Goal: Transaction & Acquisition: Purchase product/service

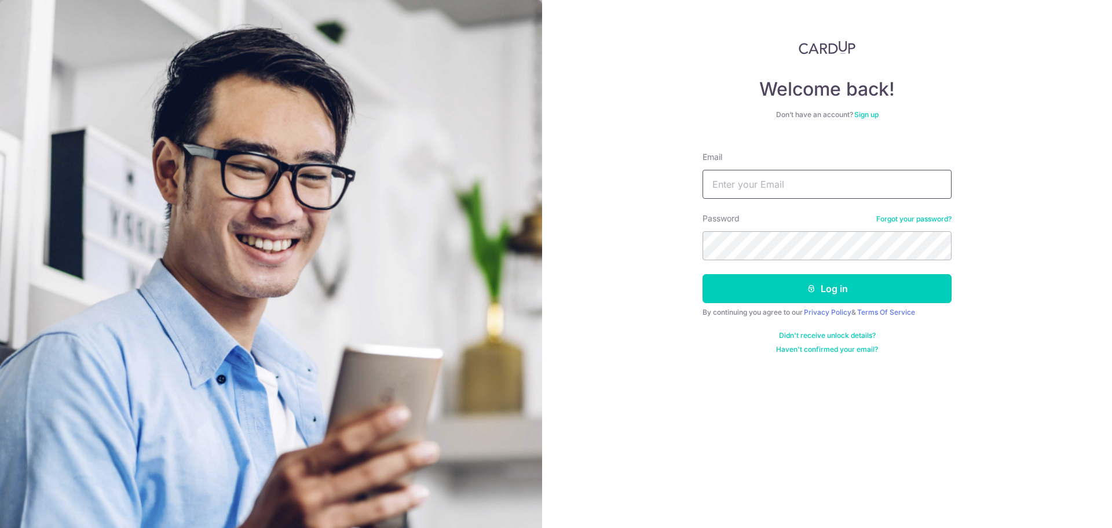
click at [750, 192] on input "Email" at bounding box center [827, 184] width 249 height 29
type input "[EMAIL_ADDRESS][DOMAIN_NAME]"
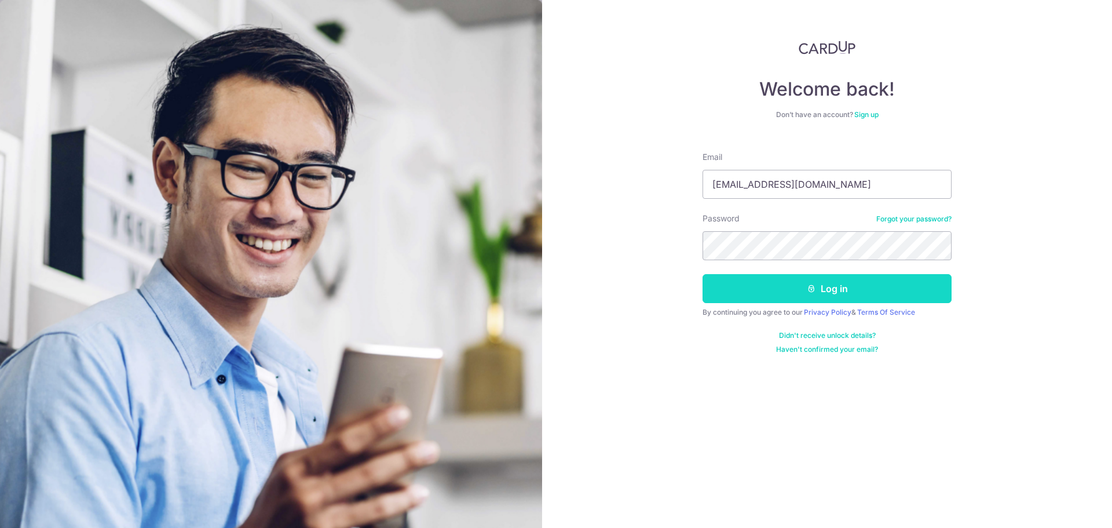
click at [796, 276] on button "Log in" at bounding box center [827, 288] width 249 height 29
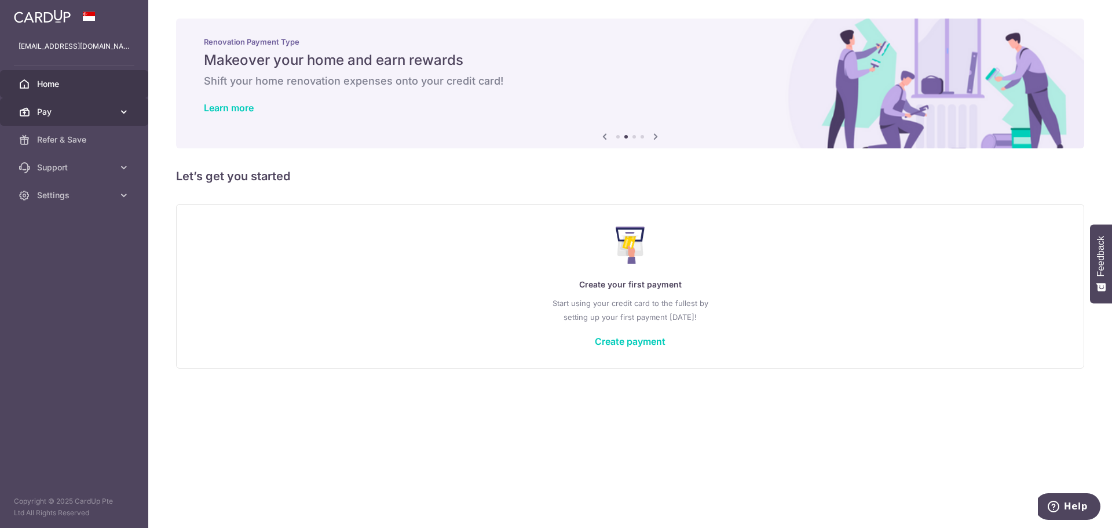
click at [107, 120] on link "Pay" at bounding box center [74, 112] width 148 height 28
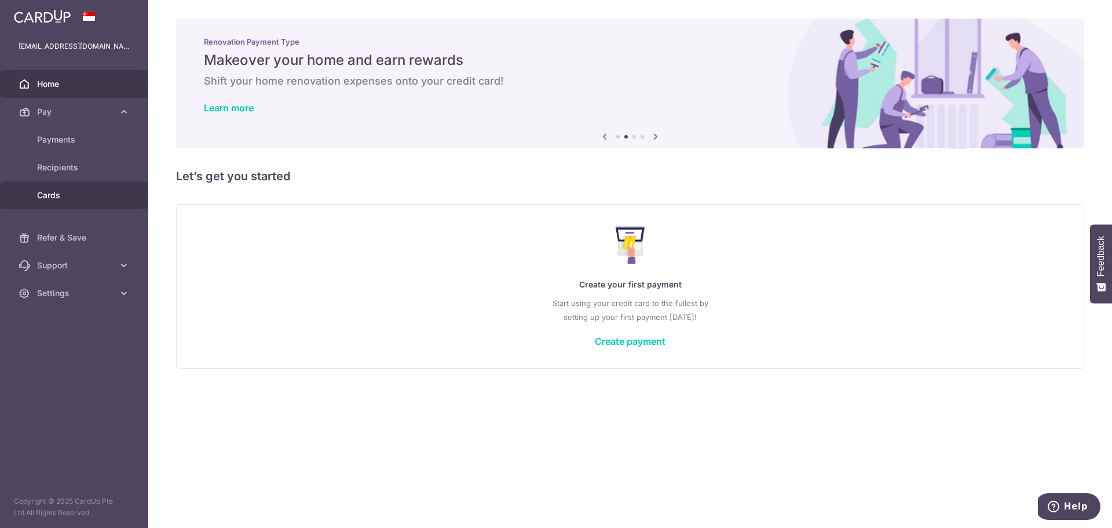
click at [79, 190] on span "Cards" at bounding box center [75, 195] width 76 height 12
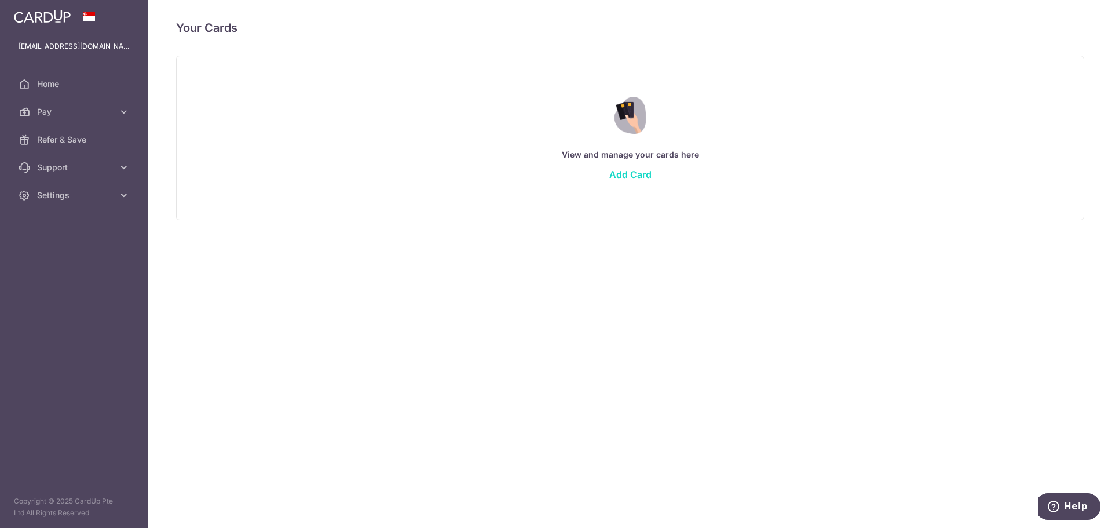
click at [625, 174] on link "Add Card" at bounding box center [631, 175] width 42 height 12
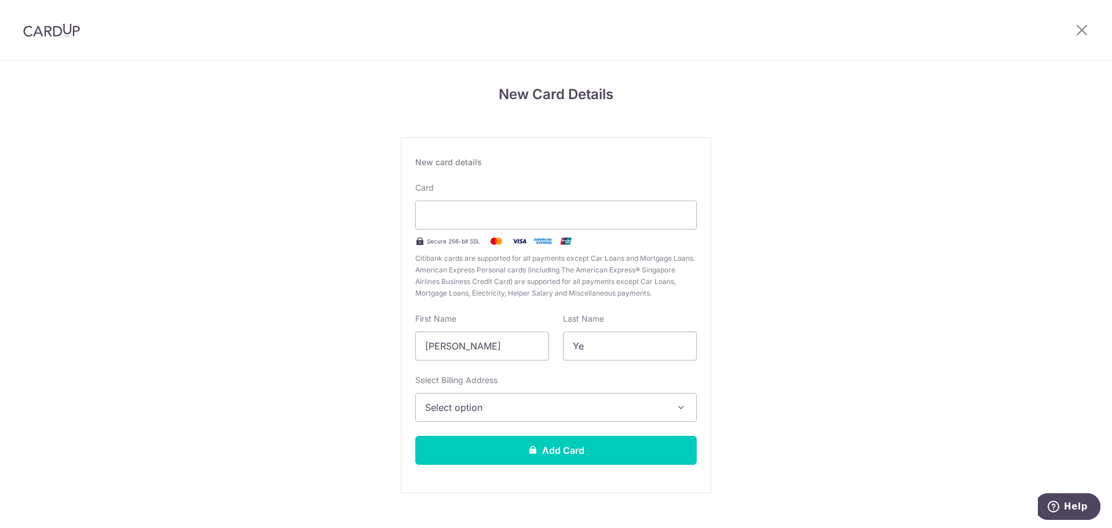
click at [283, 271] on div "New Card Details New card details Card Secure 256-bit SSL Citibank cards are su…" at bounding box center [556, 304] width 1112 height 487
click at [570, 408] on span "Select option" at bounding box center [545, 407] width 241 height 14
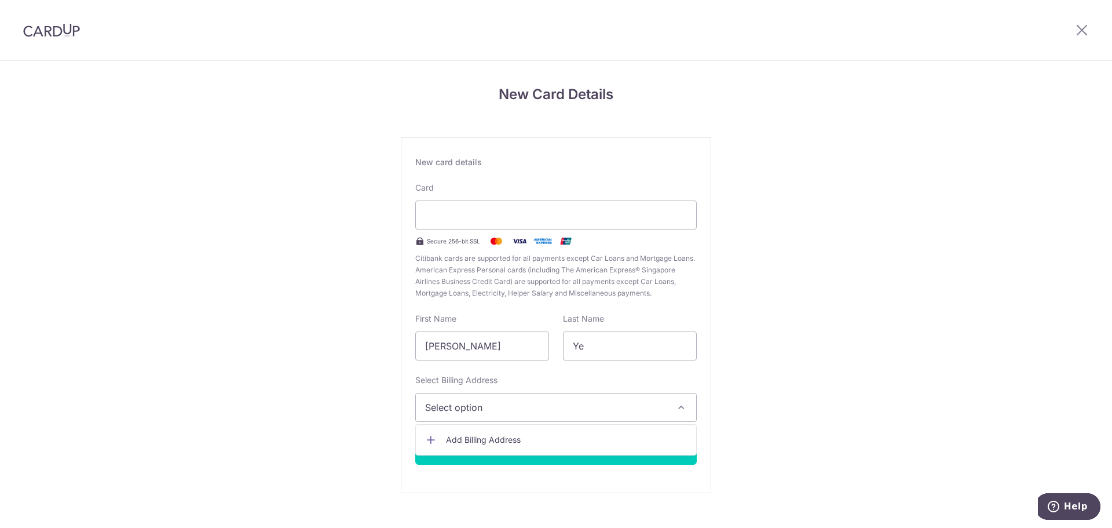
click at [555, 441] on span "Add Billing Address" at bounding box center [566, 440] width 241 height 12
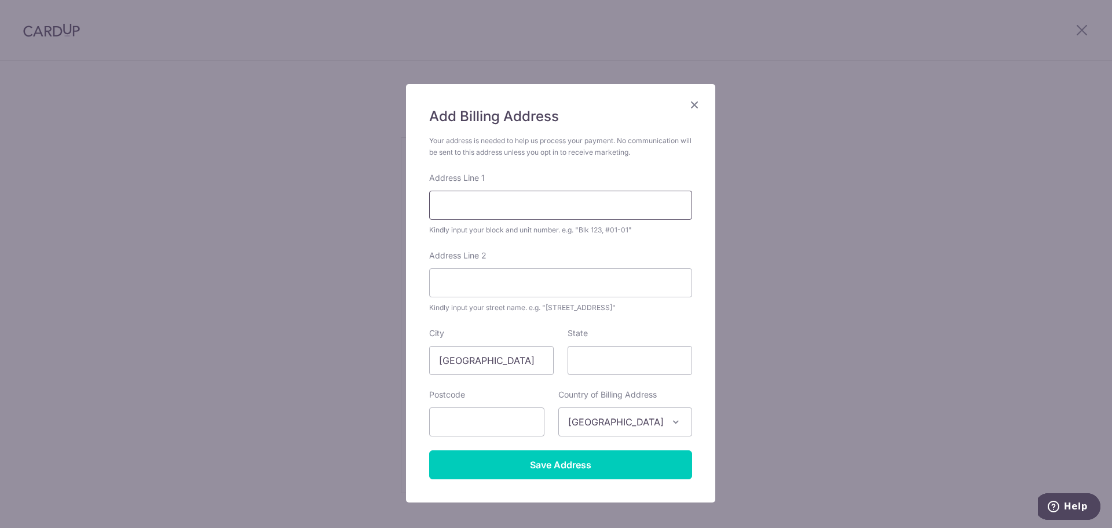
click at [517, 214] on input "Address Line 1" at bounding box center [560, 205] width 263 height 29
type input "22 Bayshore Road"
type input "#07-03"
type input "469970"
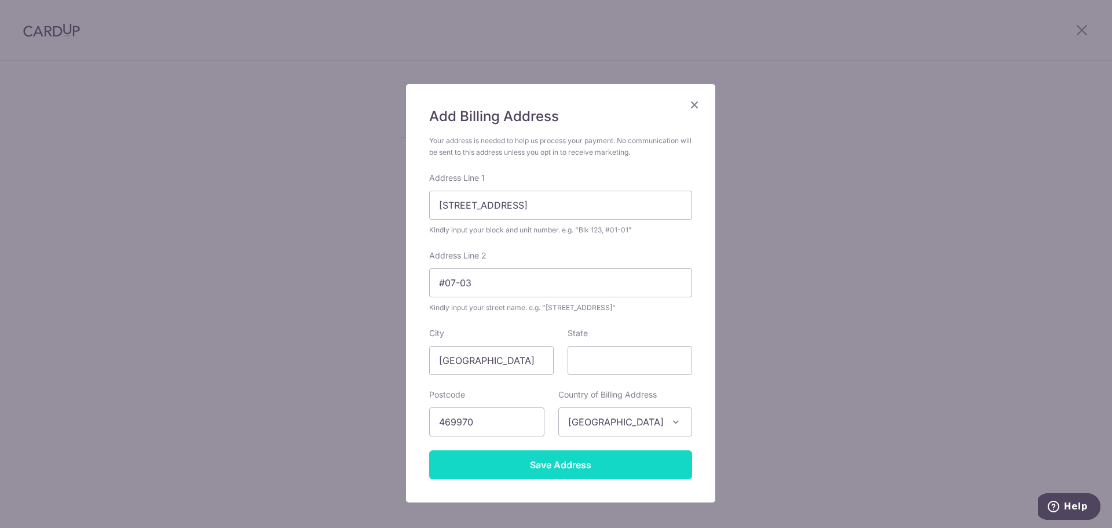
click at [588, 459] on input "Save Address" at bounding box center [560, 464] width 263 height 29
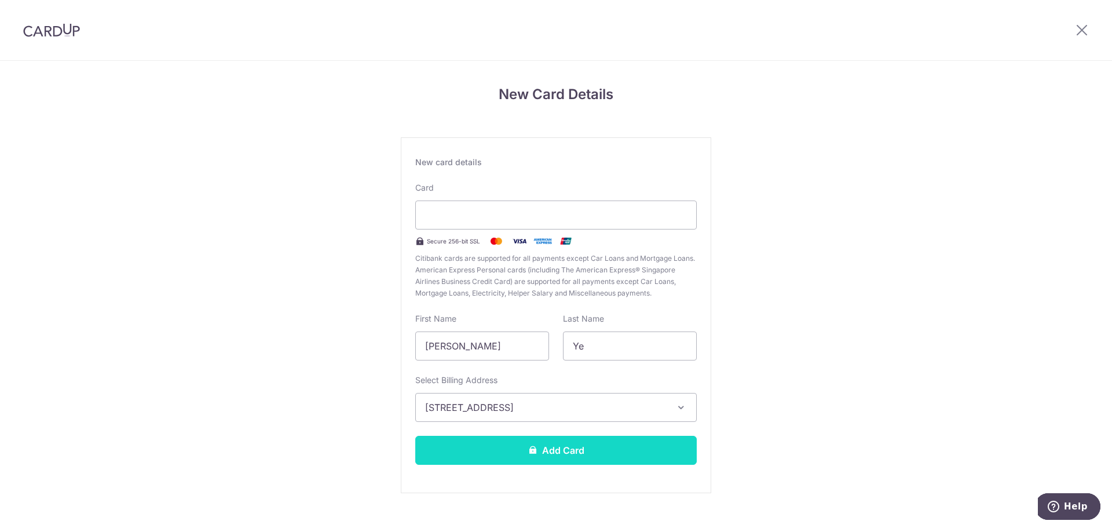
click at [597, 447] on button "Add Card" at bounding box center [556, 450] width 282 height 29
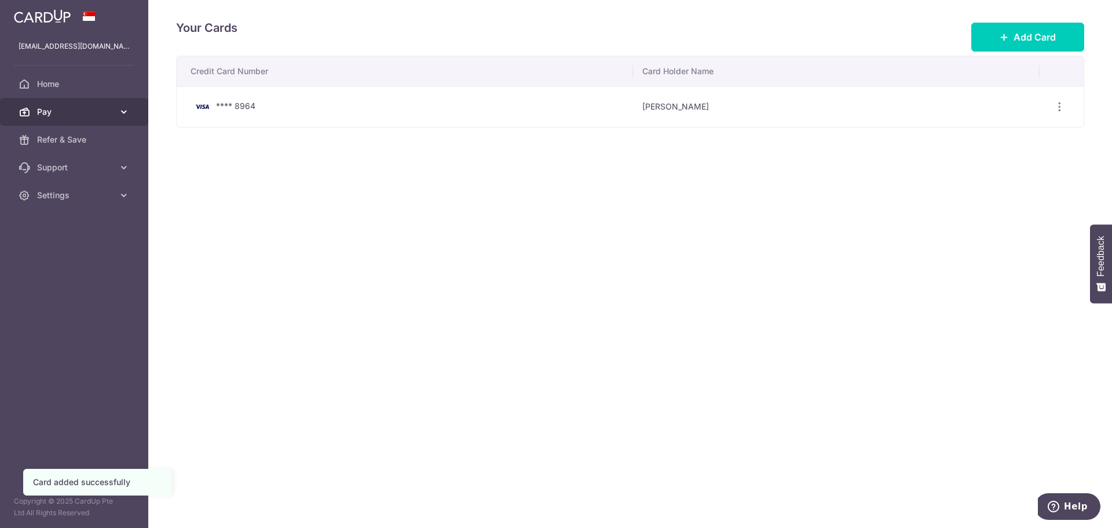
click at [85, 116] on span "Pay" at bounding box center [75, 112] width 76 height 12
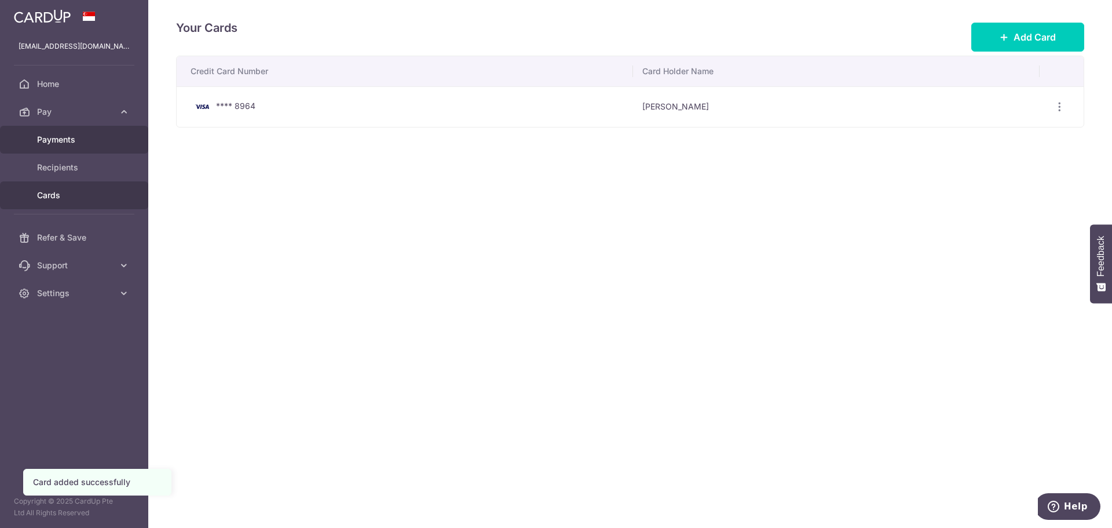
click at [79, 140] on span "Payments" at bounding box center [75, 140] width 76 height 12
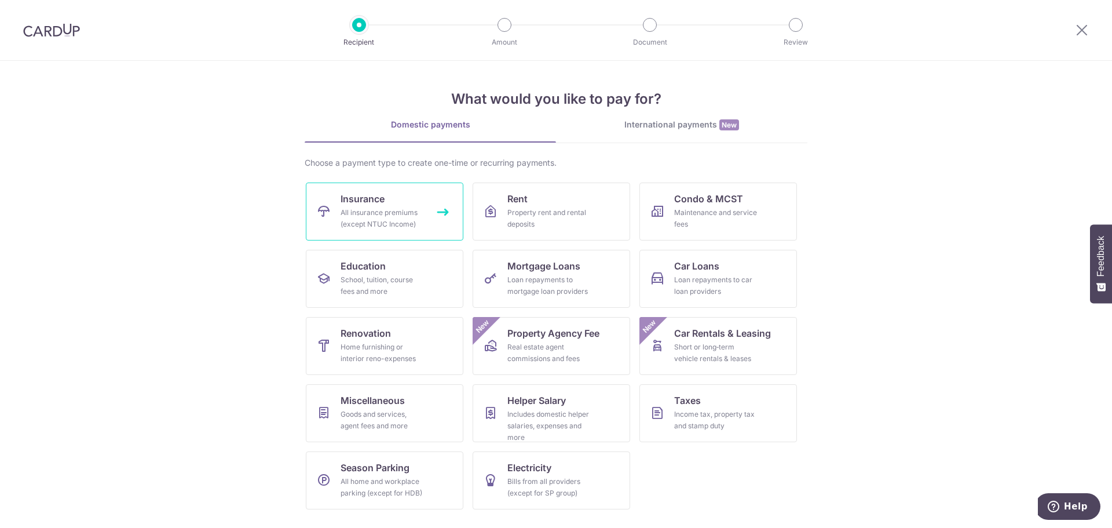
click at [381, 207] on div "All insurance premiums (except NTUC Income)" at bounding box center [382, 218] width 83 height 23
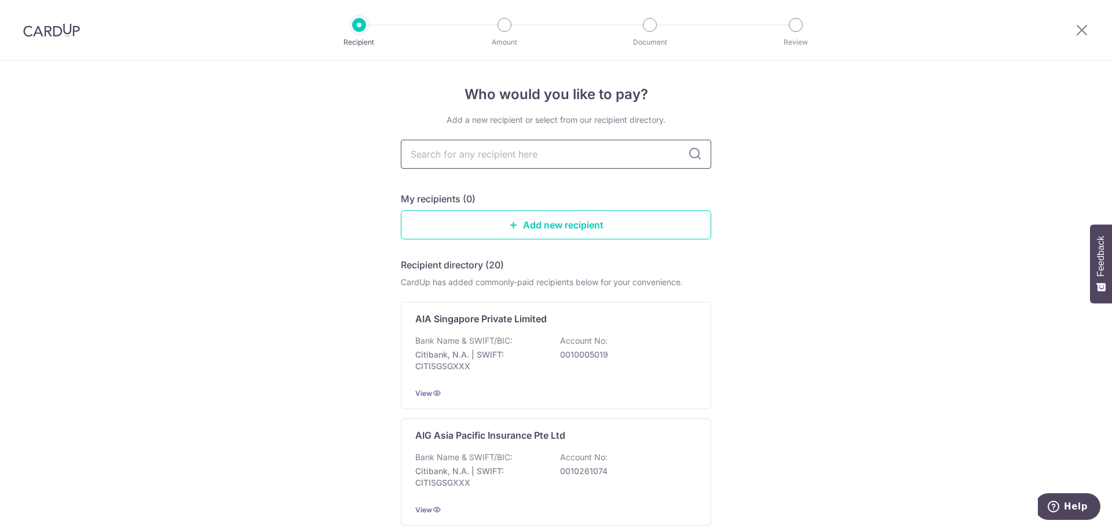
click at [580, 158] on input "text" at bounding box center [556, 154] width 311 height 29
click at [1085, 28] on icon at bounding box center [1082, 30] width 14 height 14
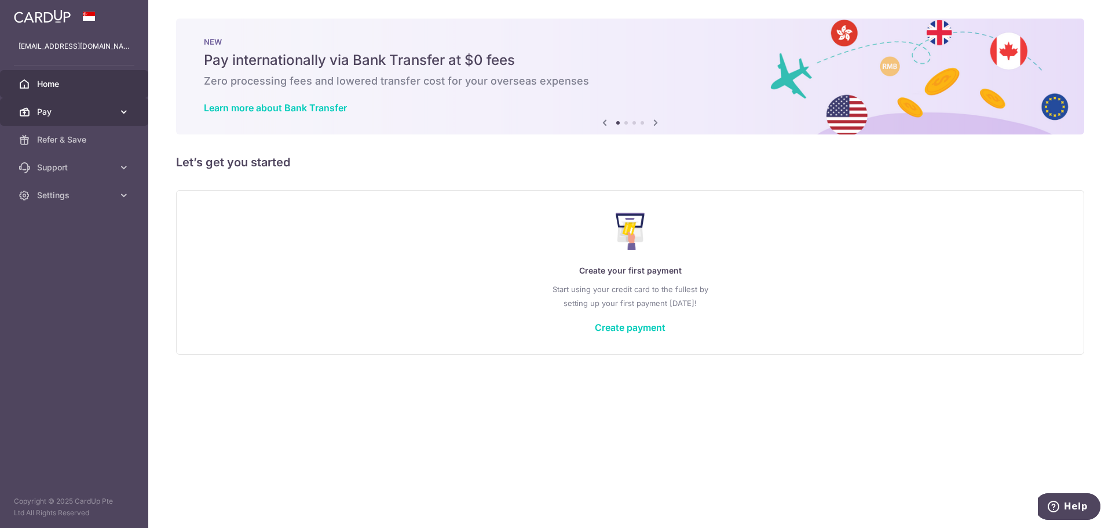
click at [123, 114] on icon at bounding box center [124, 112] width 12 height 12
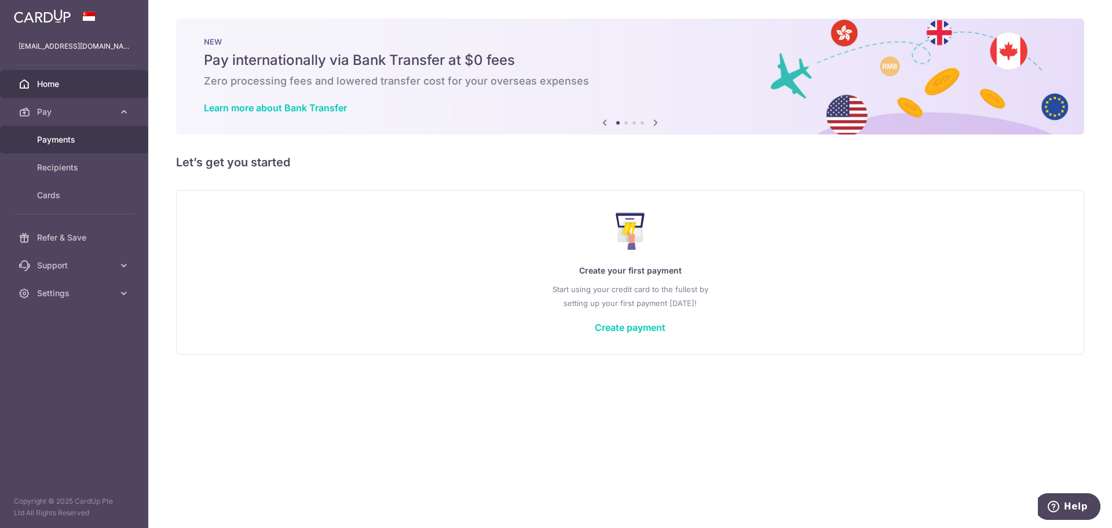
click at [107, 139] on span "Payments" at bounding box center [75, 140] width 76 height 12
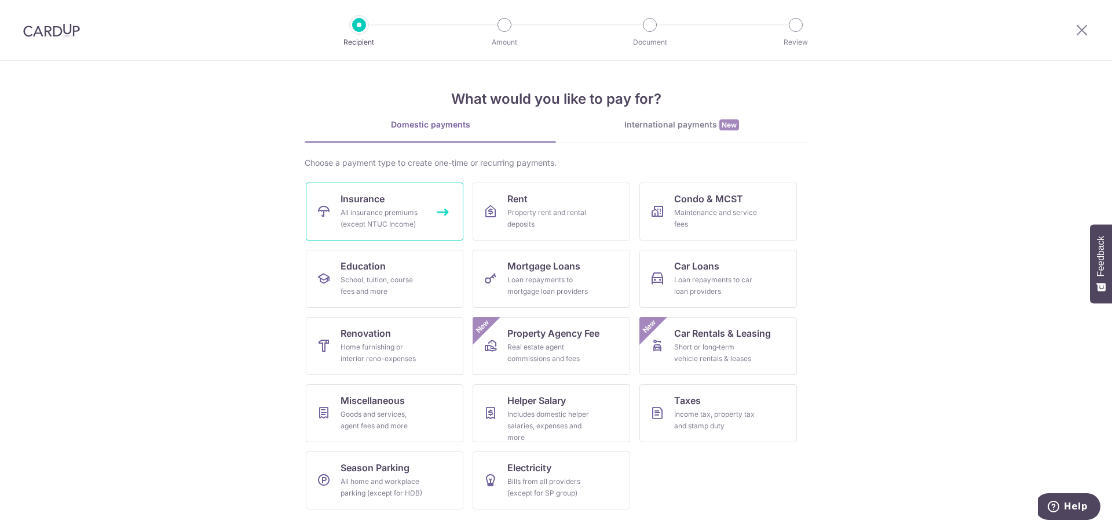
click at [342, 207] on div "All insurance premiums (except NTUC Income)" at bounding box center [382, 218] width 83 height 23
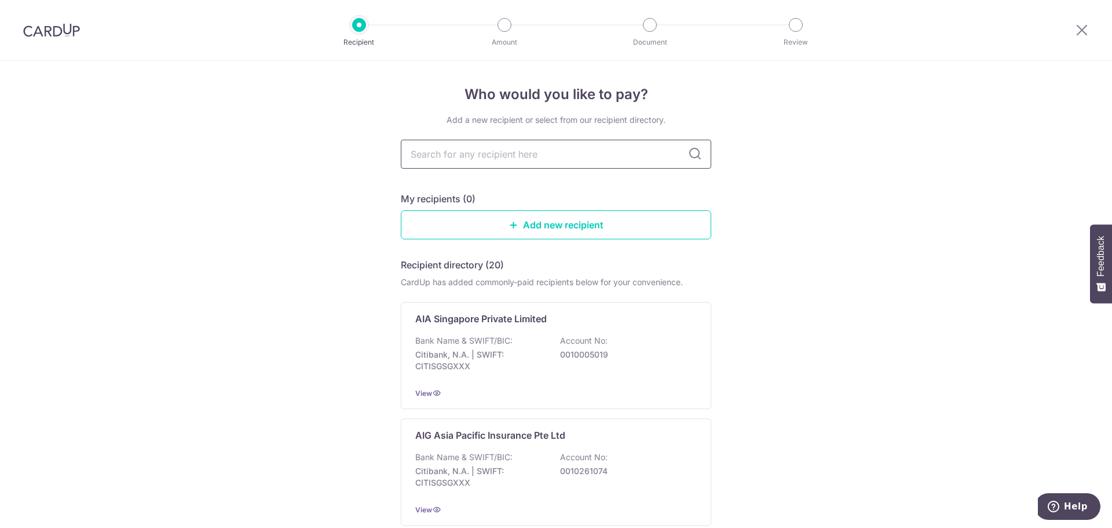
click at [450, 156] on input "text" at bounding box center [556, 154] width 311 height 29
type input "sis"
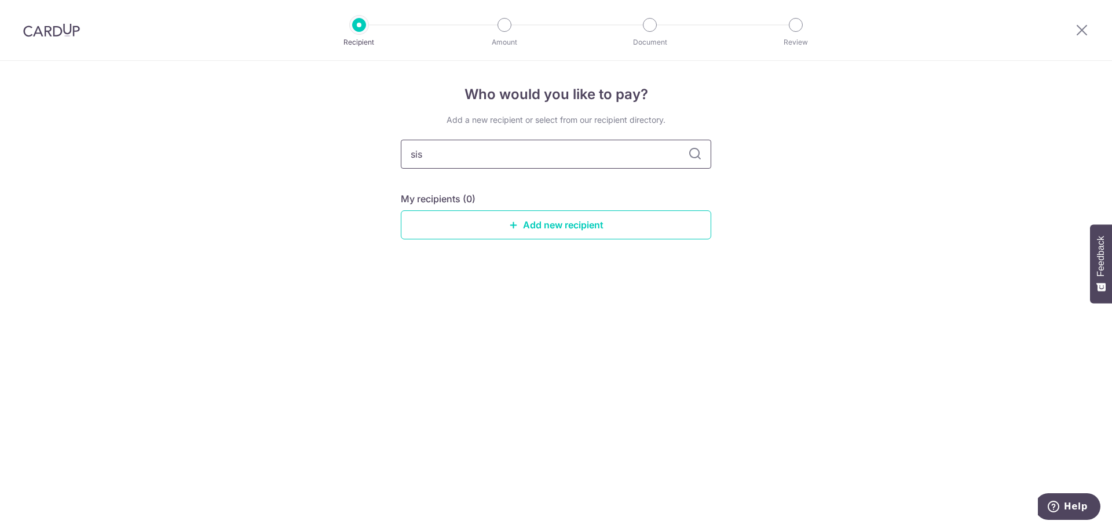
click at [611, 160] on input "sis" at bounding box center [556, 154] width 311 height 29
drag, startPoint x: 611, startPoint y: 160, endPoint x: 431, endPoint y: 156, distance: 180.2
click at [431, 156] on input "sis" at bounding box center [556, 154] width 311 height 29
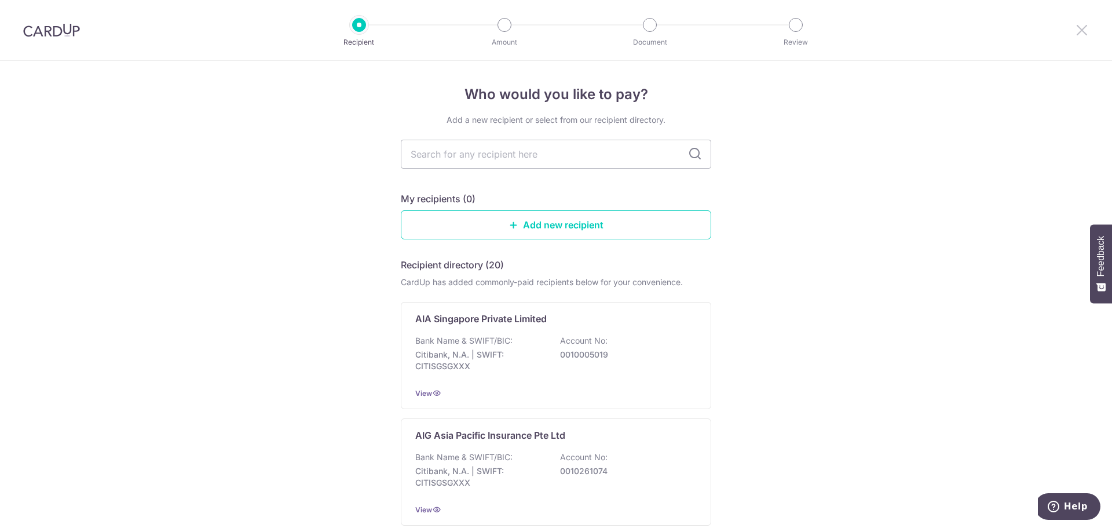
click at [1088, 30] on icon at bounding box center [1082, 30] width 14 height 14
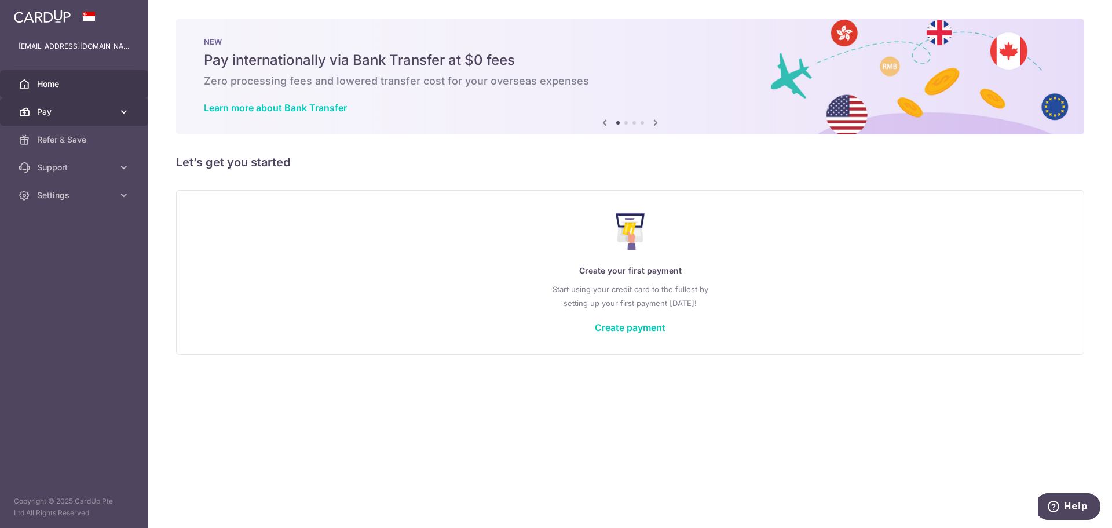
click at [121, 112] on icon at bounding box center [124, 112] width 12 height 12
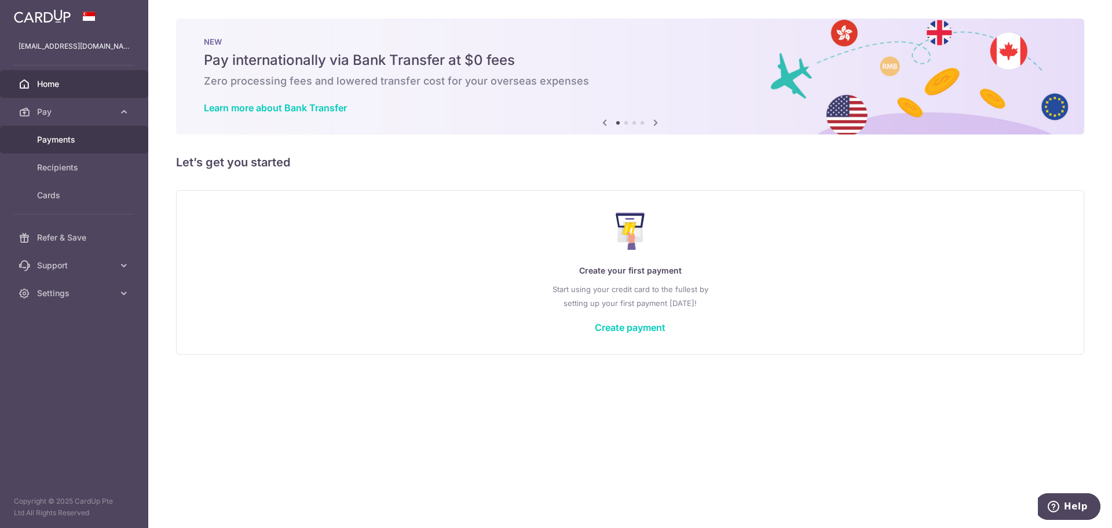
click at [127, 139] on link "Payments" at bounding box center [74, 140] width 148 height 28
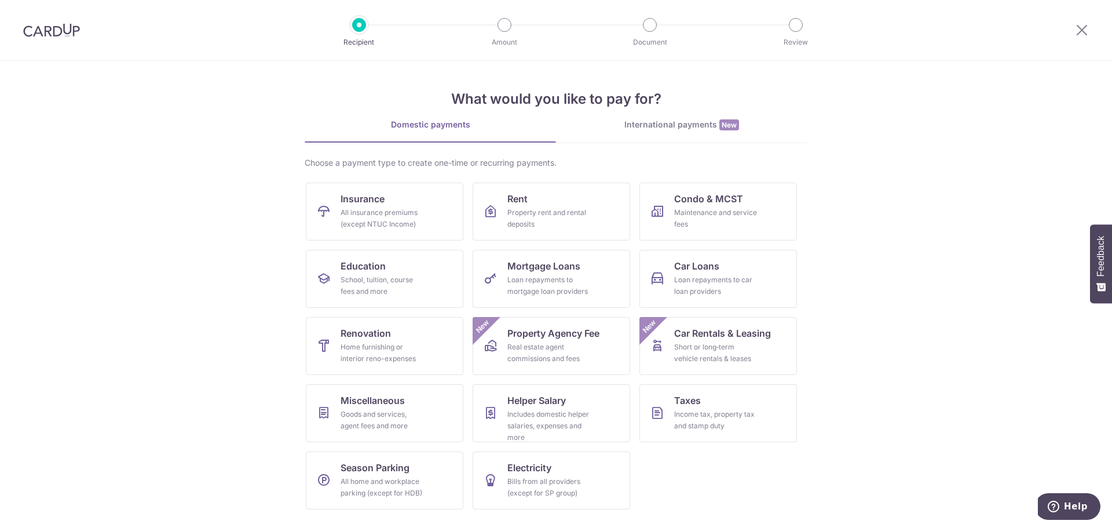
click at [51, 27] on img at bounding box center [51, 30] width 57 height 14
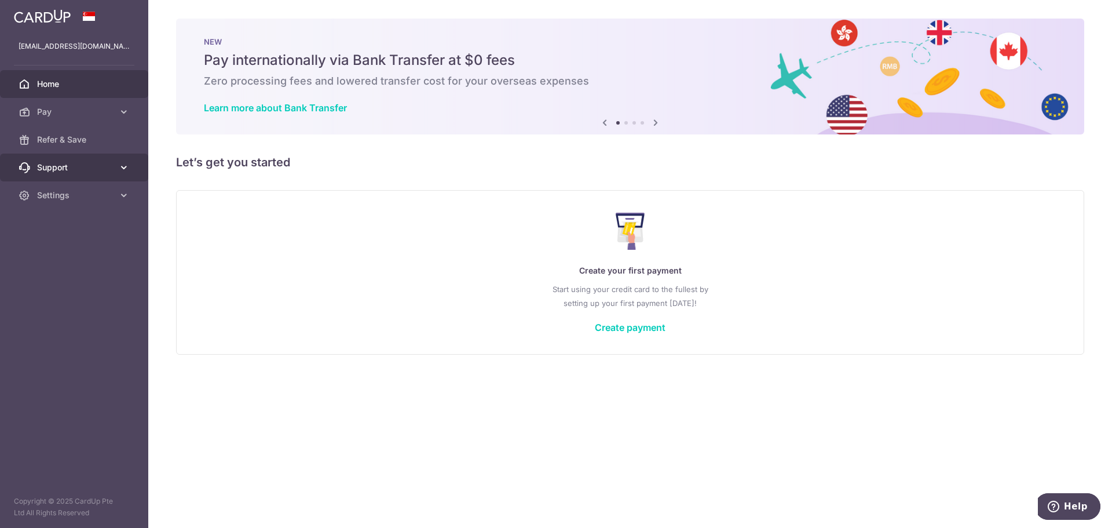
click at [120, 168] on icon at bounding box center [124, 168] width 12 height 12
click at [125, 141] on link "Refer & Save" at bounding box center [74, 140] width 148 height 28
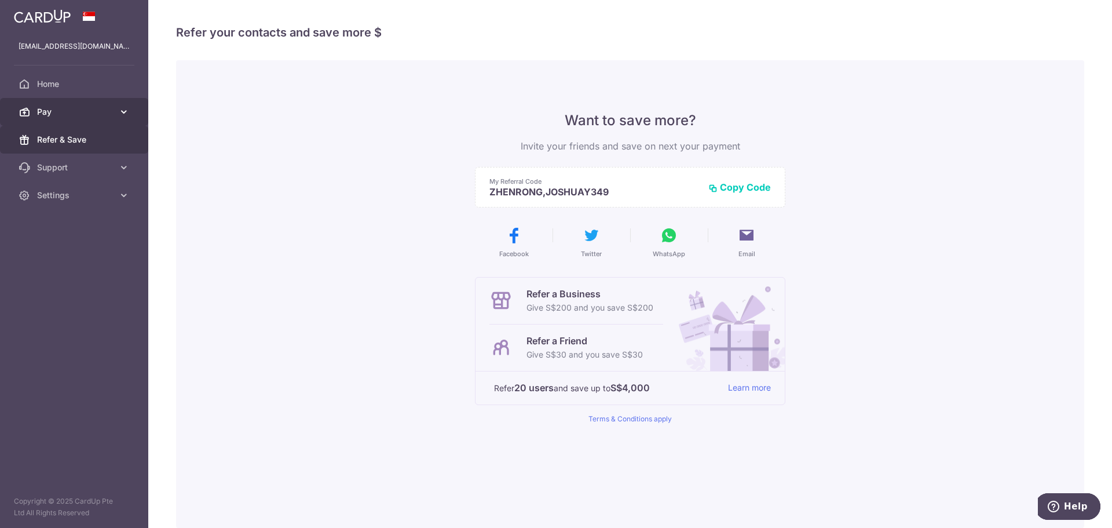
click at [126, 108] on icon at bounding box center [124, 112] width 12 height 12
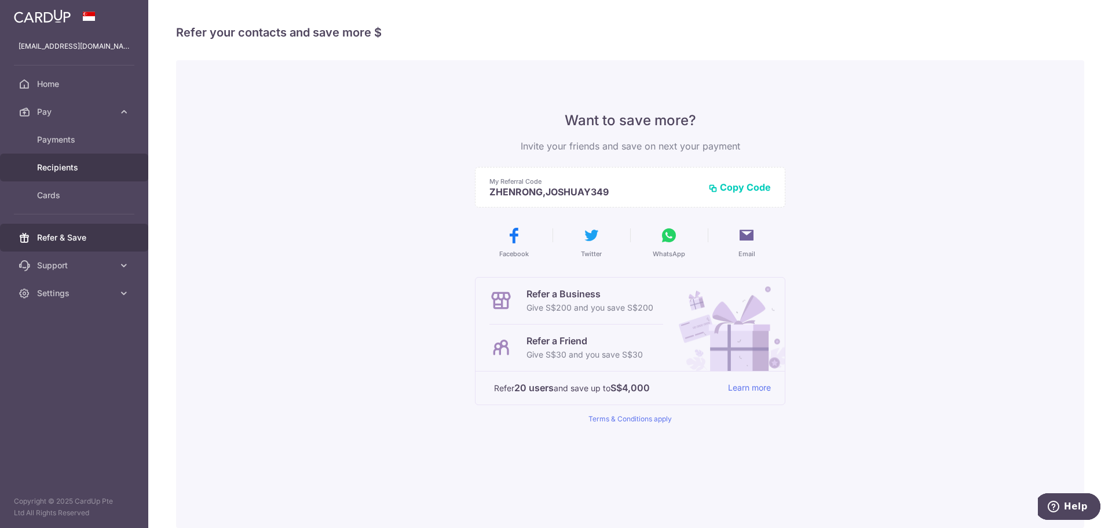
click at [99, 168] on span "Recipients" at bounding box center [75, 168] width 76 height 12
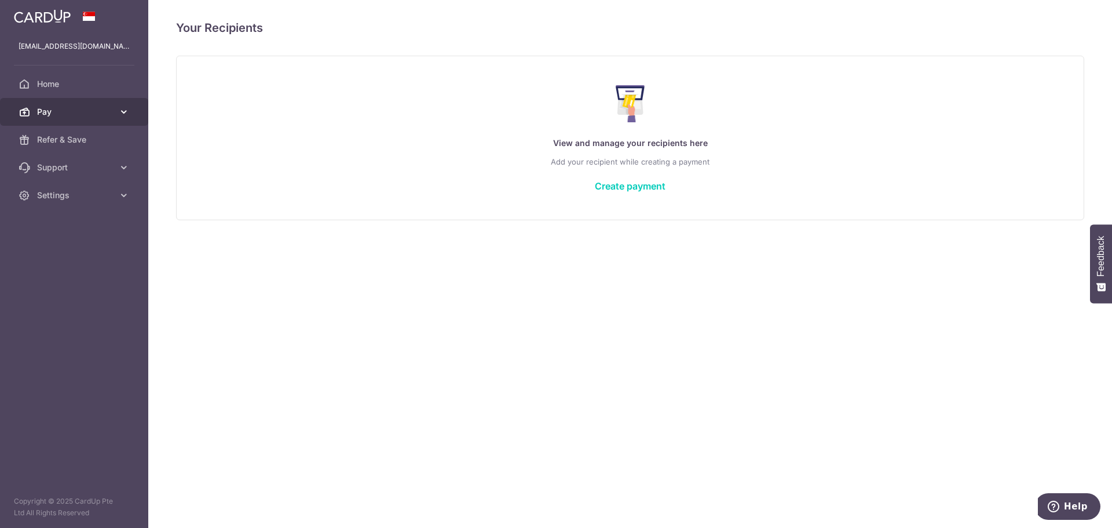
click at [121, 116] on icon at bounding box center [124, 112] width 12 height 12
click at [115, 100] on link "Pay" at bounding box center [74, 112] width 148 height 28
click at [118, 86] on link "Home" at bounding box center [74, 84] width 148 height 28
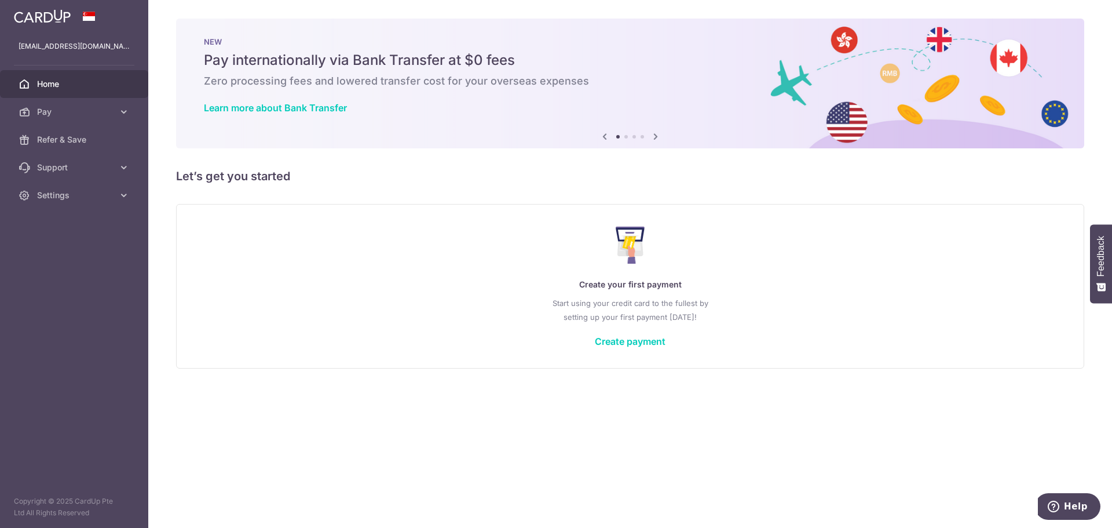
click at [655, 132] on icon at bounding box center [656, 136] width 14 height 14
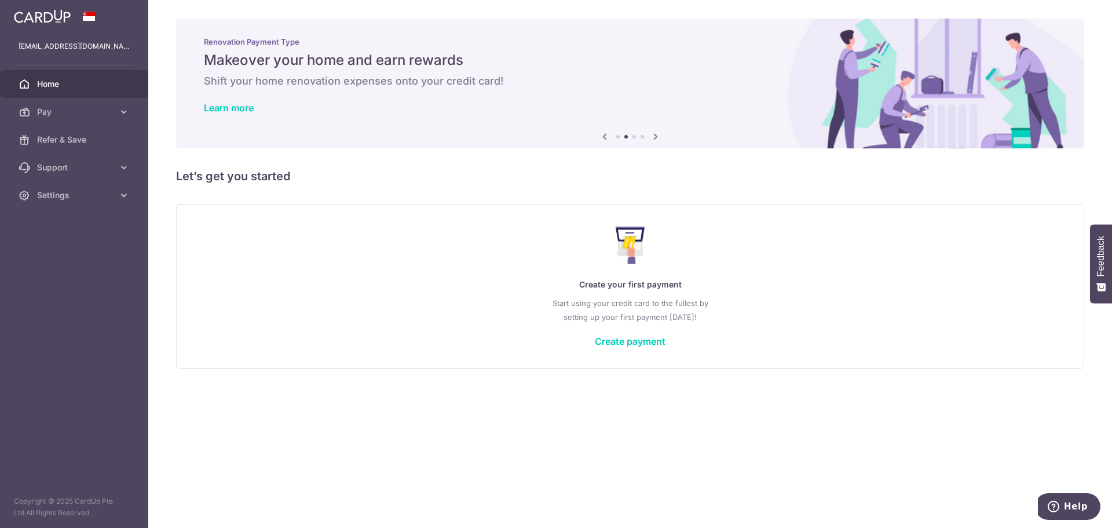
click at [655, 132] on icon at bounding box center [656, 136] width 14 height 14
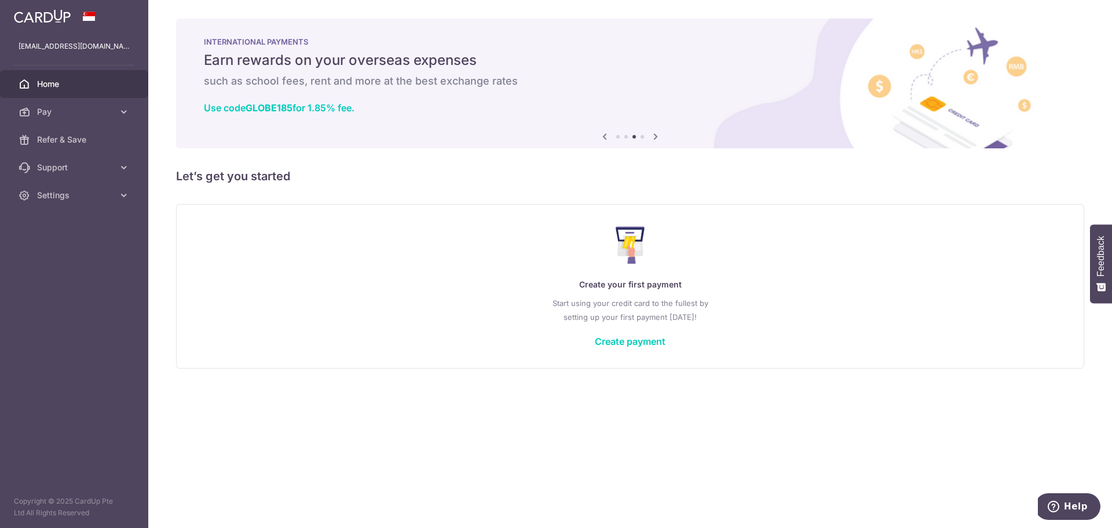
click at [655, 132] on icon at bounding box center [656, 136] width 14 height 14
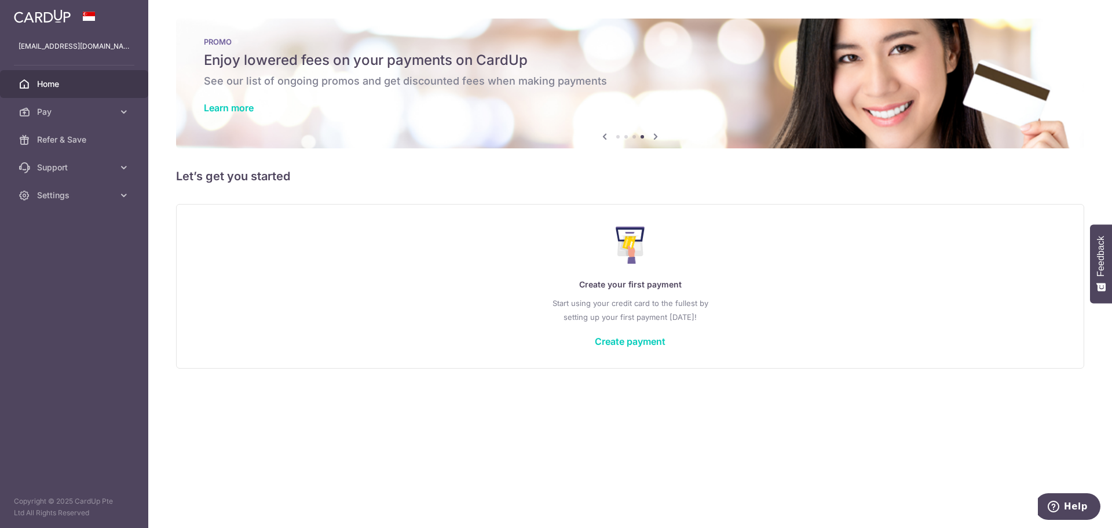
click at [655, 132] on icon at bounding box center [656, 136] width 14 height 14
click at [59, 22] on img at bounding box center [42, 16] width 57 height 14
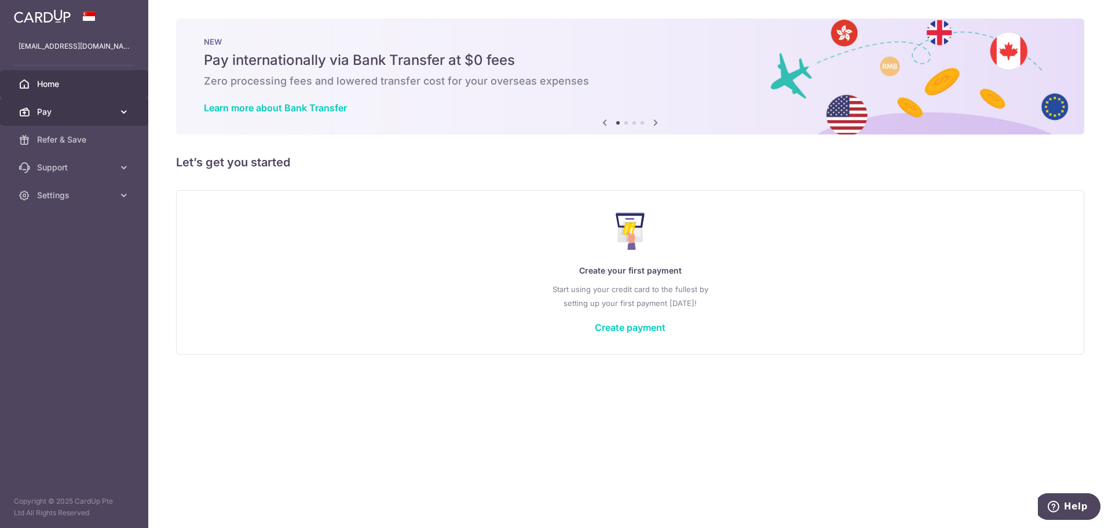
click at [87, 112] on span "Pay" at bounding box center [75, 112] width 76 height 12
click at [102, 121] on link "Pay" at bounding box center [74, 112] width 148 height 28
click at [87, 118] on link "Pay" at bounding box center [74, 112] width 148 height 28
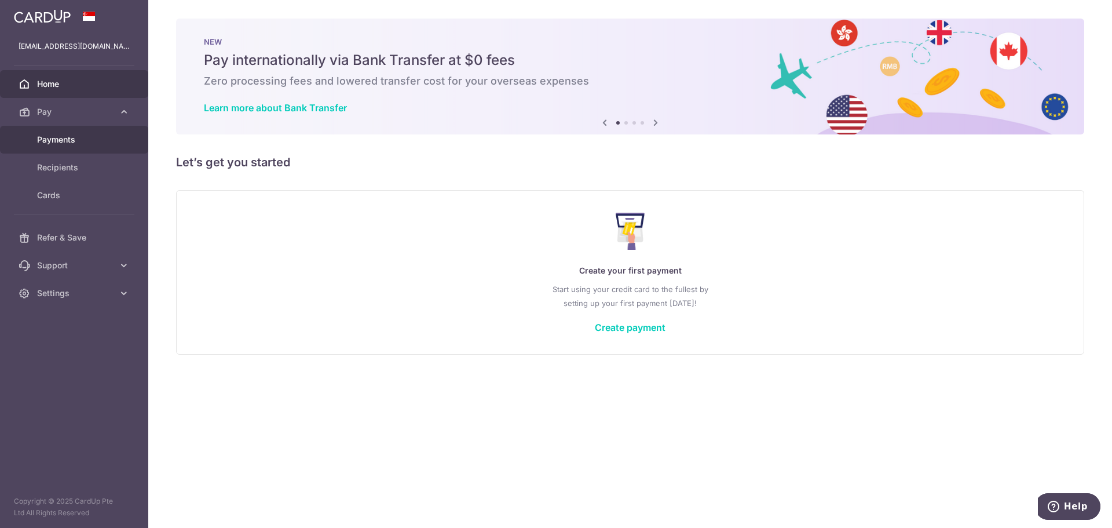
click at [86, 137] on span "Payments" at bounding box center [75, 140] width 76 height 12
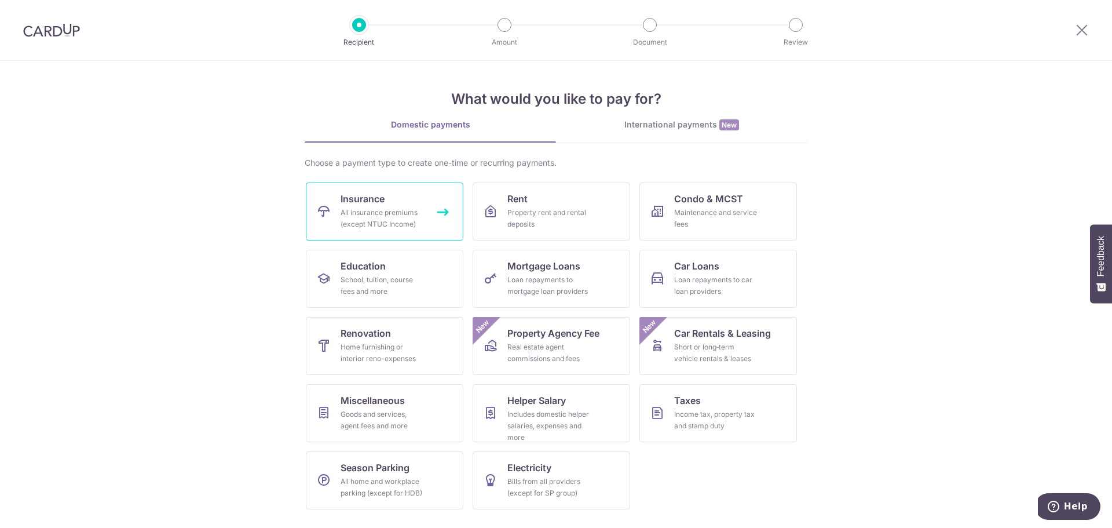
click at [401, 216] on div "All insurance premiums (except NTUC Income)" at bounding box center [382, 218] width 83 height 23
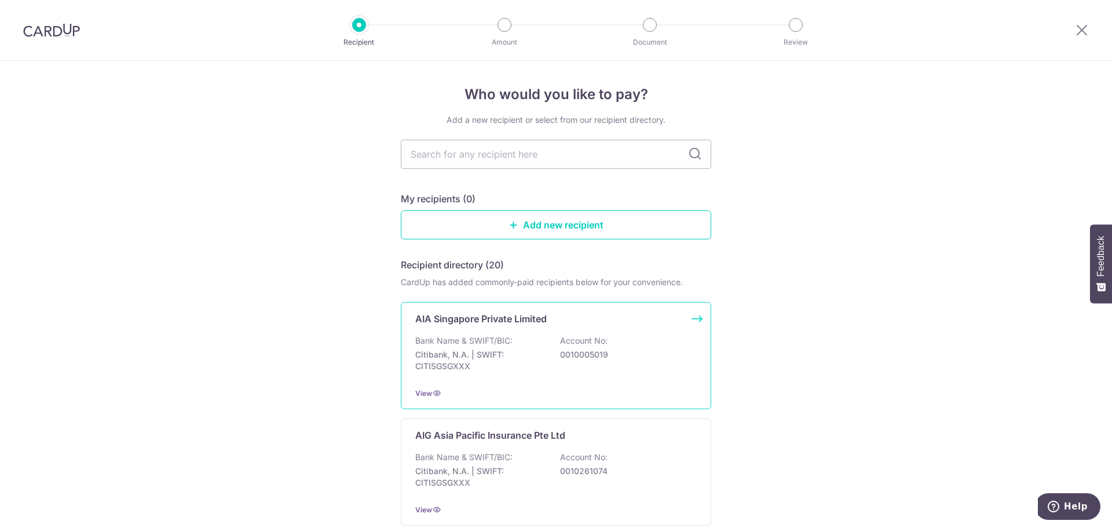
click at [608, 361] on div "Bank Name & SWIFT/BIC: Citibank, N.A. | SWIFT: CITISGSGXXX Account No: 00100050…" at bounding box center [556, 356] width 282 height 43
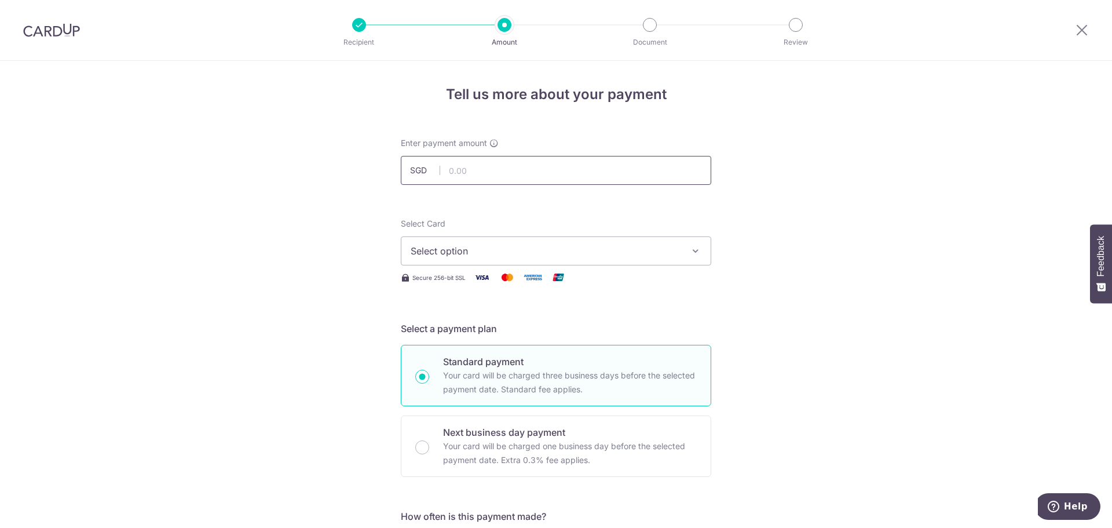
click at [552, 178] on input "text" at bounding box center [556, 170] width 311 height 29
type input "1,667.00"
click at [545, 251] on span "Select option" at bounding box center [546, 251] width 270 height 14
click at [510, 318] on li "Your Cards" at bounding box center [556, 307] width 309 height 26
click at [488, 259] on button "Select option" at bounding box center [556, 250] width 311 height 29
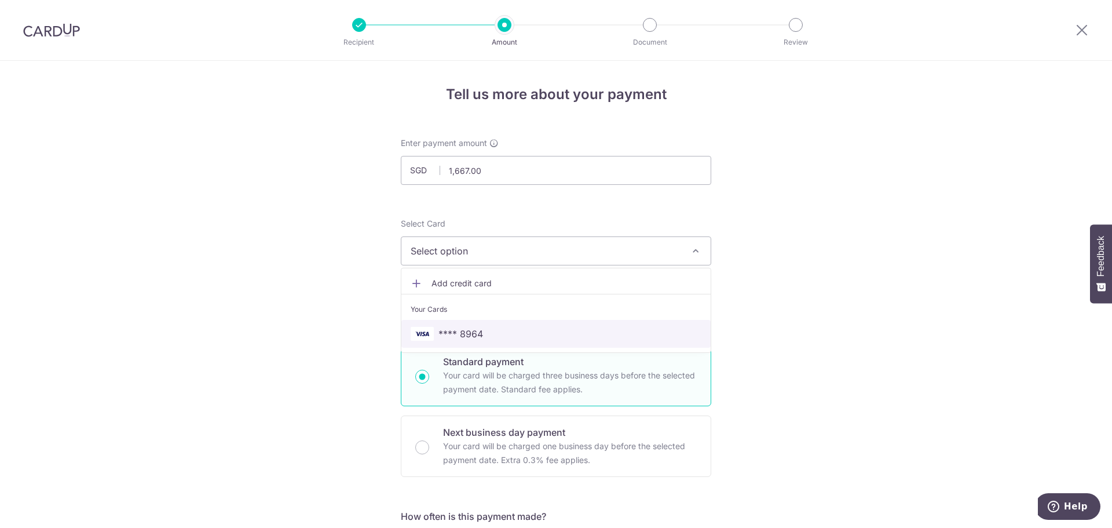
click at [449, 333] on span "**** 8964" at bounding box center [461, 334] width 45 height 14
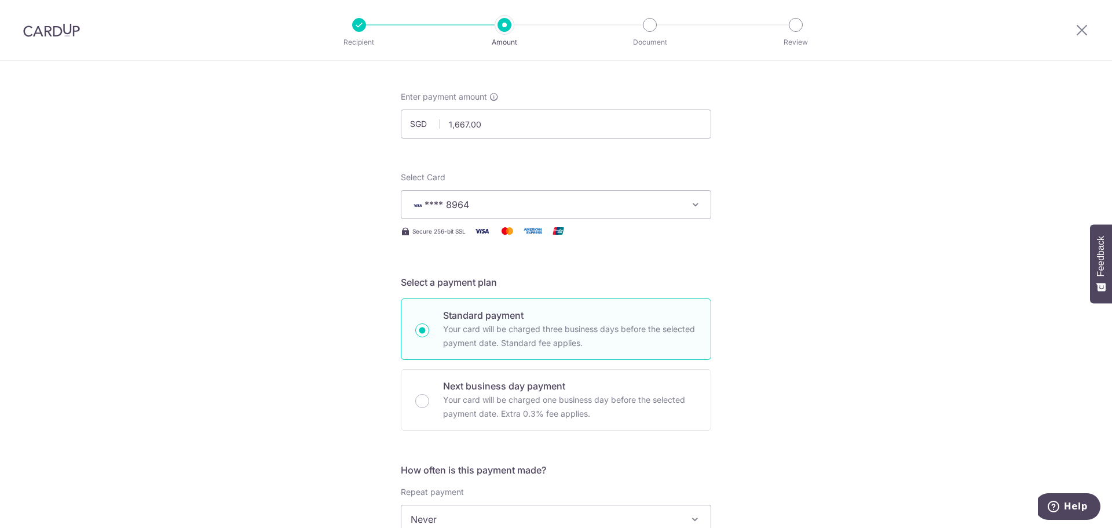
scroll to position [58, 0]
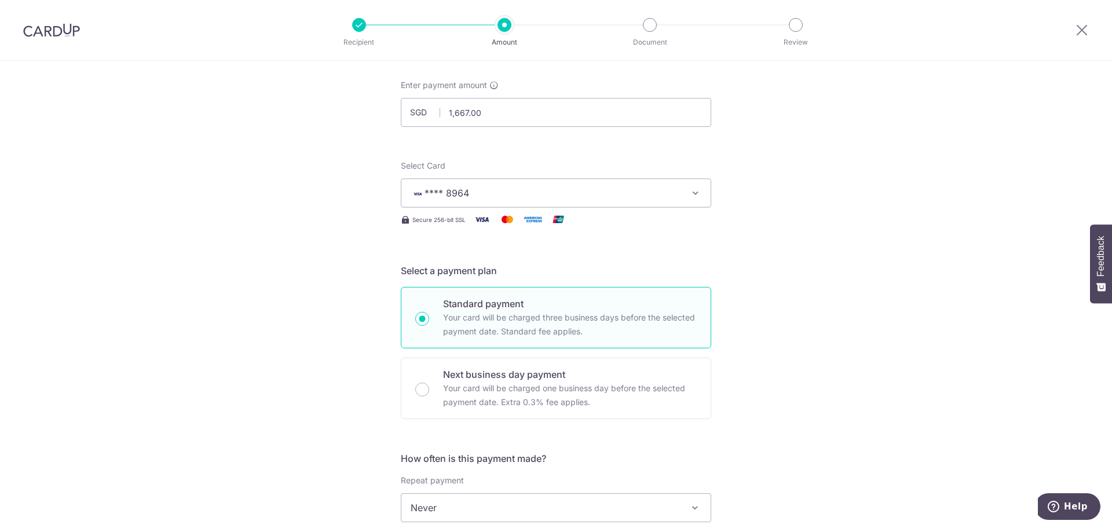
click at [868, 395] on div "Tell us more about your payment Enter payment amount SGD 1,667.00 1667.00 Selec…" at bounding box center [556, 527] width 1112 height 1048
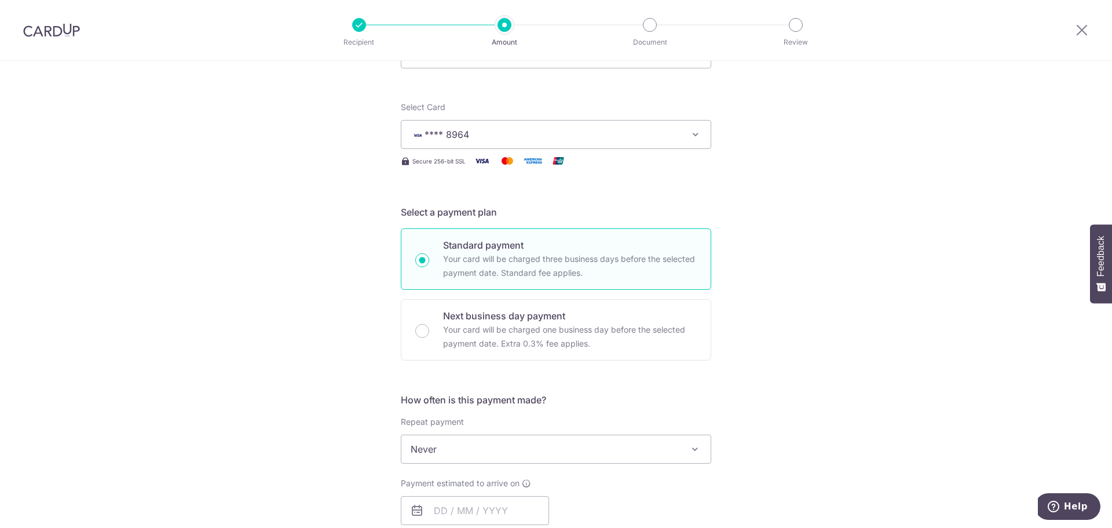
scroll to position [174, 0]
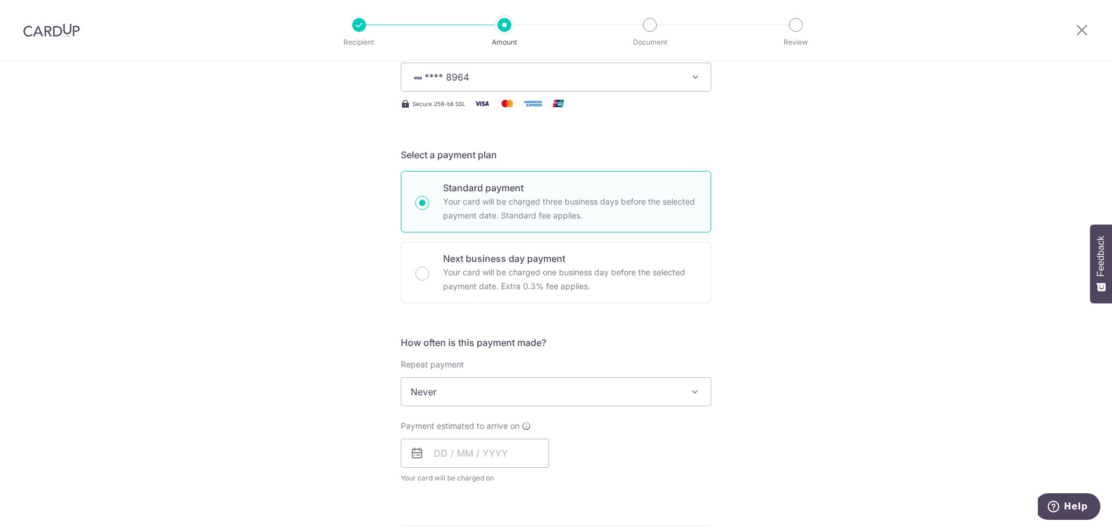
click at [617, 391] on span "Never" at bounding box center [556, 392] width 309 height 28
click at [513, 457] on input "text" at bounding box center [475, 453] width 148 height 29
drag, startPoint x: 955, startPoint y: 424, endPoint x: 948, endPoint y: 426, distance: 7.9
click at [955, 424] on div "Tell us more about your payment Enter payment amount SGD 1,667.00 1667.00 Selec…" at bounding box center [556, 411] width 1112 height 1048
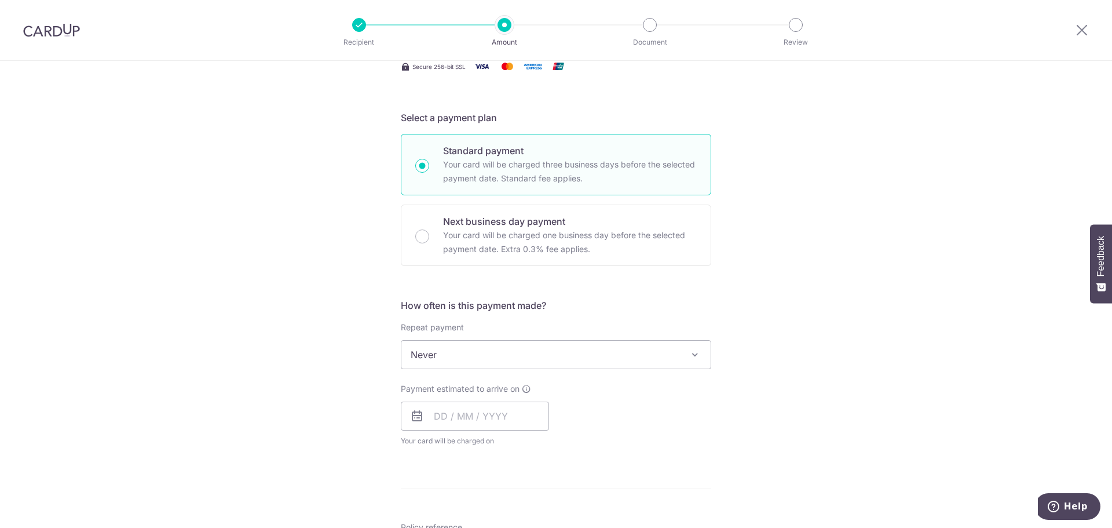
scroll to position [232, 0]
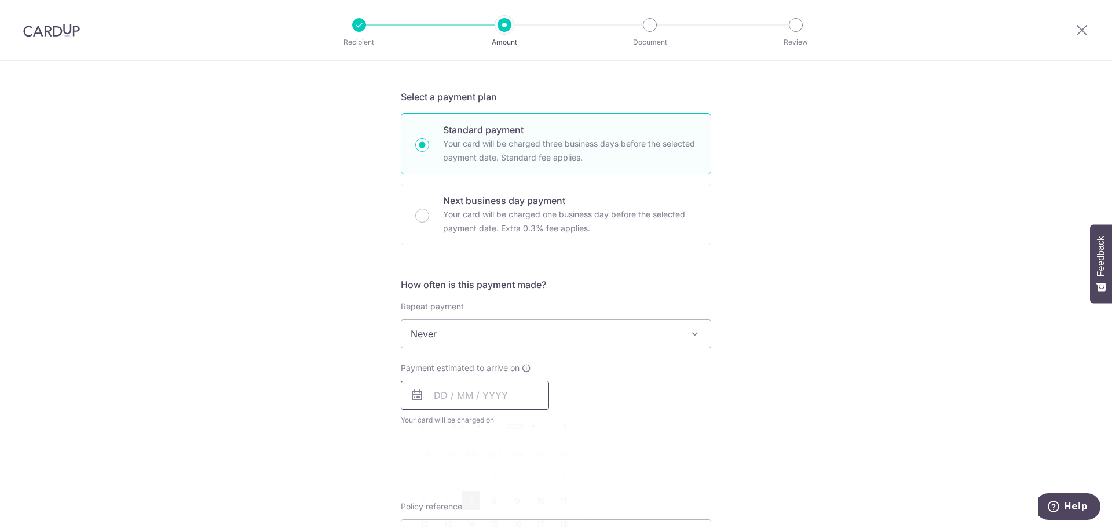
click at [429, 388] on input "text" at bounding box center [475, 395] width 148 height 29
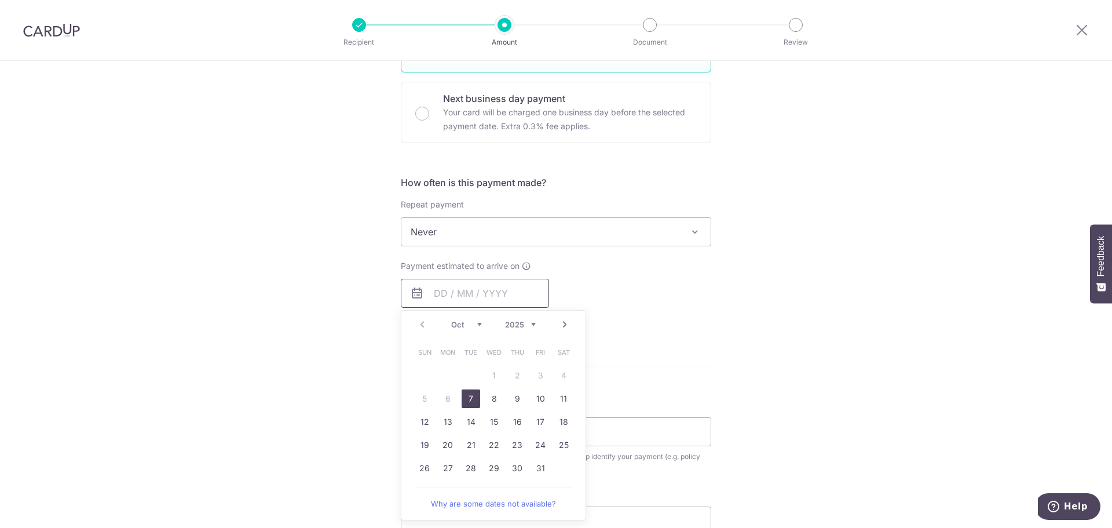
scroll to position [348, 0]
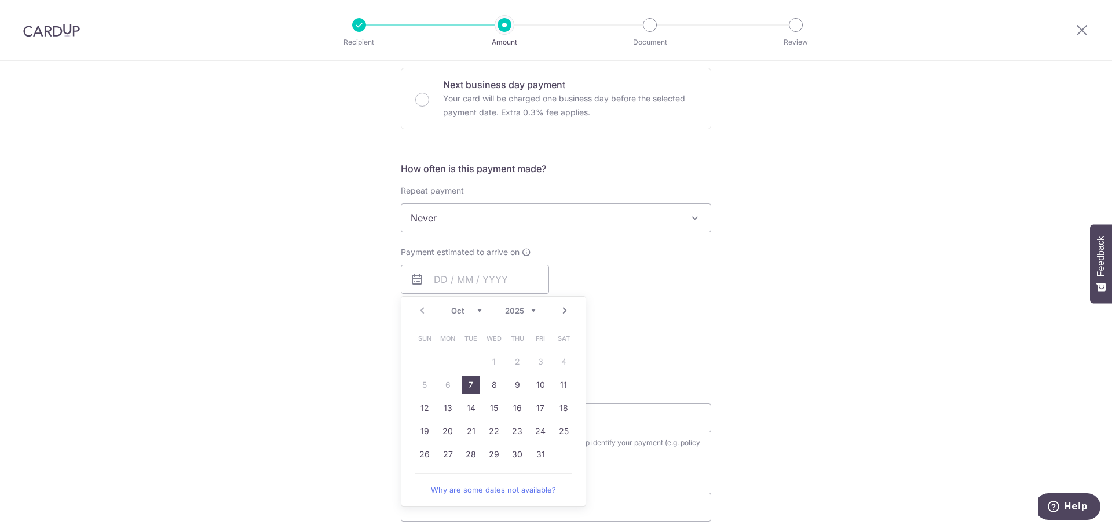
click at [463, 391] on link "7" at bounding box center [471, 384] width 19 height 19
type input "[DATE]"
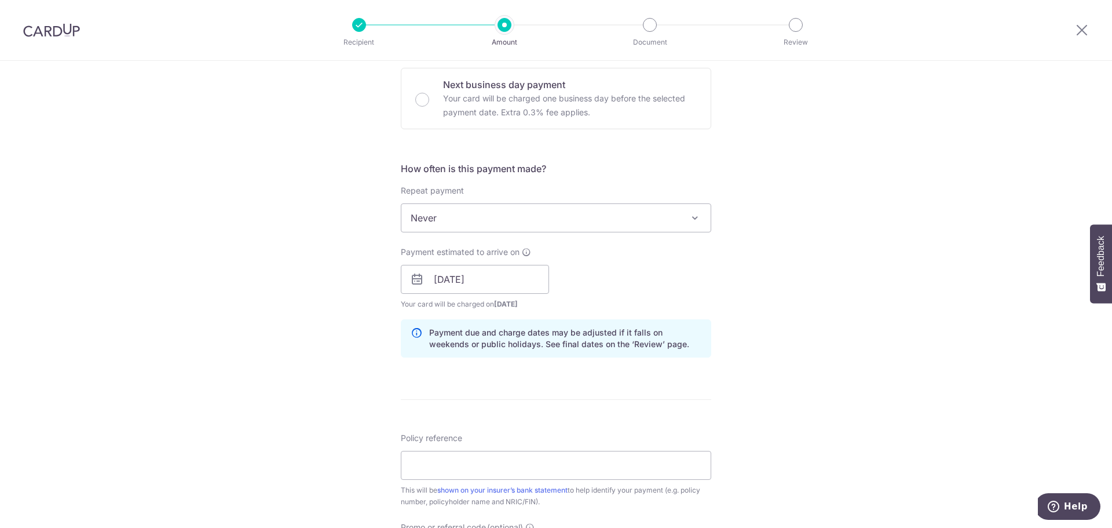
click at [731, 288] on div "Tell us more about your payment Enter payment amount SGD 1,667.00 1667.00 Selec…" at bounding box center [556, 261] width 1112 height 1096
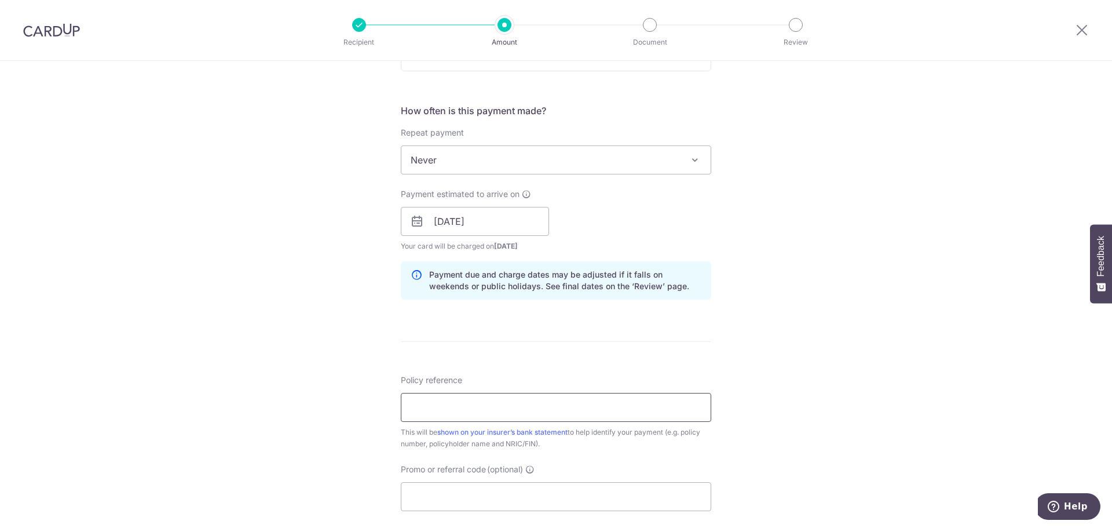
scroll to position [521, 0]
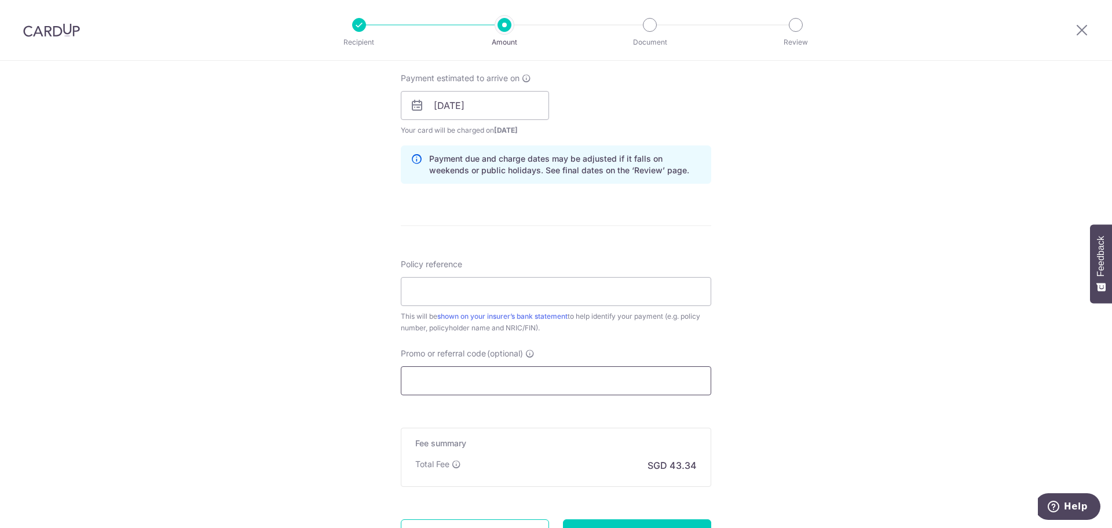
click at [631, 387] on input "Promo or referral code (optional)" at bounding box center [556, 380] width 311 height 29
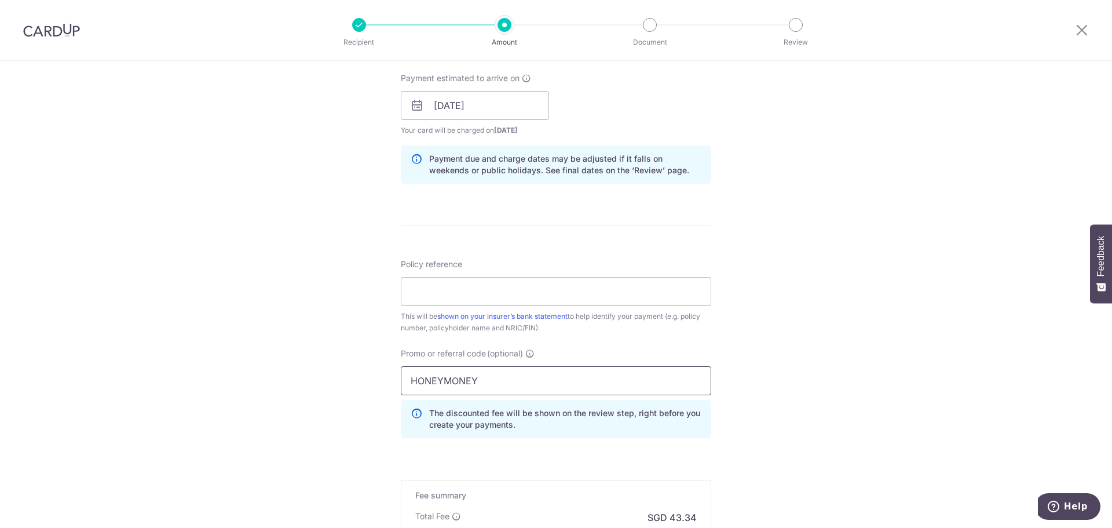
type input "HONEYMONEY"
click at [758, 386] on div "Tell us more about your payment Enter payment amount SGD 1,667.00 1667.00 Selec…" at bounding box center [556, 113] width 1112 height 1148
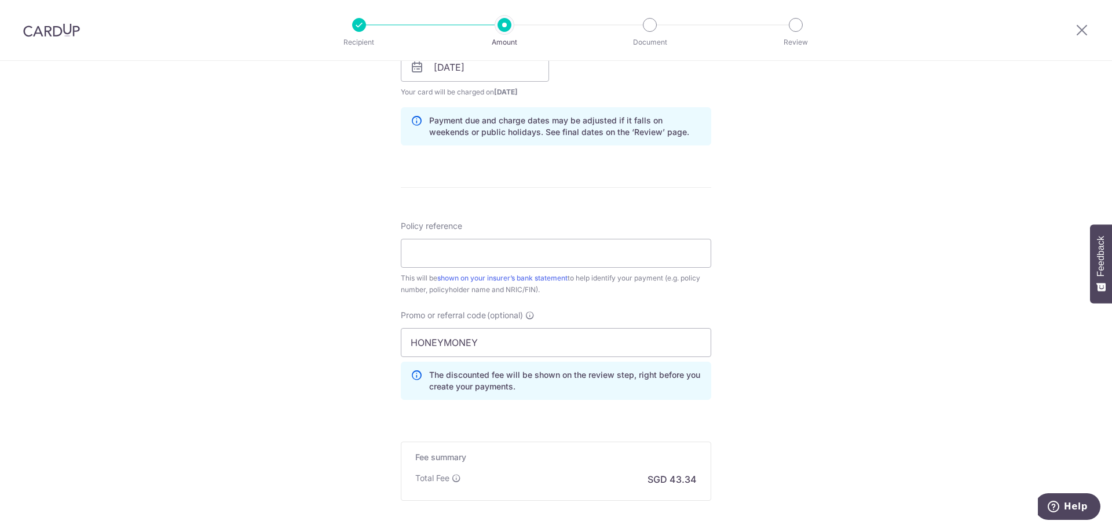
scroll to position [579, 0]
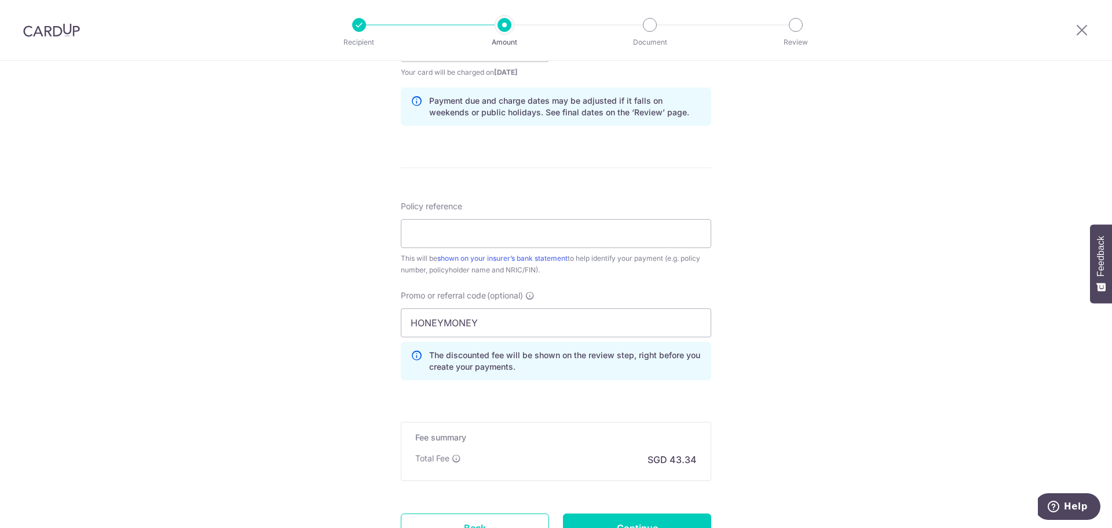
click at [563, 407] on form "Enter payment amount SGD 1,667.00 1667.00 Select Card **** 8964 Add credit card…" at bounding box center [556, 66] width 311 height 1017
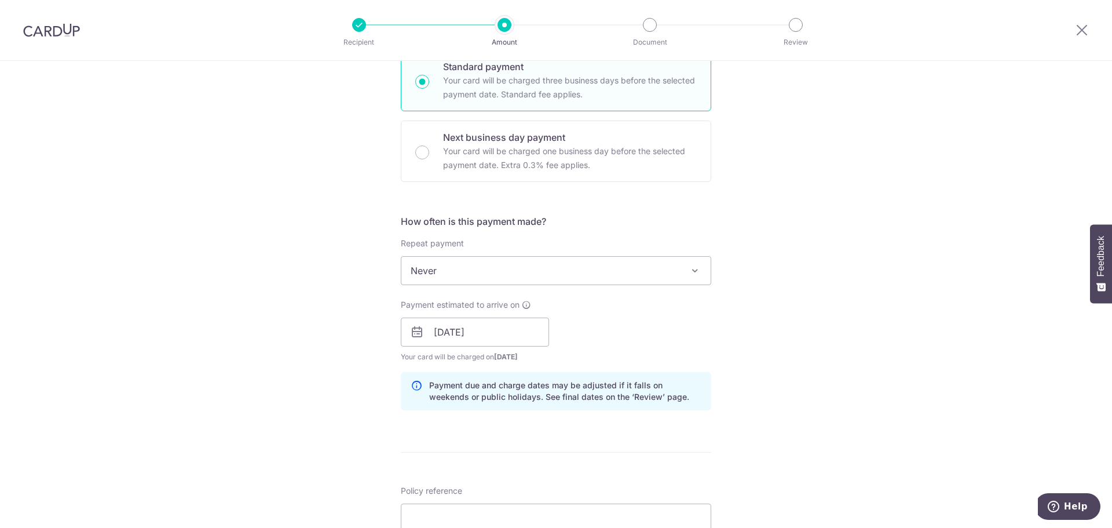
scroll to position [348, 0]
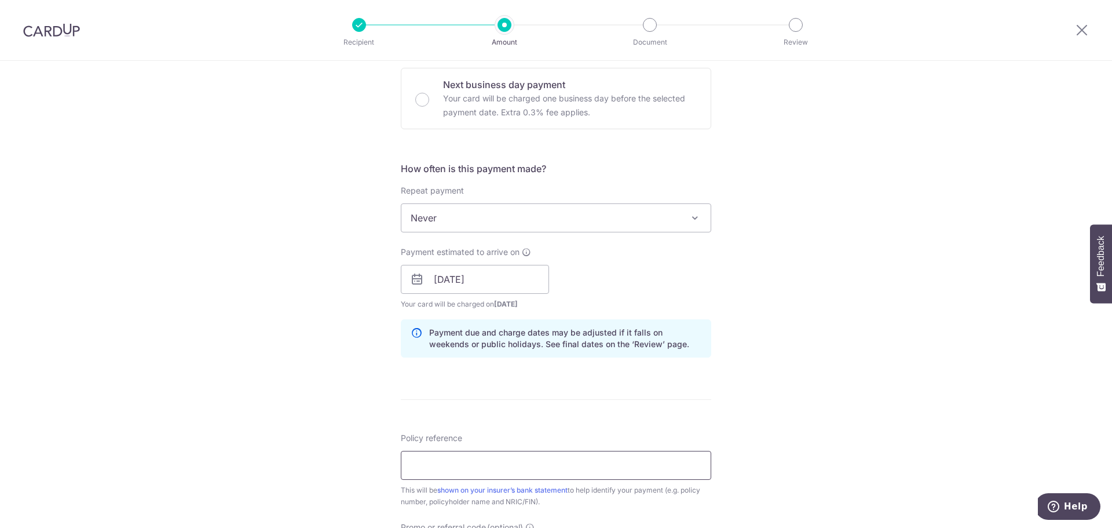
click at [596, 472] on input "Policy reference" at bounding box center [556, 465] width 311 height 29
click at [411, 467] on input "L545188872" at bounding box center [556, 465] width 311 height 29
type input "L545188872"
click at [878, 403] on div "Tell us more about your payment Enter payment amount SGD 1,667.00 1667.00 Selec…" at bounding box center [556, 287] width 1112 height 1148
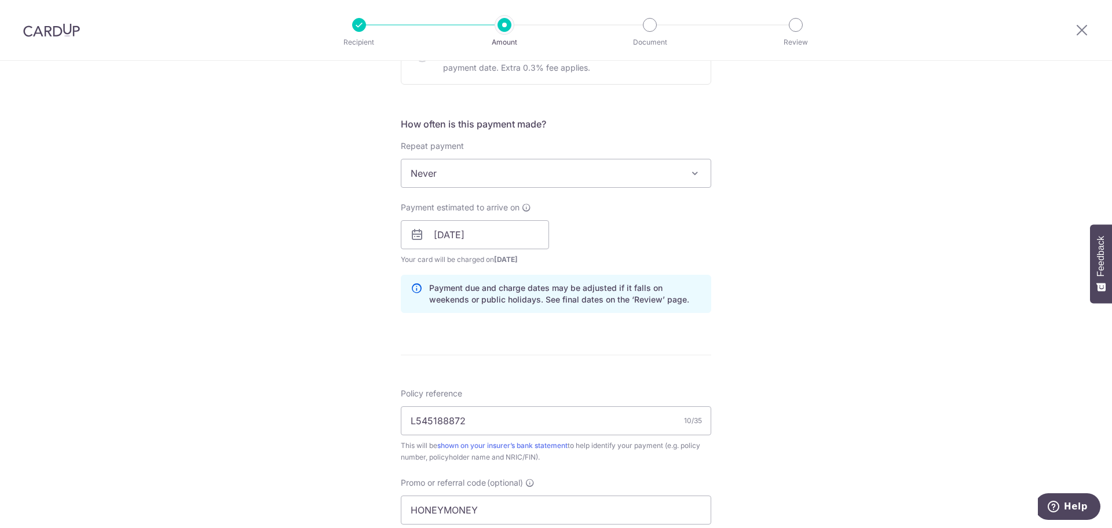
scroll to position [464, 0]
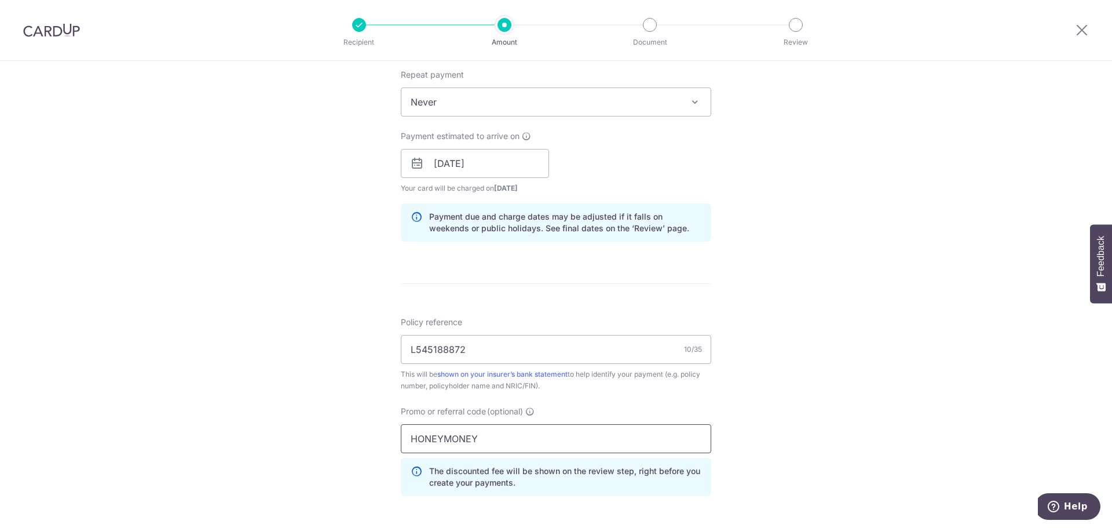
click at [574, 435] on input "HONEYMONEY" at bounding box center [556, 438] width 311 height 29
click at [922, 406] on div "Tell us more about your payment Enter payment amount SGD 1,667.00 1667.00 Selec…" at bounding box center [556, 171] width 1112 height 1148
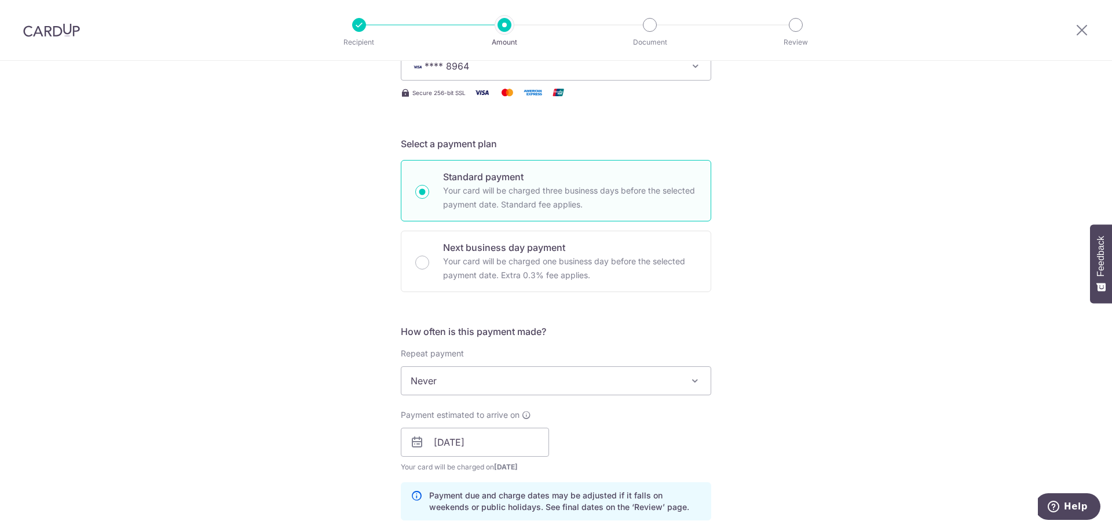
scroll to position [174, 0]
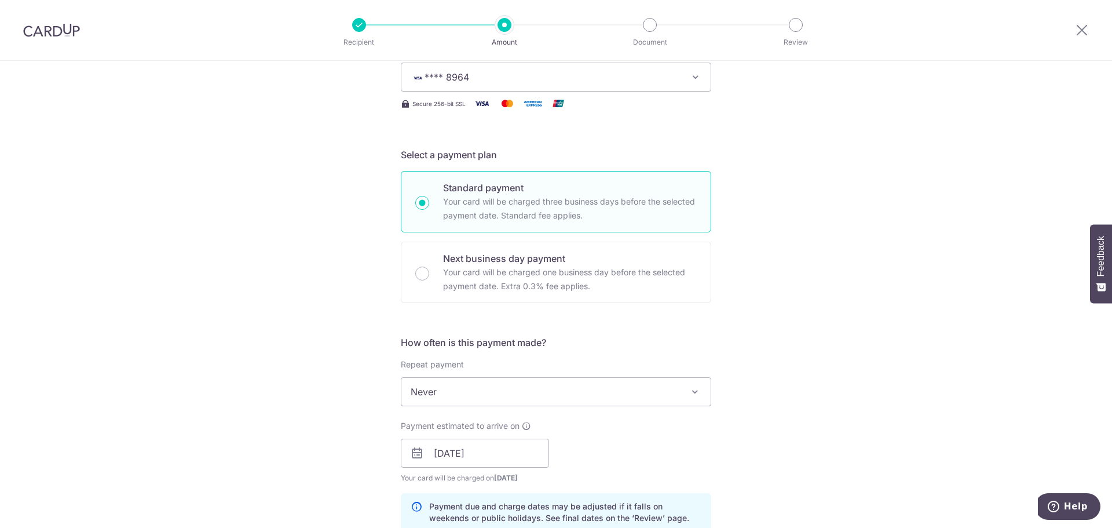
click at [890, 342] on div "Tell us more about your payment Enter payment amount SGD 1,667.00 1667.00 Selec…" at bounding box center [556, 461] width 1112 height 1148
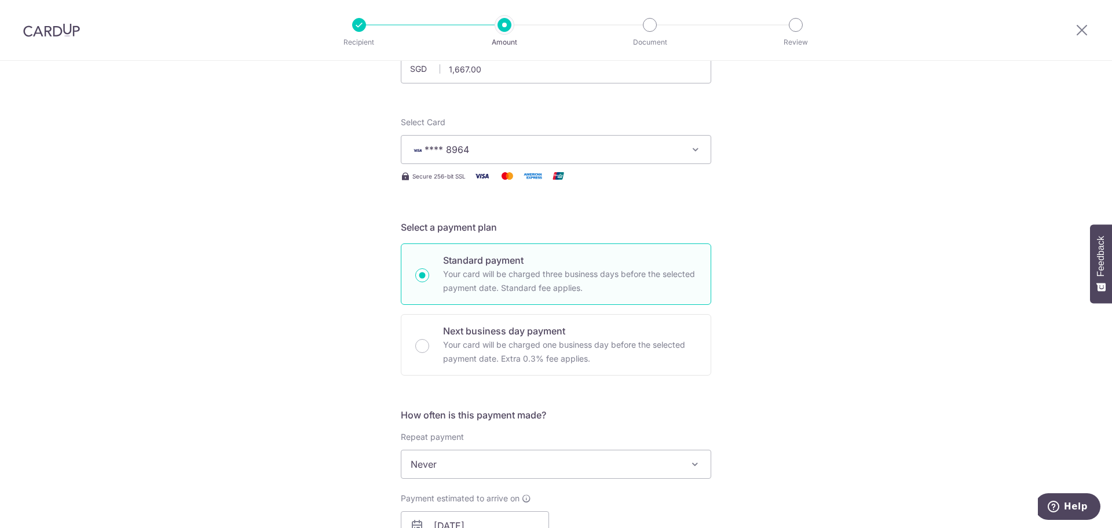
scroll to position [0, 0]
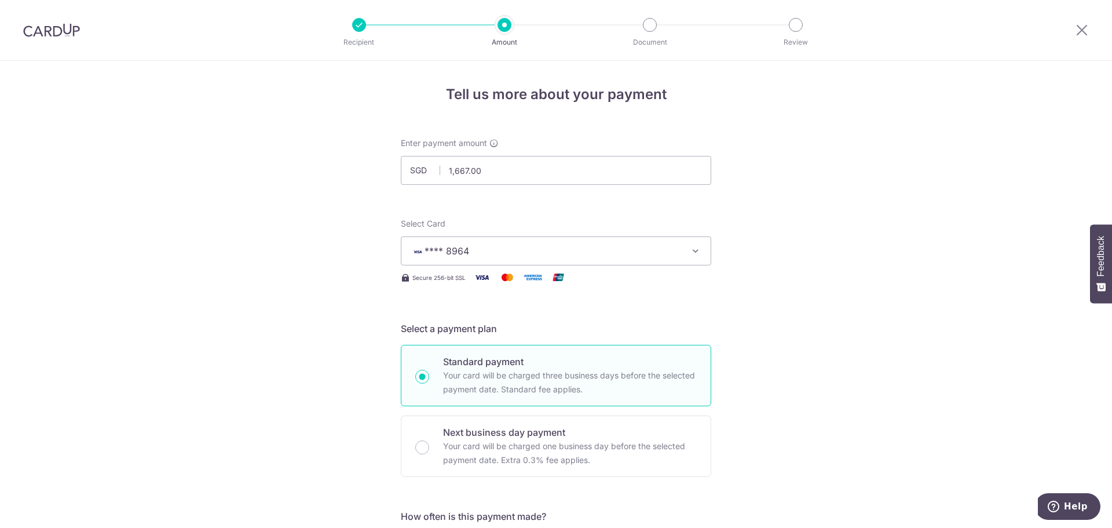
drag, startPoint x: 71, startPoint y: 29, endPoint x: 603, endPoint y: 47, distance: 532.2
click at [71, 28] on img at bounding box center [51, 30] width 57 height 14
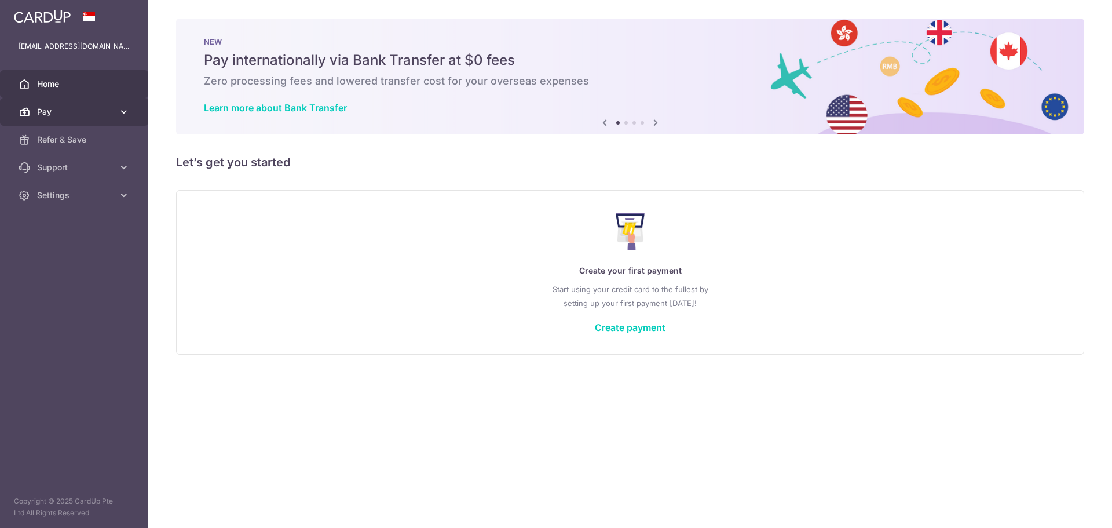
click at [108, 104] on link "Pay" at bounding box center [74, 112] width 148 height 28
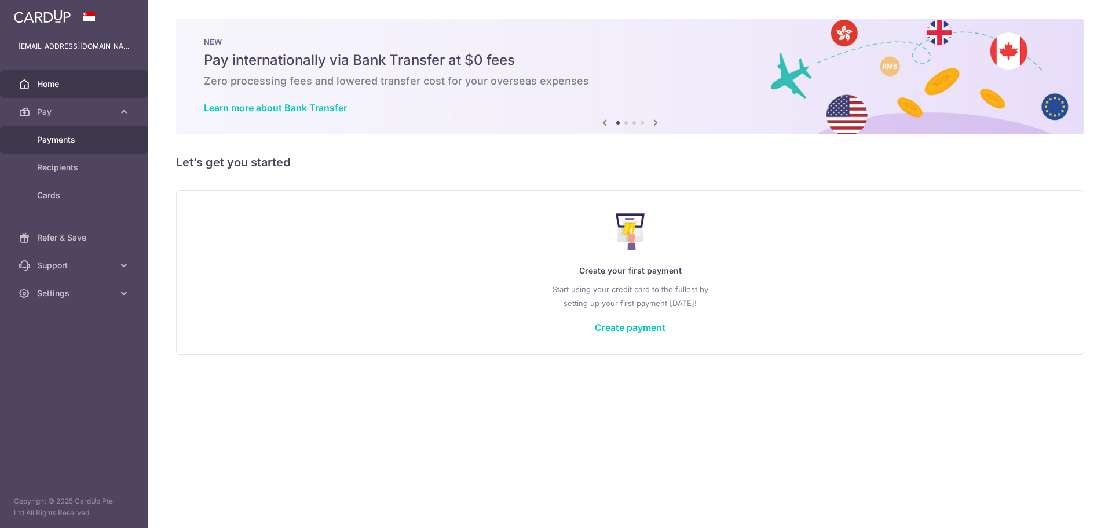
click at [115, 136] on link "Payments" at bounding box center [74, 140] width 148 height 28
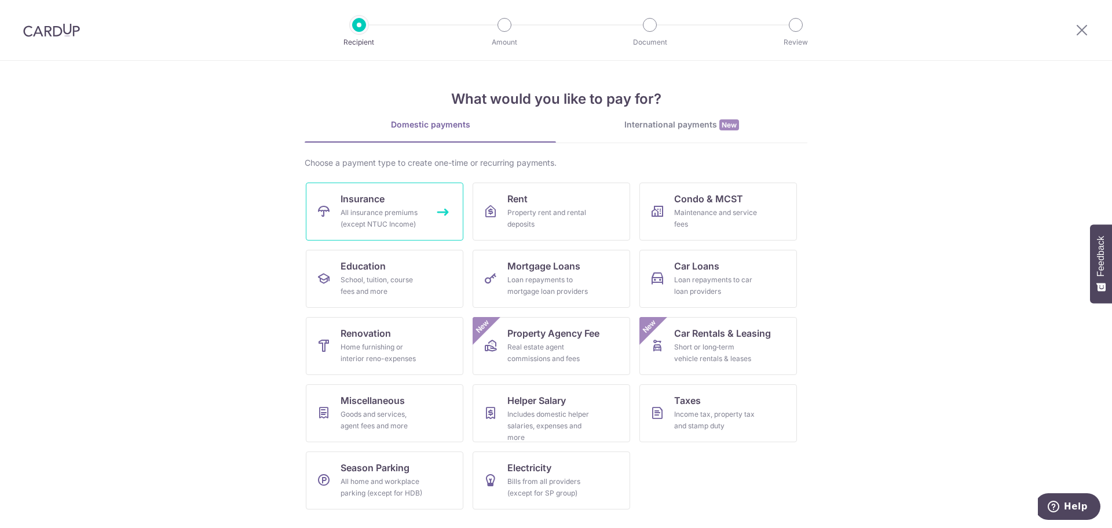
click at [402, 207] on div "All insurance premiums (except NTUC Income)" at bounding box center [382, 218] width 83 height 23
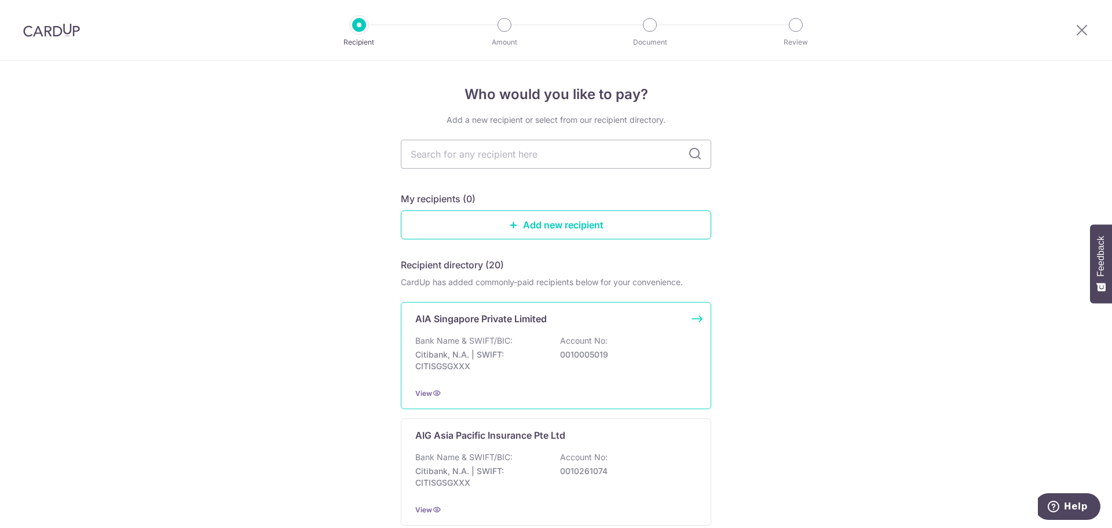
click at [575, 360] on div "Bank Name & SWIFT/BIC: Citibank, N.A. | SWIFT: CITISGSGXXX Account No: 00100050…" at bounding box center [556, 356] width 282 height 43
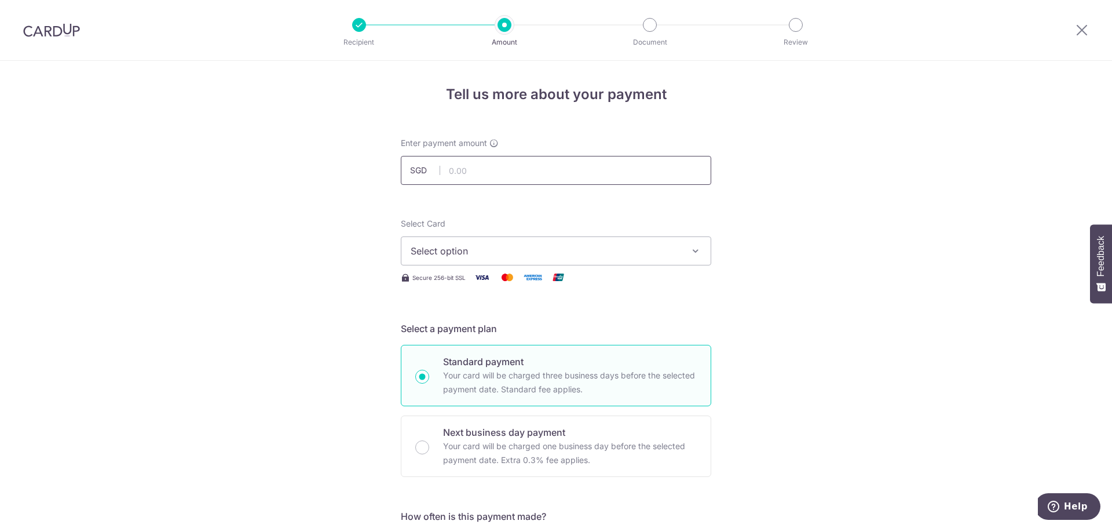
click at [501, 178] on input "text" at bounding box center [556, 170] width 311 height 29
type input "1,667.00"
click at [431, 253] on span "Select option" at bounding box center [546, 251] width 270 height 14
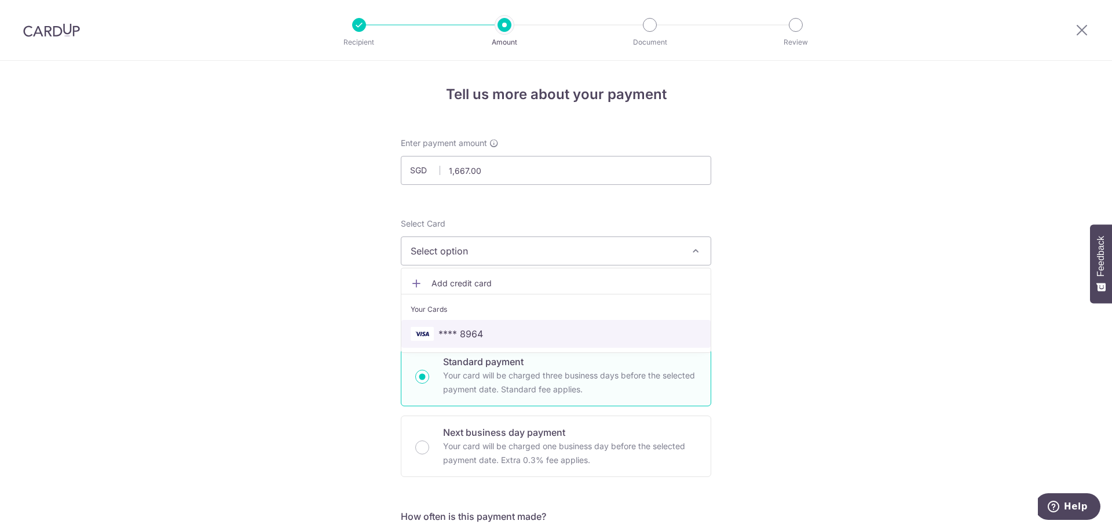
click at [453, 341] on link "**** 8964" at bounding box center [556, 334] width 309 height 28
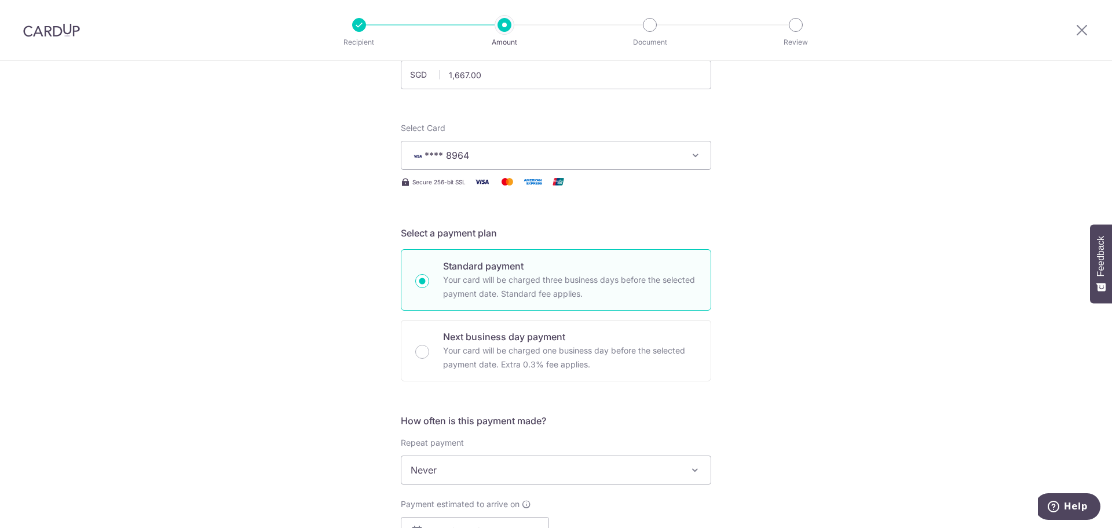
scroll to position [116, 0]
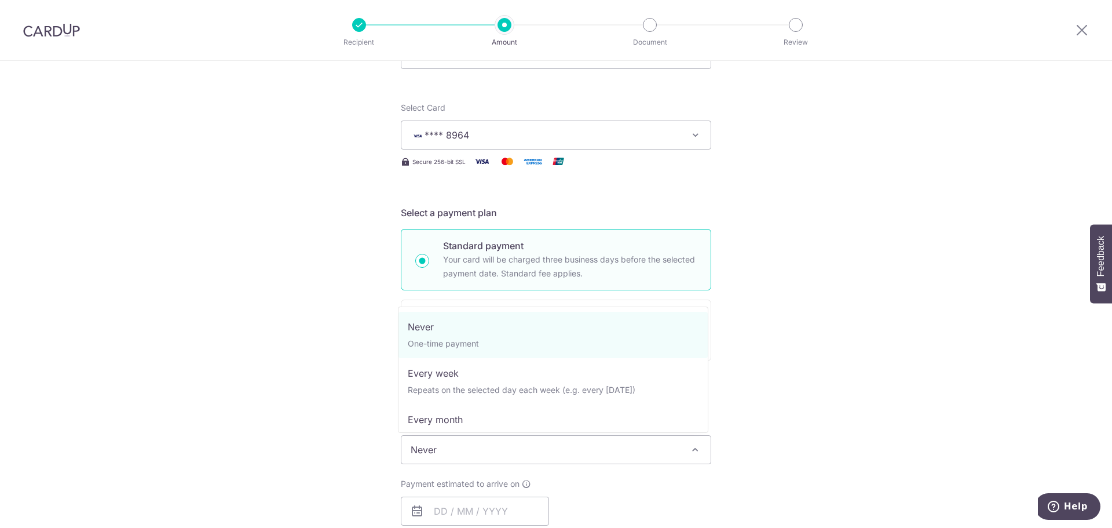
click at [476, 453] on span "Never" at bounding box center [556, 450] width 309 height 28
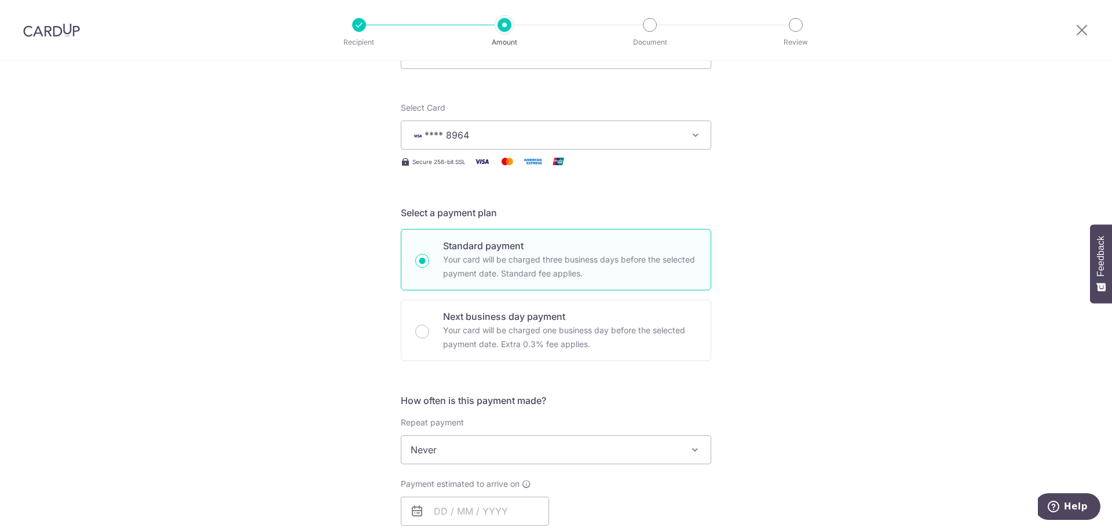
click at [842, 368] on div "Tell us more about your payment Enter payment amount SGD 1,667.00 1667.00 Selec…" at bounding box center [556, 469] width 1112 height 1048
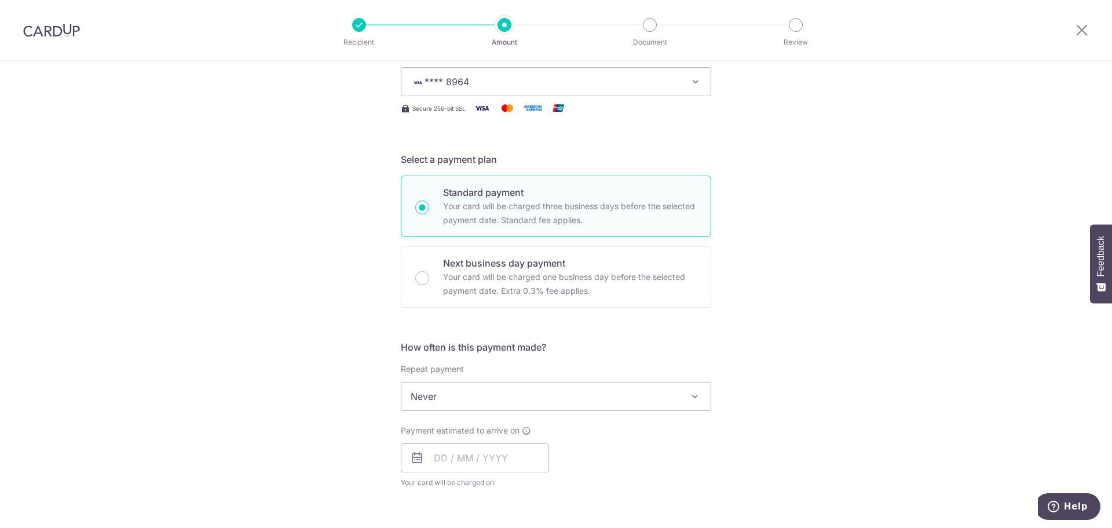
scroll to position [232, 0]
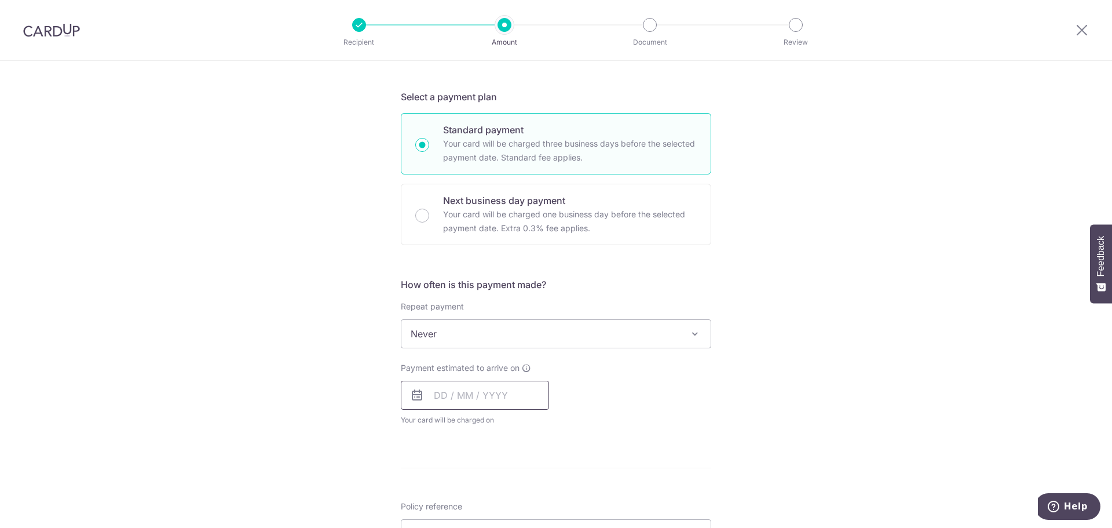
click at [474, 399] on input "text" at bounding box center [475, 395] width 148 height 29
click at [438, 397] on input "text" at bounding box center [475, 395] width 148 height 29
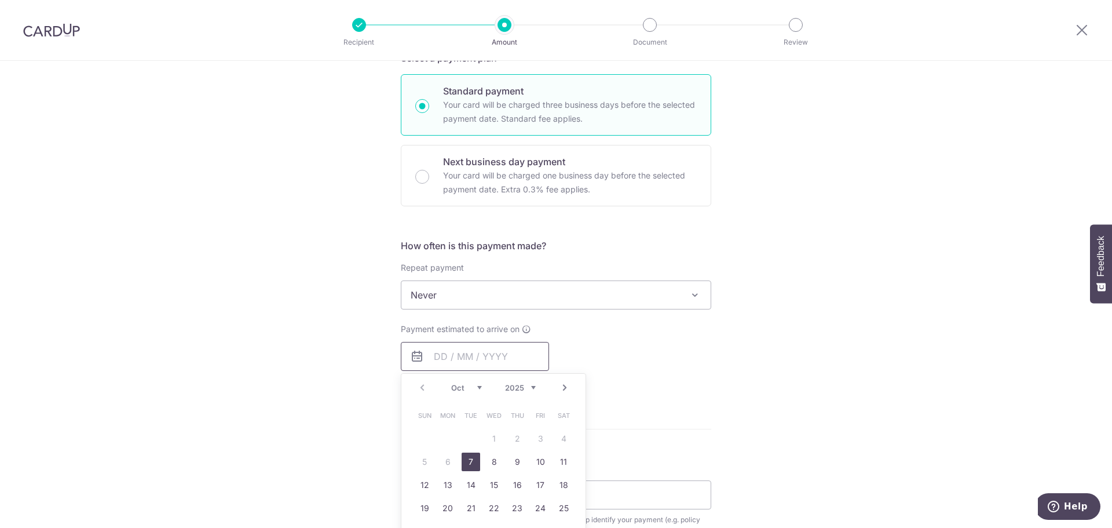
scroll to position [348, 0]
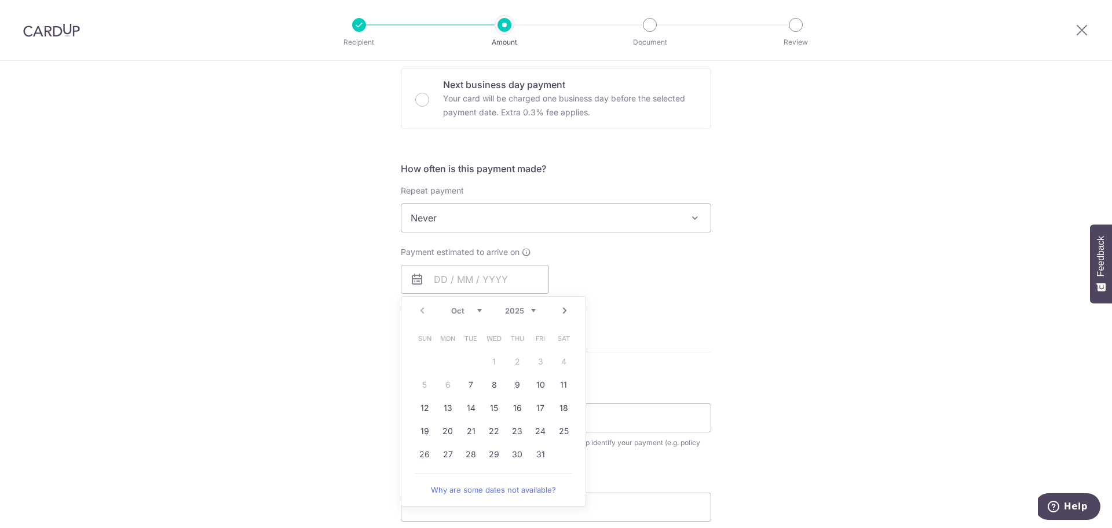
click at [447, 386] on table "Sun Mon Tue Wed Thu Fri Sat 1 2 3 4 5 6 7 8 9 10 11 12 13 14 15 16 17 18 19 20 …" at bounding box center [494, 396] width 162 height 139
click at [469, 384] on link "7" at bounding box center [471, 384] width 19 height 19
type input "[DATE]"
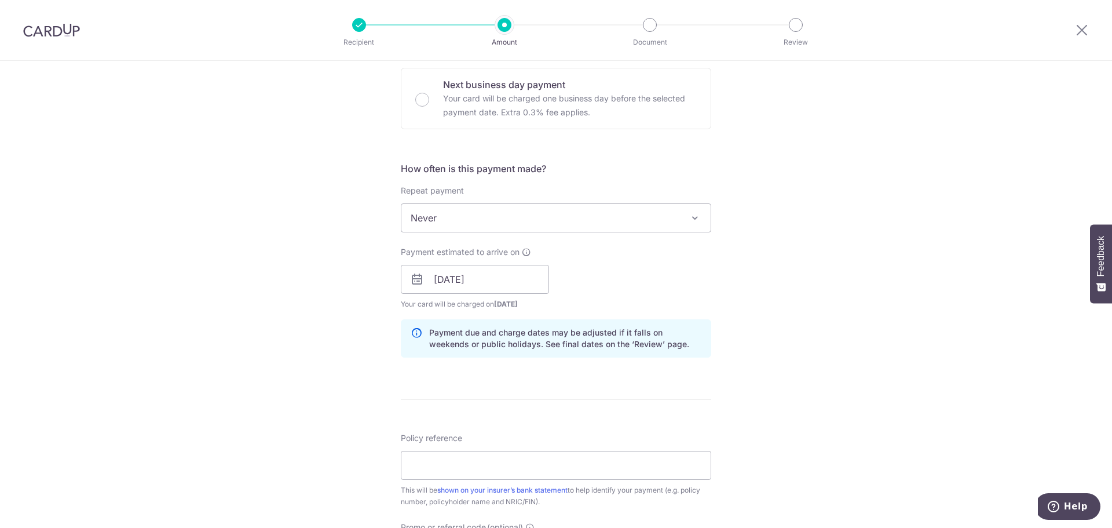
click at [811, 358] on div "Tell us more about your payment Enter payment amount SGD 1,667.00 1667.00 Selec…" at bounding box center [556, 261] width 1112 height 1096
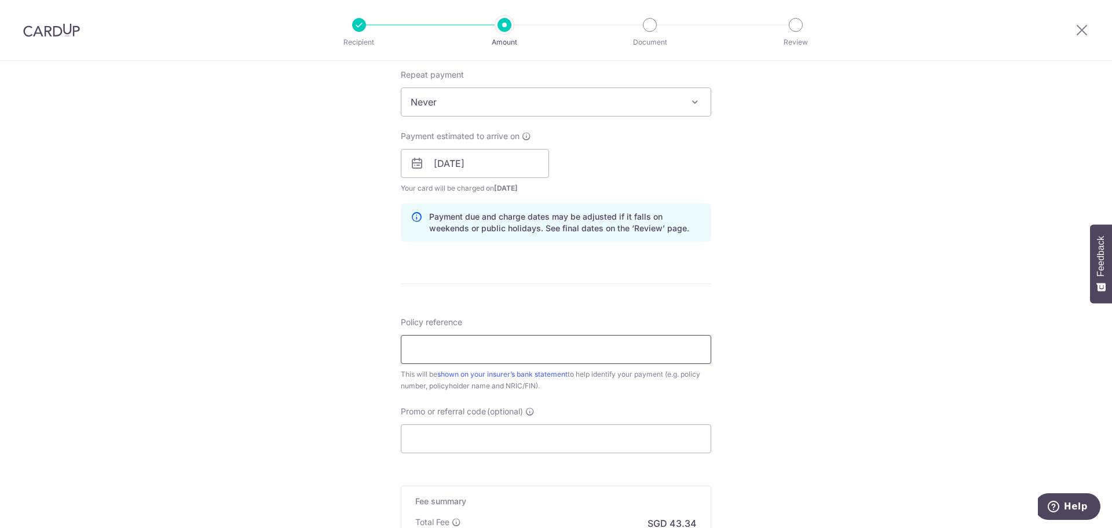
click at [674, 349] on input "Policy reference" at bounding box center [556, 349] width 311 height 29
type input "L545188872"
click at [413, 344] on input "L545188872" at bounding box center [556, 349] width 311 height 29
click at [603, 439] on input "Promo or referral code (optional)" at bounding box center [556, 438] width 311 height 29
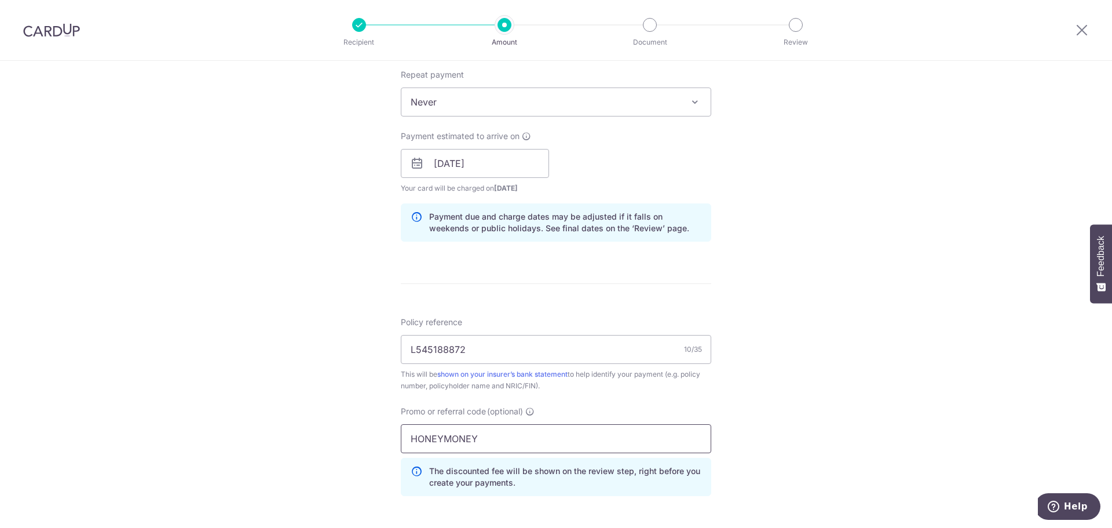
type input "HONEYMONEY"
click at [730, 417] on div "Tell us more about your payment Enter payment amount SGD 1,667.00 1667.00 Selec…" at bounding box center [556, 171] width 1112 height 1148
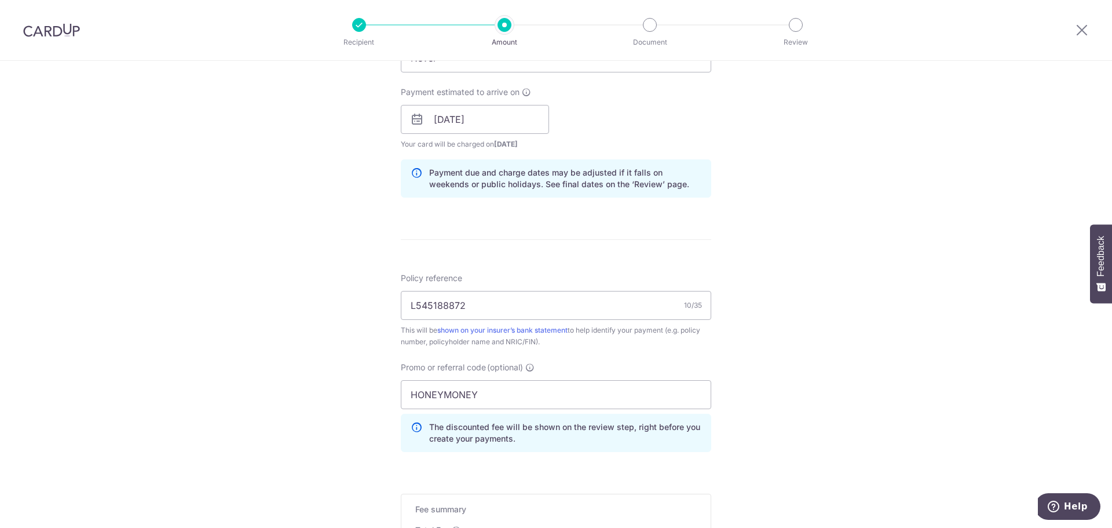
scroll to position [521, 0]
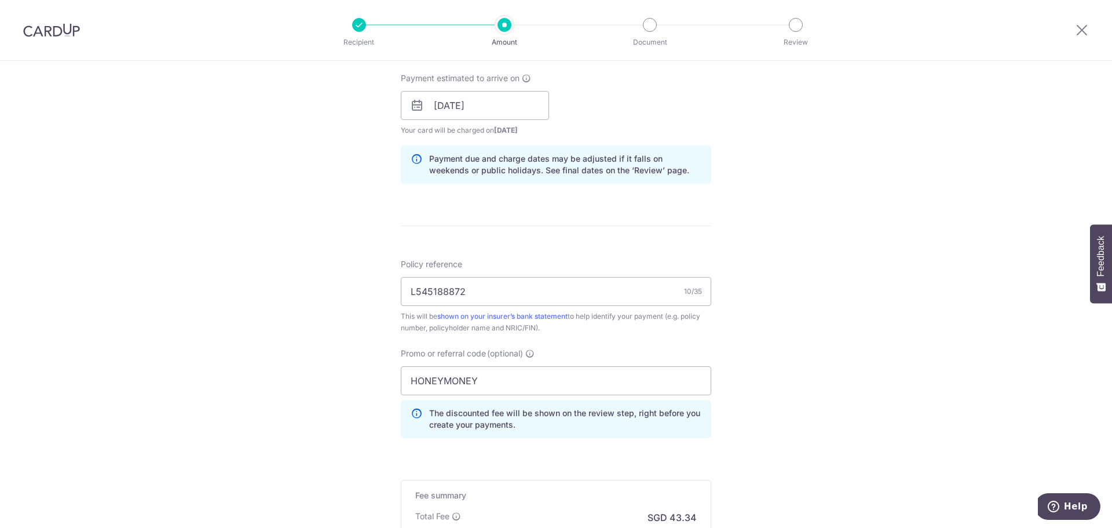
click at [921, 391] on div "Tell us more about your payment Enter payment amount SGD 1,667.00 1667.00 Selec…" at bounding box center [556, 113] width 1112 height 1148
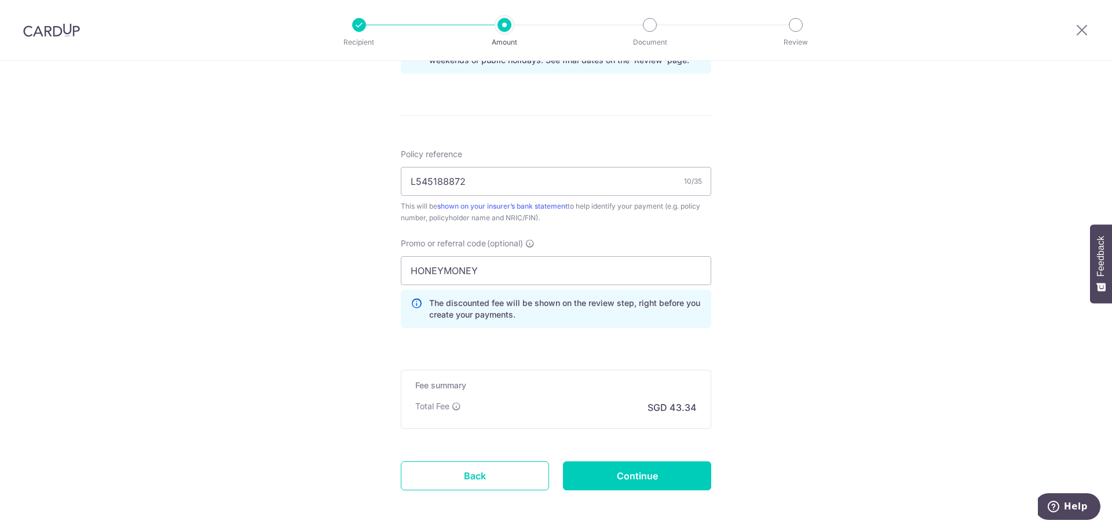
scroll to position [681, 0]
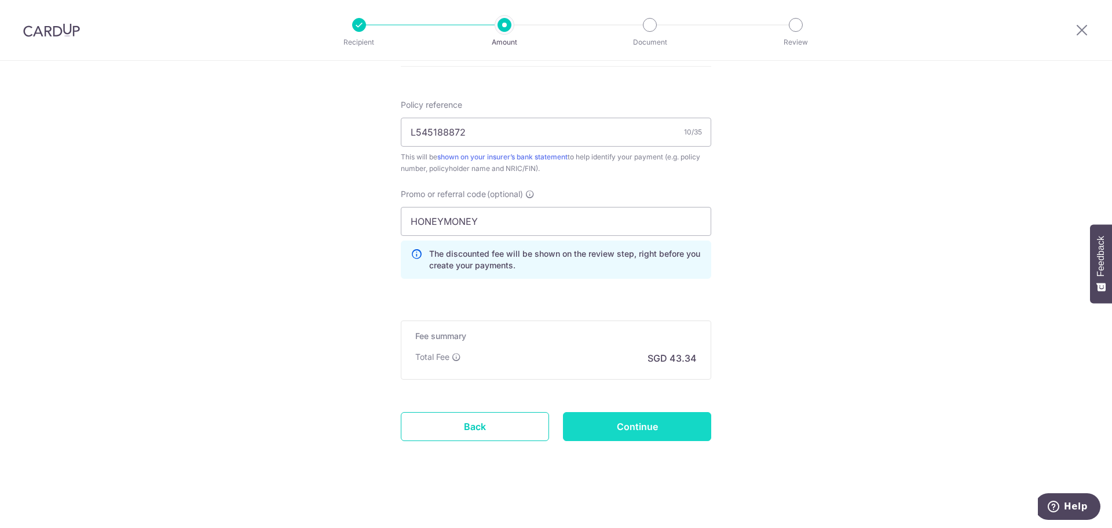
click at [673, 425] on input "Continue" at bounding box center [637, 426] width 148 height 29
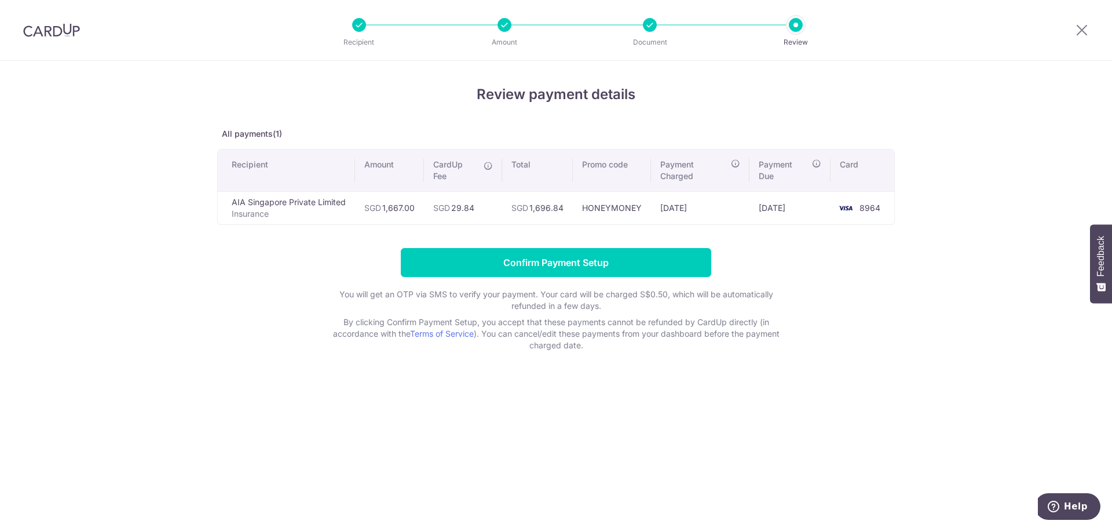
drag, startPoint x: 267, startPoint y: 203, endPoint x: 293, endPoint y: 206, distance: 25.7
click at [293, 206] on td "AIA Singapore Private Limited Insurance" at bounding box center [286, 207] width 137 height 33
drag, startPoint x: 461, startPoint y: 210, endPoint x: 475, endPoint y: 213, distance: 14.8
click at [475, 213] on td "SGD 29.84" at bounding box center [463, 207] width 78 height 33
click at [465, 224] on td "SGD 29.84" at bounding box center [463, 207] width 78 height 33
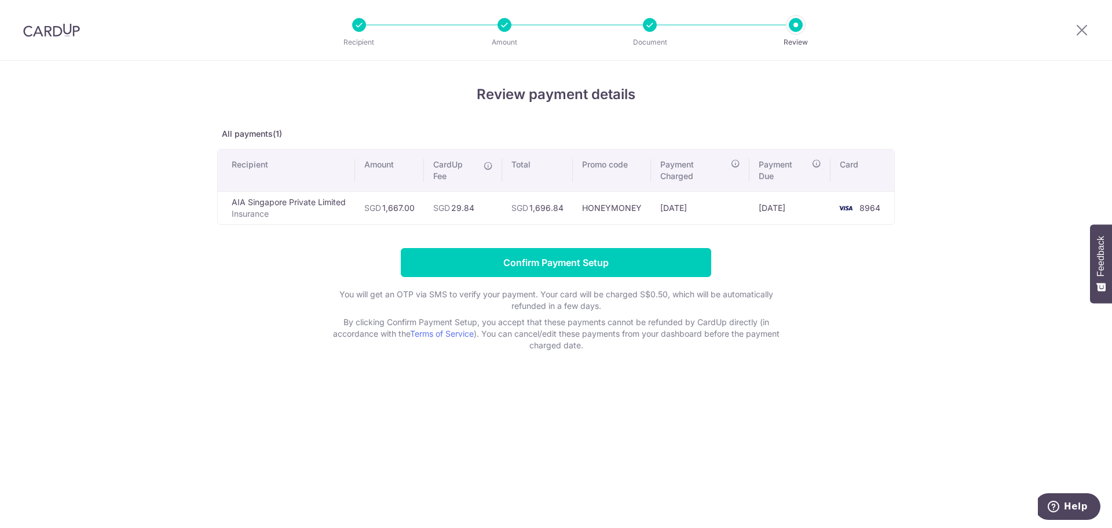
click at [604, 211] on td "HONEYMONEY" at bounding box center [612, 207] width 78 height 33
click at [781, 238] on div "Review payment details All payments(1) Recipient Amount CardUp Fee Total Promo …" at bounding box center [556, 217] width 678 height 267
click at [762, 209] on td "07/10/2025" at bounding box center [790, 207] width 81 height 33
drag, startPoint x: 761, startPoint y: 208, endPoint x: 806, endPoint y: 211, distance: 44.7
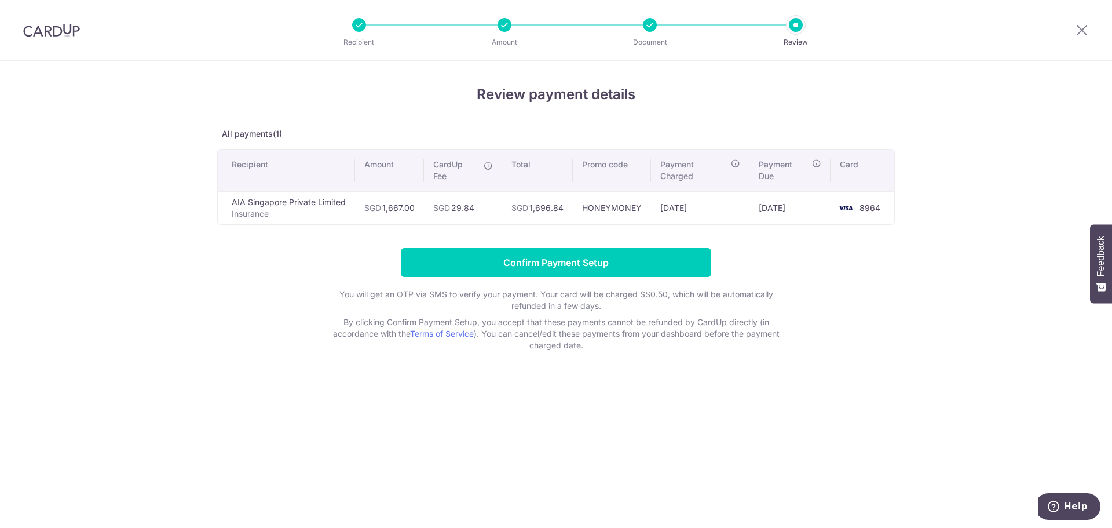
click at [806, 211] on td "07/10/2025" at bounding box center [790, 207] width 81 height 33
click at [745, 255] on form "Confirm Payment Setup You will get an OTP via SMS to verify your payment. Your …" at bounding box center [556, 299] width 678 height 103
click at [672, 207] on td "02/10/2025" at bounding box center [700, 207] width 99 height 33
copy td "/"
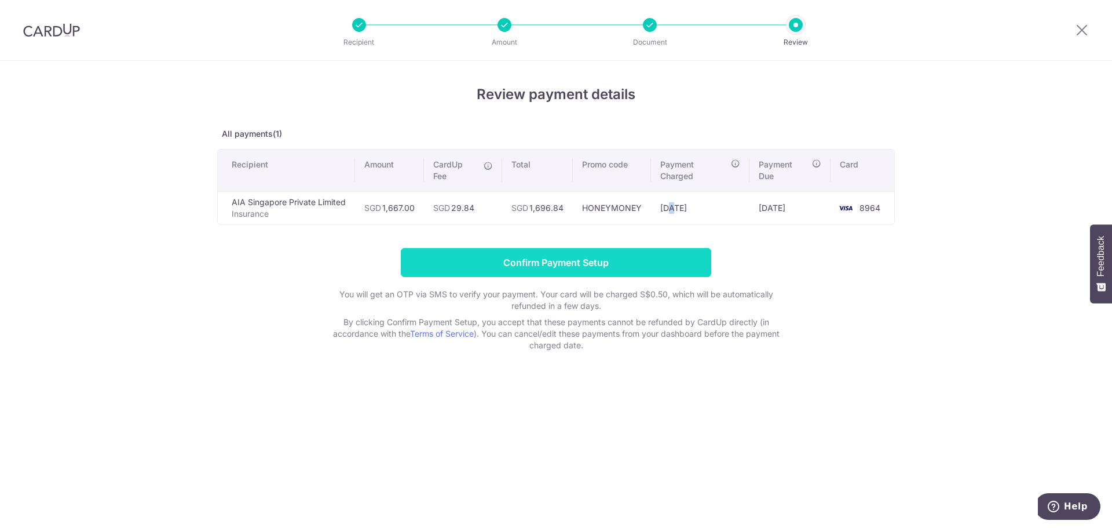
click at [535, 269] on input "Confirm Payment Setup" at bounding box center [556, 262] width 311 height 29
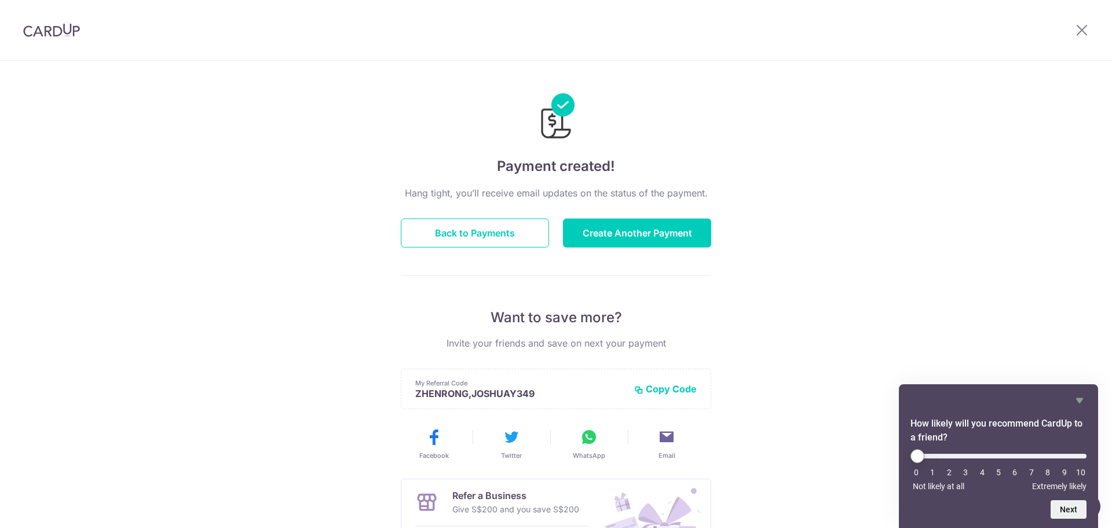
scroll to position [152, 0]
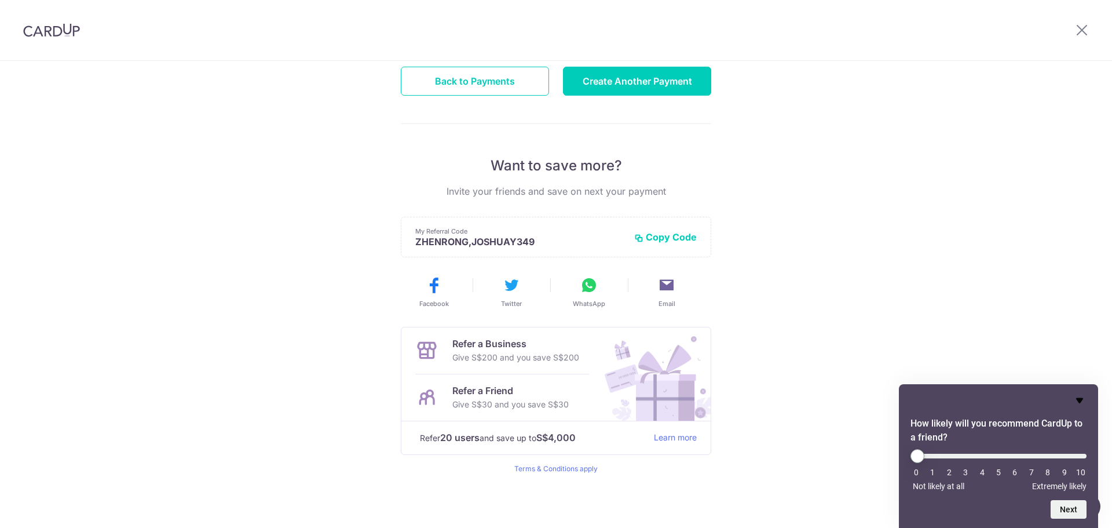
click at [1080, 399] on icon "Hide survey" at bounding box center [1080, 400] width 7 height 5
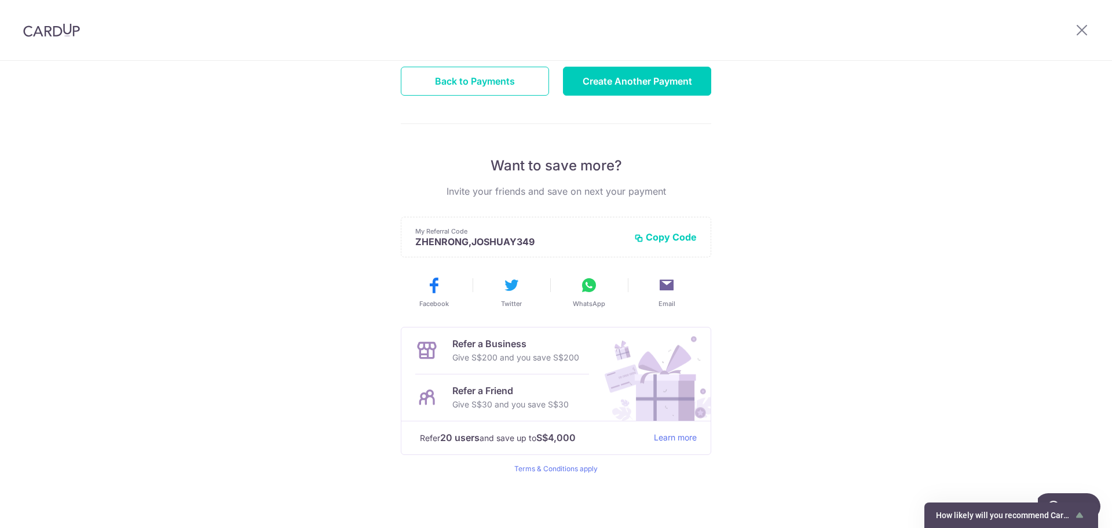
click at [852, 336] on div "Payment created! Hang tight, you’ll receive email updates on the status of the …" at bounding box center [556, 218] width 1112 height 619
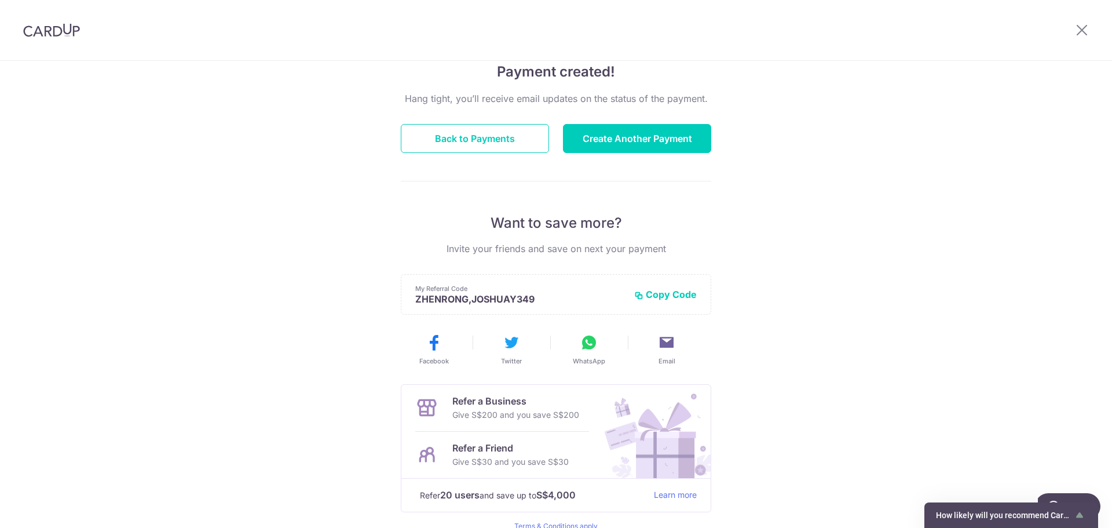
scroll to position [0, 0]
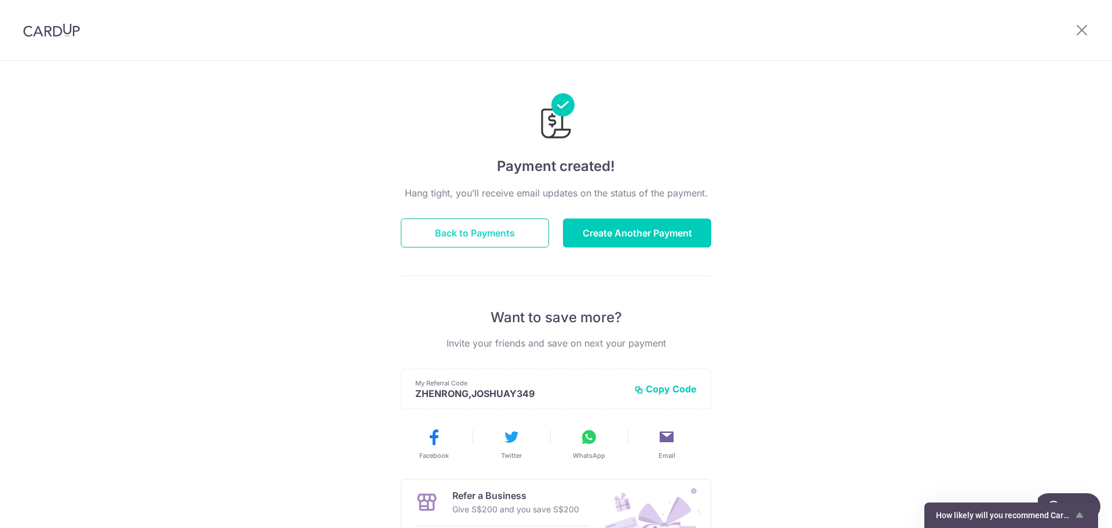
click at [474, 228] on button "Back to Payments" at bounding box center [475, 232] width 148 height 29
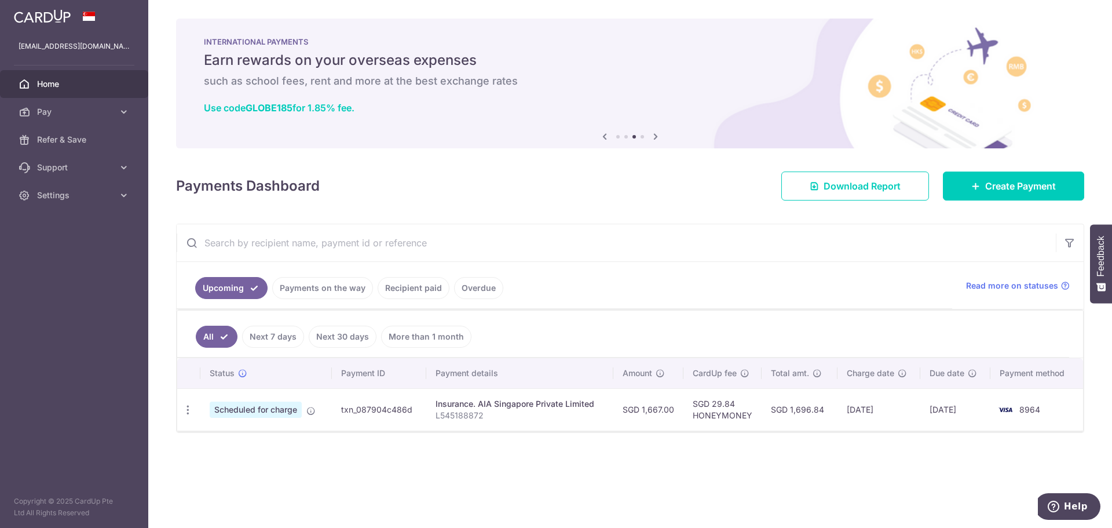
click at [470, 413] on p "L545188872" at bounding box center [520, 416] width 169 height 12
copy p "L545188872"
click at [429, 484] on div "× Pause Schedule Pause all future payments in this series Pause just this one p…" at bounding box center [630, 264] width 964 height 528
click at [619, 448] on div "× Pause Schedule Pause all future payments in this series Pause just this one p…" at bounding box center [630, 264] width 964 height 528
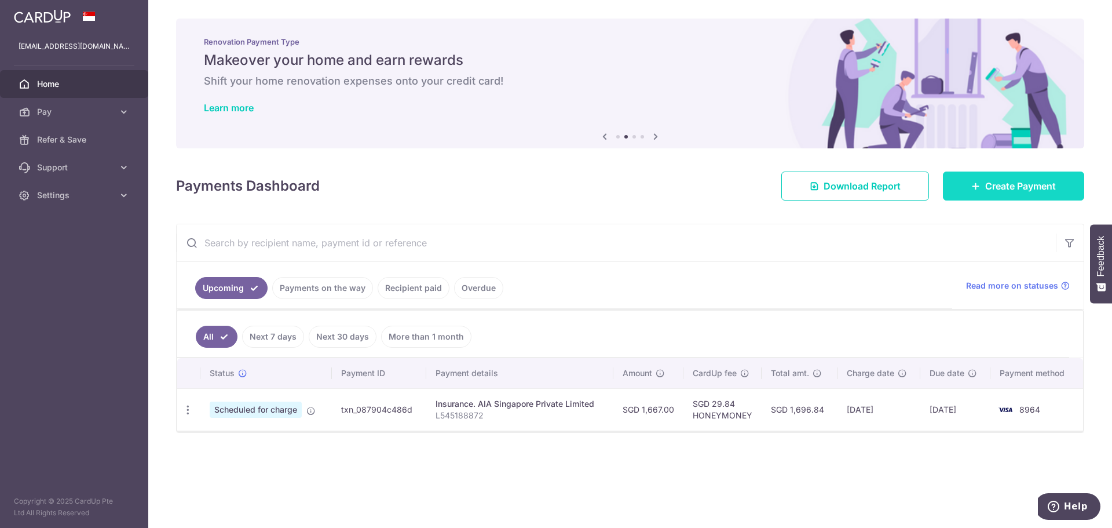
click at [1017, 185] on span "Create Payment" at bounding box center [1021, 186] width 71 height 14
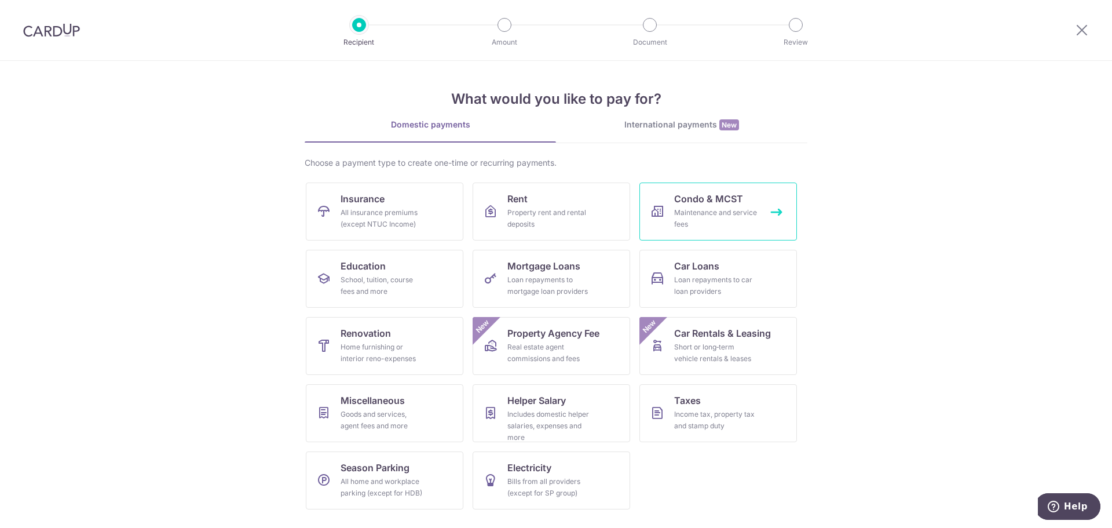
click at [690, 211] on div "Maintenance and service fees" at bounding box center [715, 218] width 83 height 23
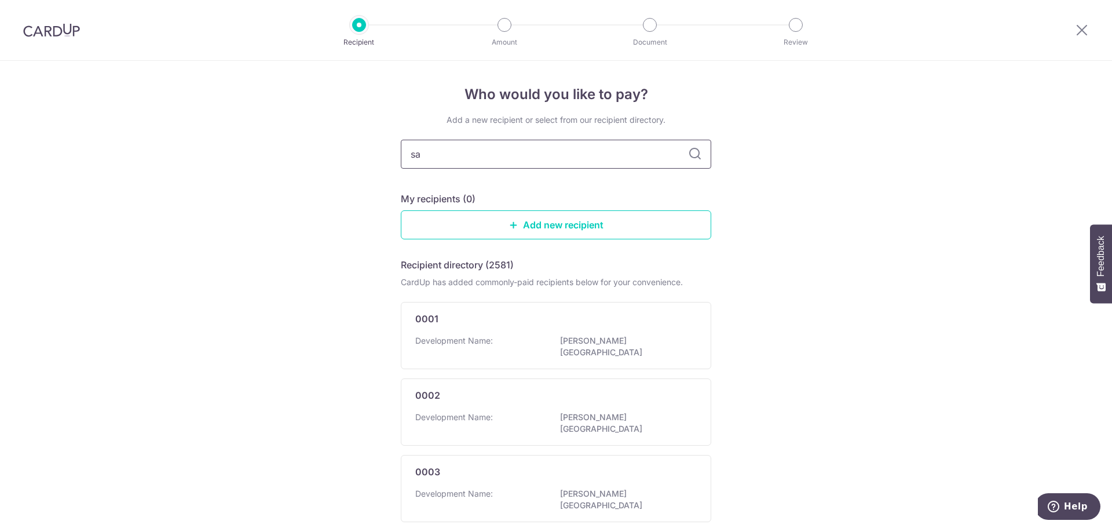
type input "sav"
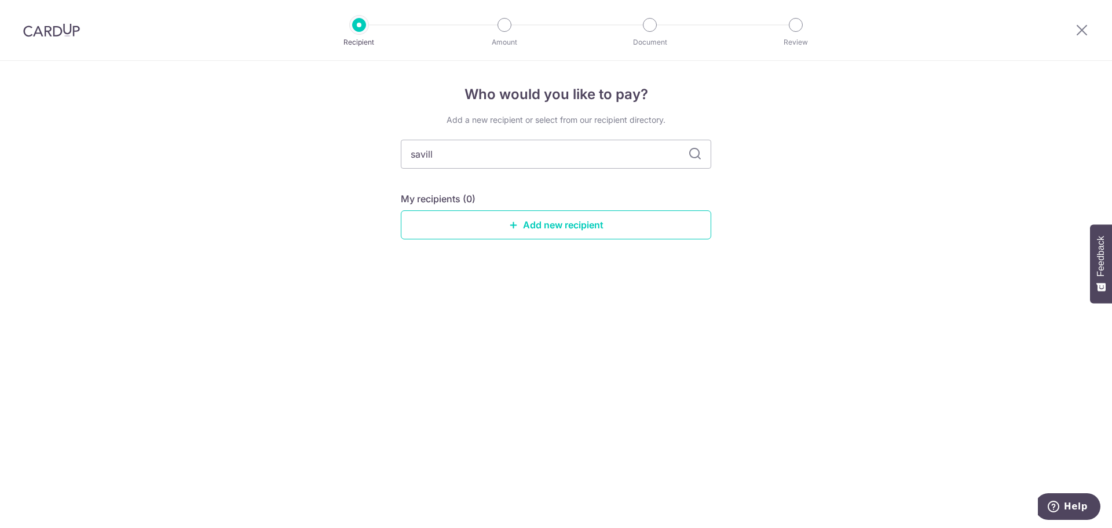
type input "savills"
click at [698, 157] on icon at bounding box center [695, 154] width 14 height 14
drag, startPoint x: 617, startPoint y: 158, endPoint x: 392, endPoint y: 158, distance: 225.4
click at [392, 158] on div "Who would you like to pay? Add a new recipient or select from our recipient dir…" at bounding box center [556, 294] width 1112 height 467
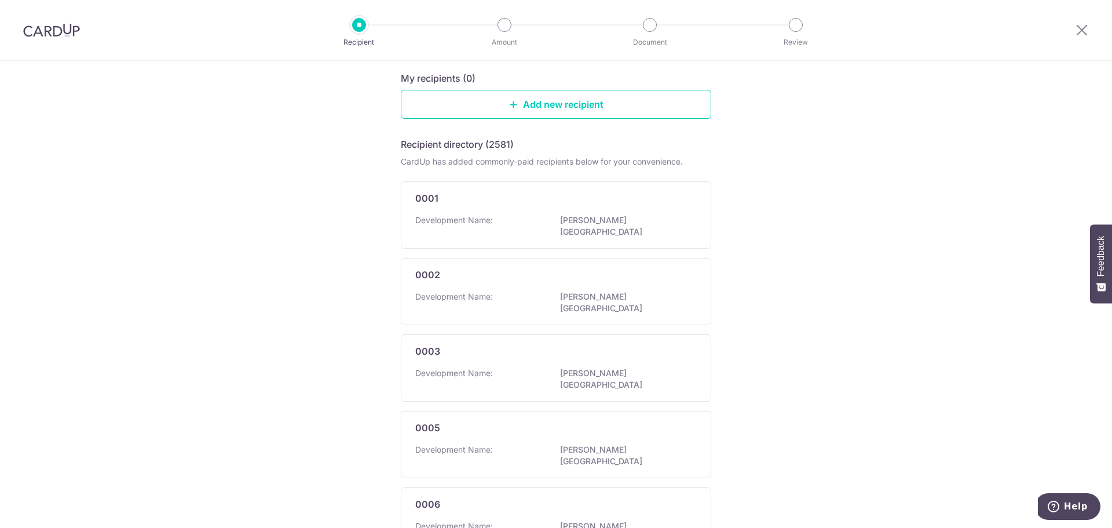
scroll to position [12, 0]
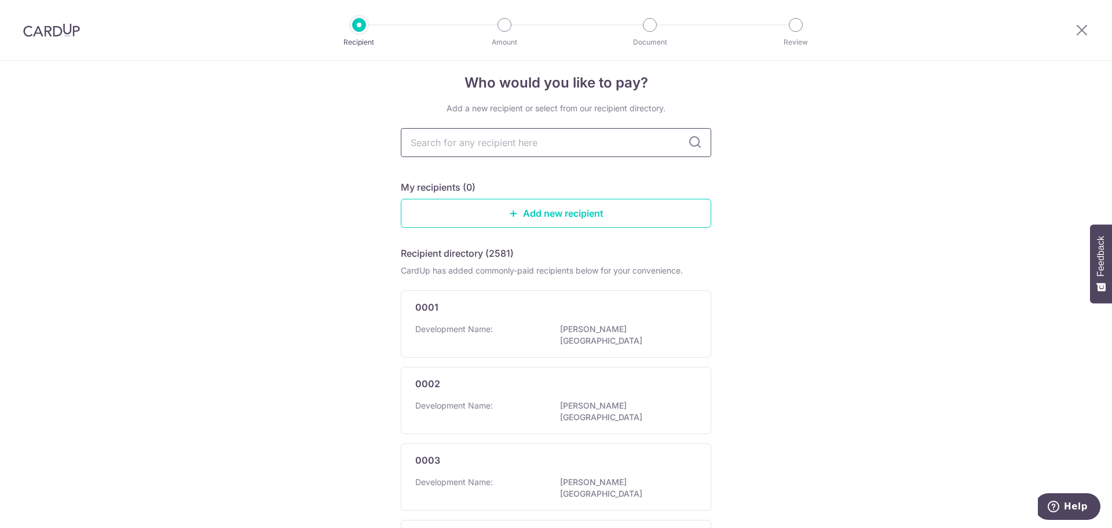
click at [459, 141] on input "text" at bounding box center [556, 142] width 311 height 29
type input "the bayshore"
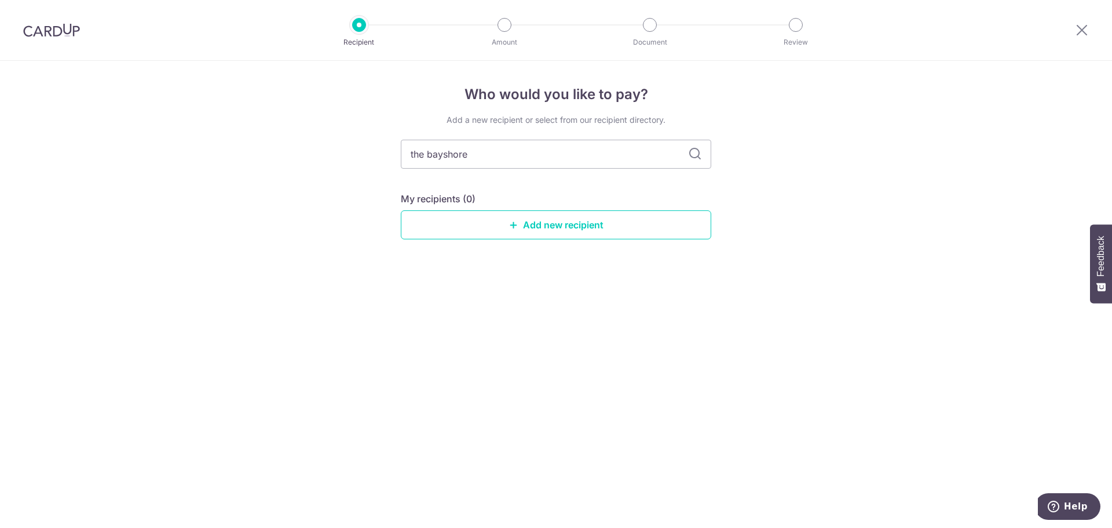
drag, startPoint x: 501, startPoint y: 159, endPoint x: 380, endPoint y: 149, distance: 121.5
click at [380, 149] on div "Who would you like to pay? Add a new recipient or select from our recipient dir…" at bounding box center [556, 294] width 1112 height 467
type input "bayshore"
click at [648, 155] on input "bayshore" at bounding box center [556, 154] width 311 height 29
drag, startPoint x: 679, startPoint y: 151, endPoint x: 386, endPoint y: 165, distance: 292.4
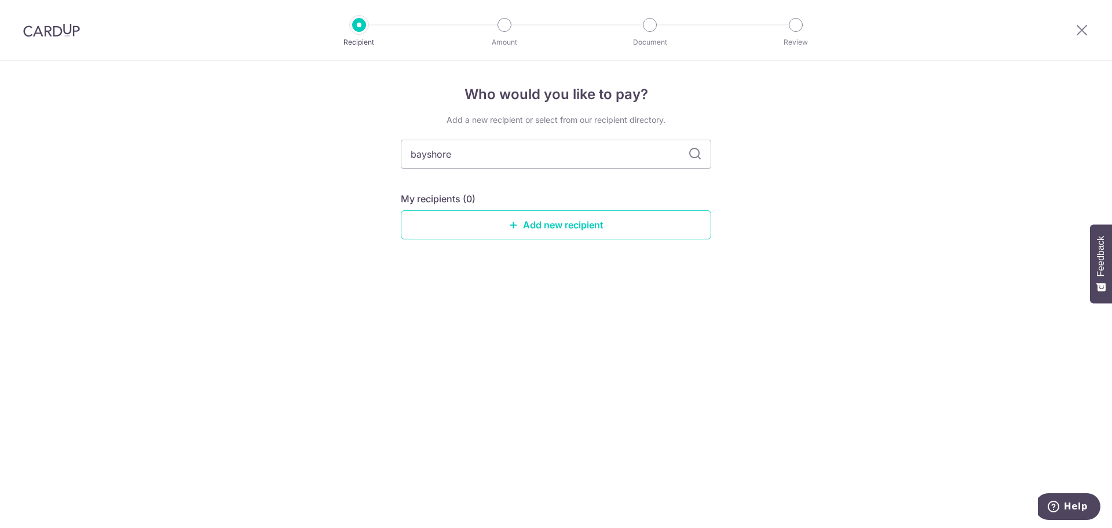
click at [386, 165] on div "Who would you like to pay? Add a new recipient or select from our recipient dir…" at bounding box center [556, 294] width 1112 height 467
type input "2257"
click at [853, 240] on div "Who would you like to pay? Add a new recipient or select from our recipient dir…" at bounding box center [556, 294] width 1112 height 467
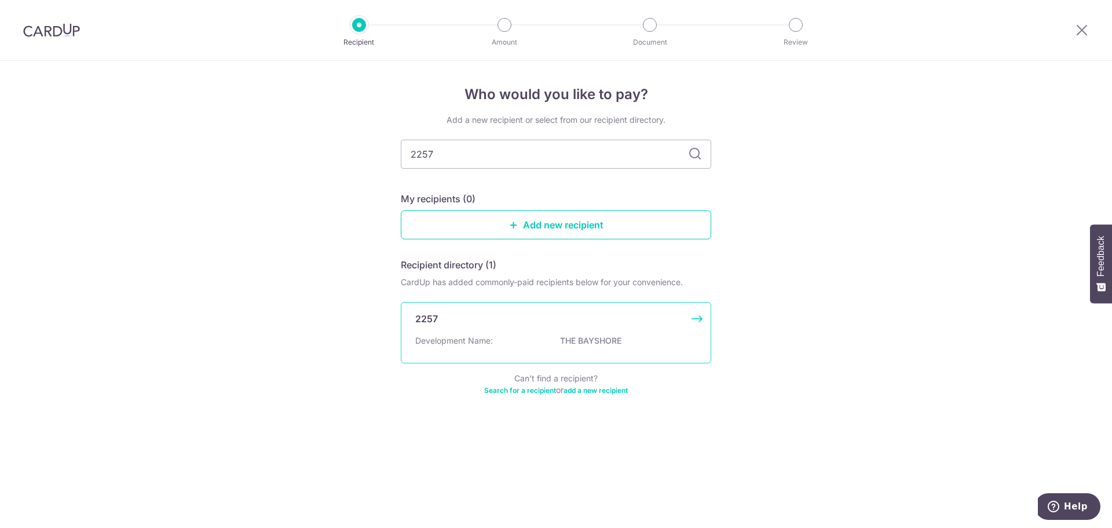
click at [583, 336] on p "THE BAYSHORE" at bounding box center [625, 341] width 130 height 12
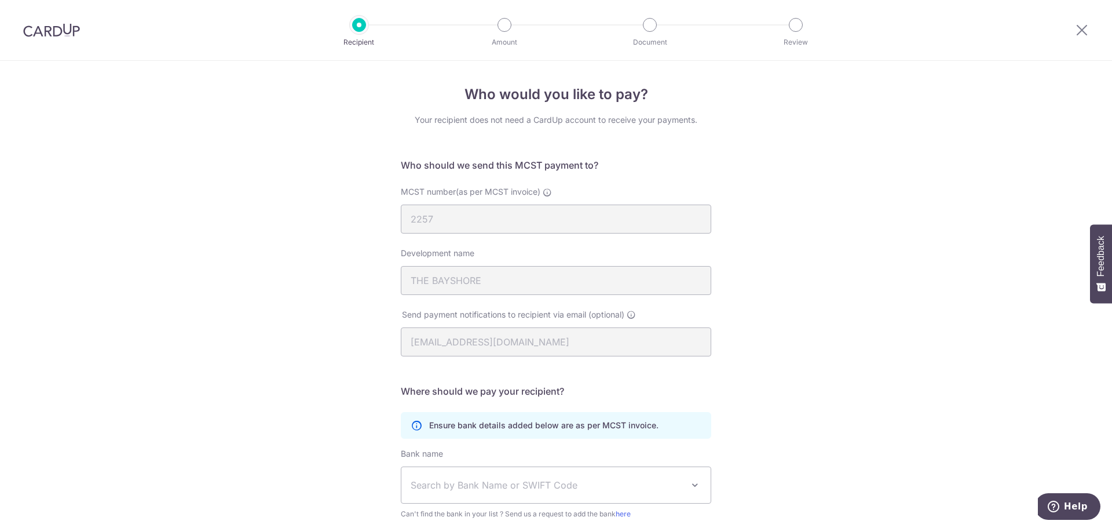
click at [864, 315] on div "Who would you like to pay? Your recipient does not need a CardUp account to rec…" at bounding box center [556, 367] width 1112 height 613
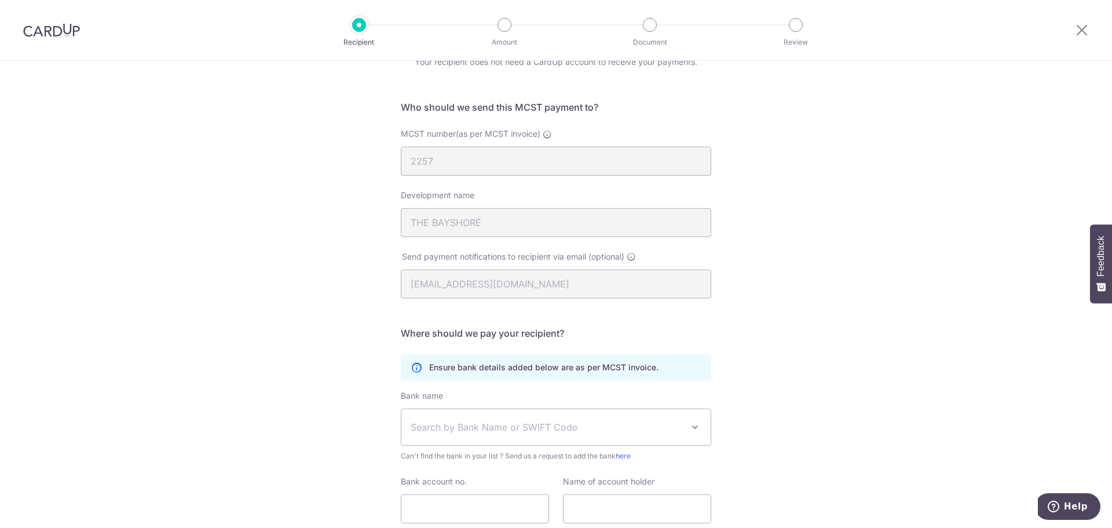
scroll to position [116, 0]
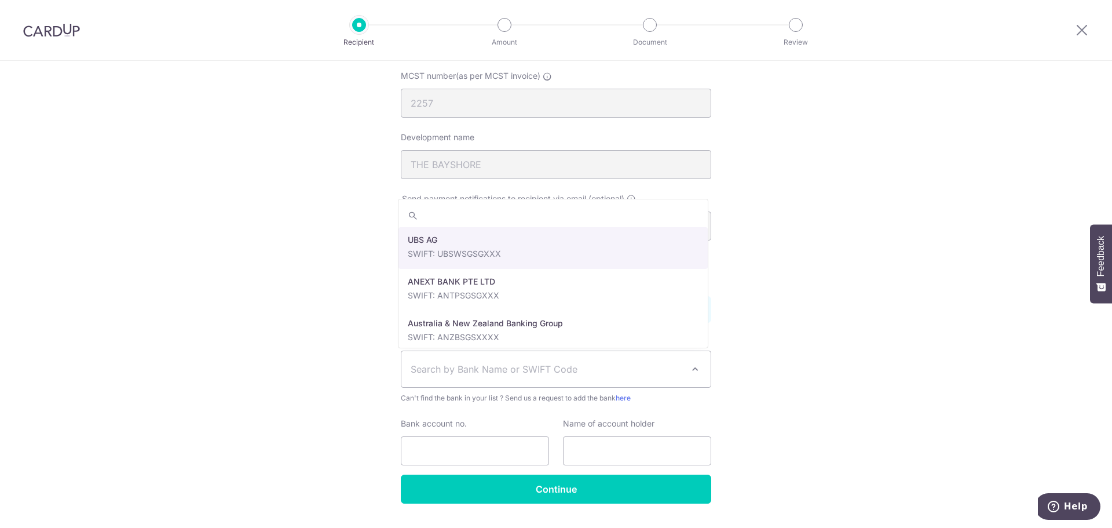
click at [607, 368] on span "Search by Bank Name or SWIFT Code" at bounding box center [547, 369] width 272 height 14
click at [928, 371] on div "Who would you like to pay? Your recipient does not need a CardUp account to rec…" at bounding box center [556, 251] width 1112 height 613
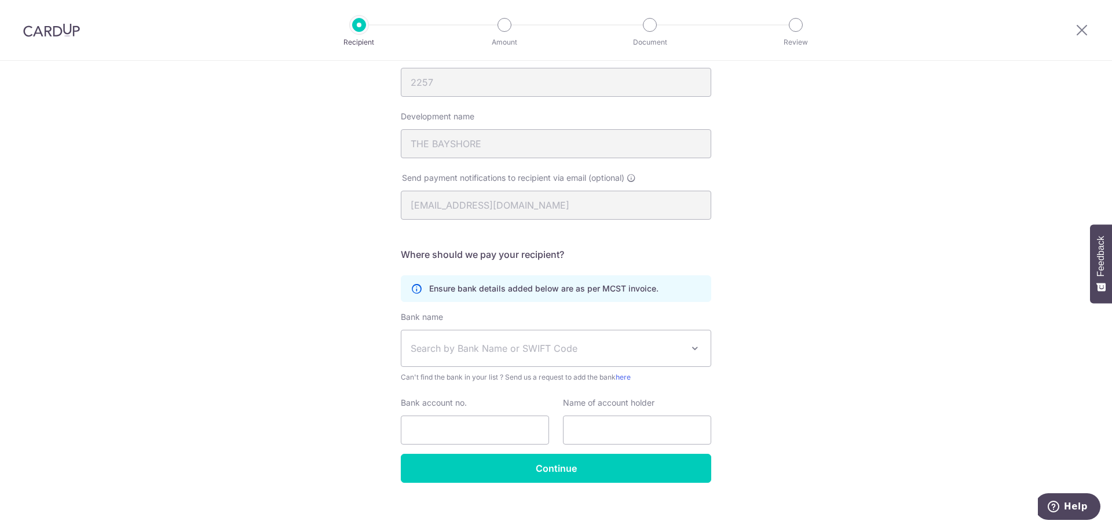
scroll to position [146, 0]
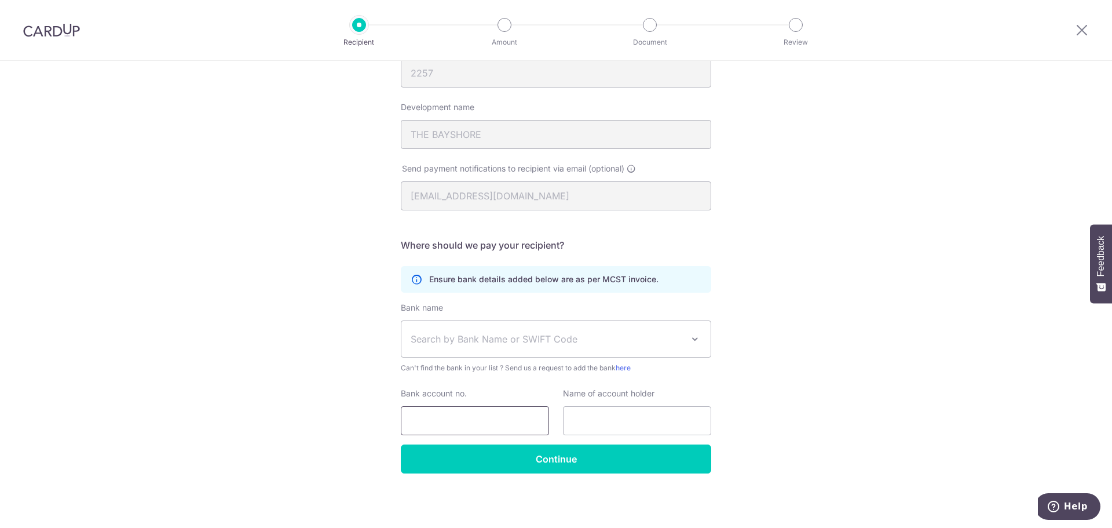
click at [477, 421] on input "Bank account no." at bounding box center [475, 420] width 148 height 29
type input "9"
click at [660, 336] on span "Search by Bank Name or SWIFT Code" at bounding box center [547, 339] width 272 height 14
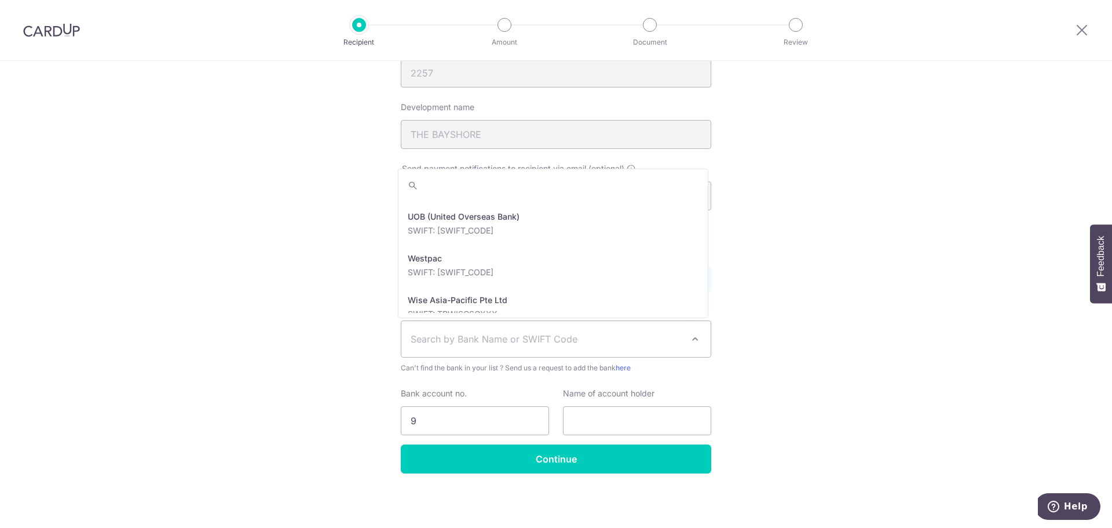
scroll to position [2605, 0]
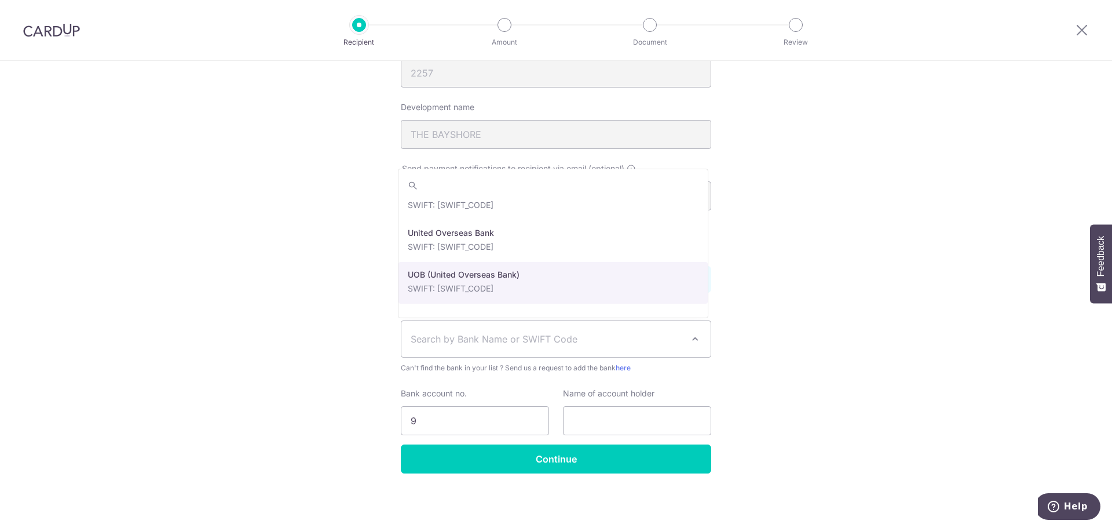
select select "18"
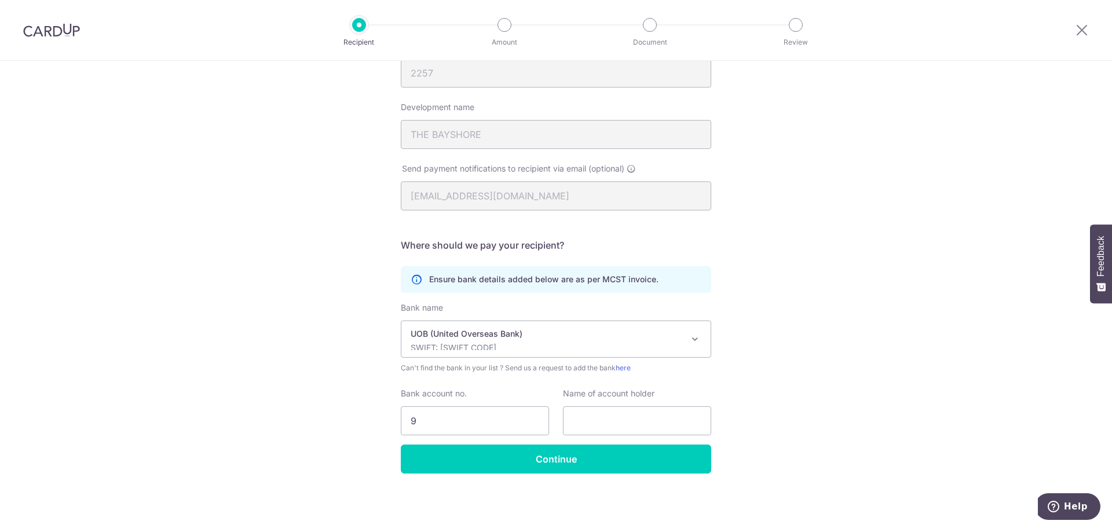
click at [855, 384] on div "Who would you like to pay? Your recipient does not need a CardUp account to rec…" at bounding box center [556, 221] width 1112 height 613
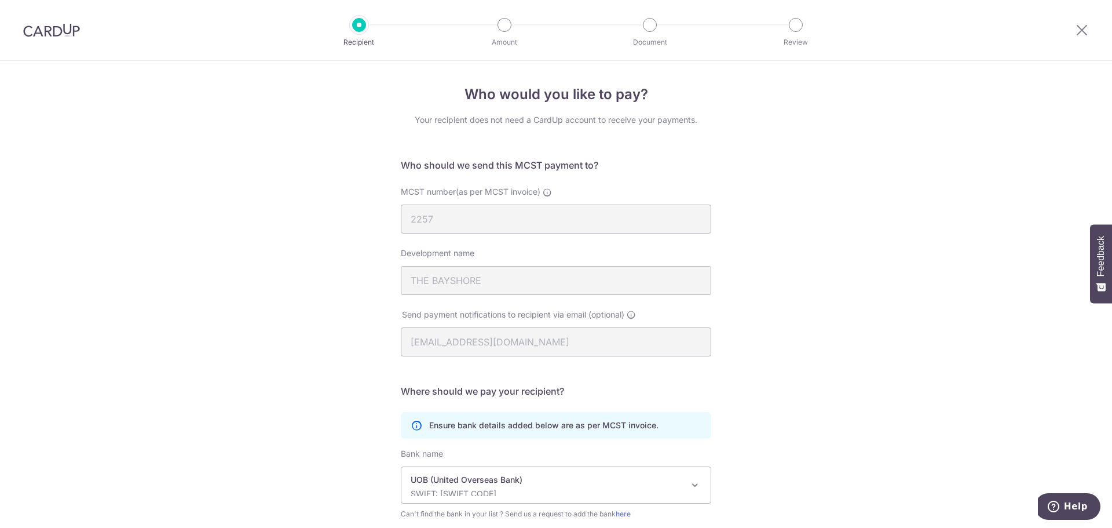
scroll to position [146, 0]
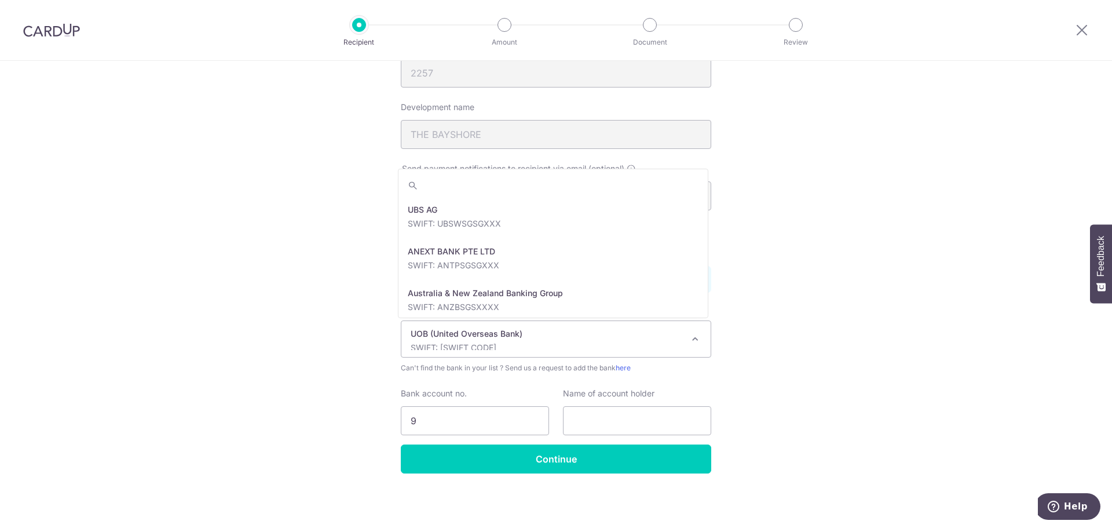
click at [673, 348] on p "SWIFT: [SWIFT_CODE]" at bounding box center [547, 348] width 272 height 12
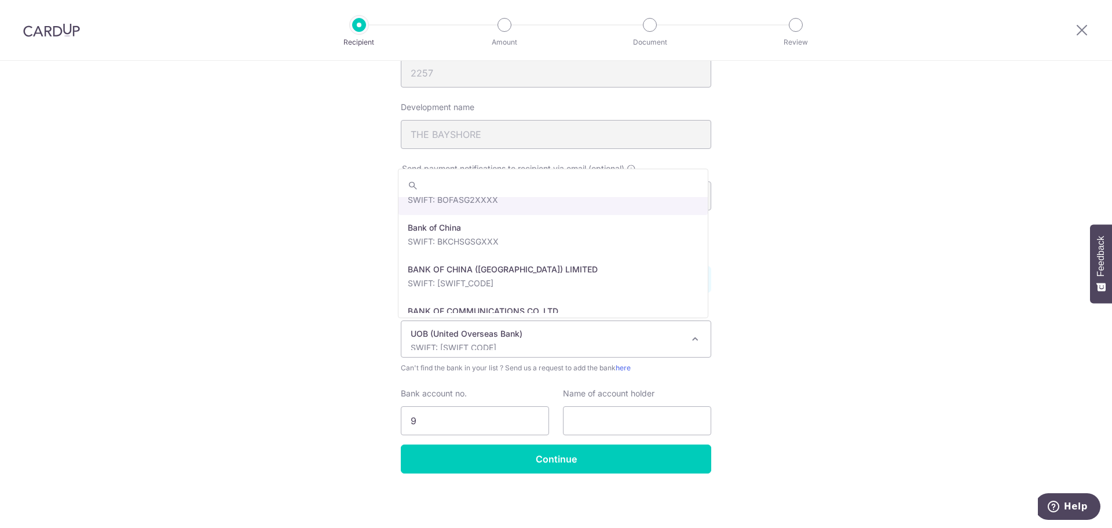
scroll to position [181, 0]
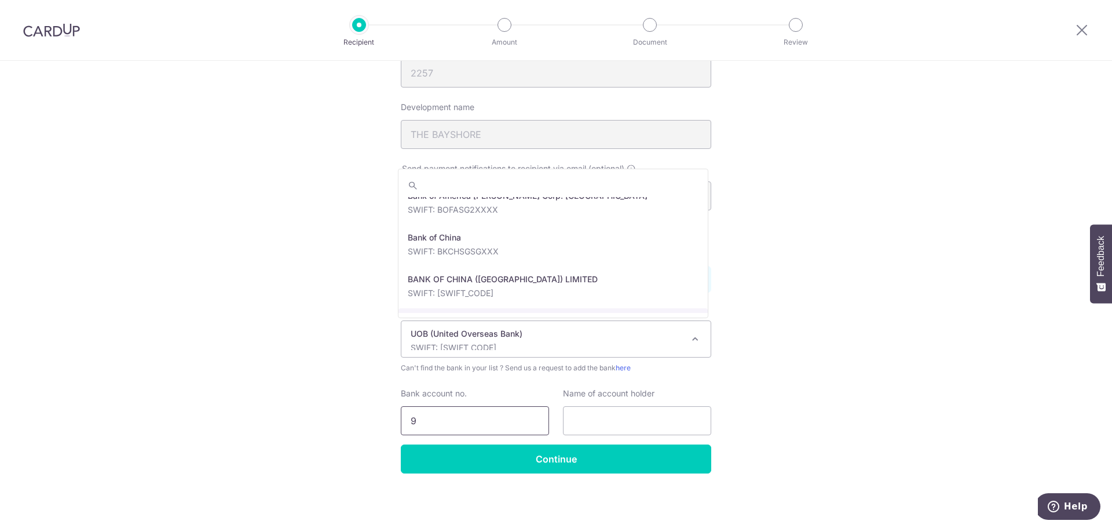
click at [474, 426] on input "9" at bounding box center [475, 420] width 148 height 29
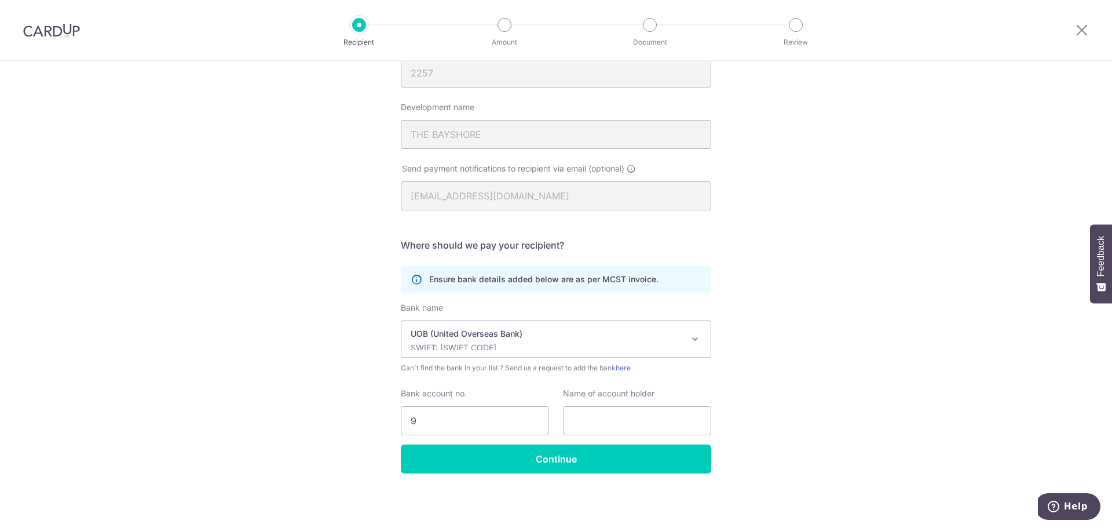
click at [564, 341] on div "UOB (United Overseas Bank) SWIFT: UOVBSGSGXXX" at bounding box center [547, 339] width 272 height 22
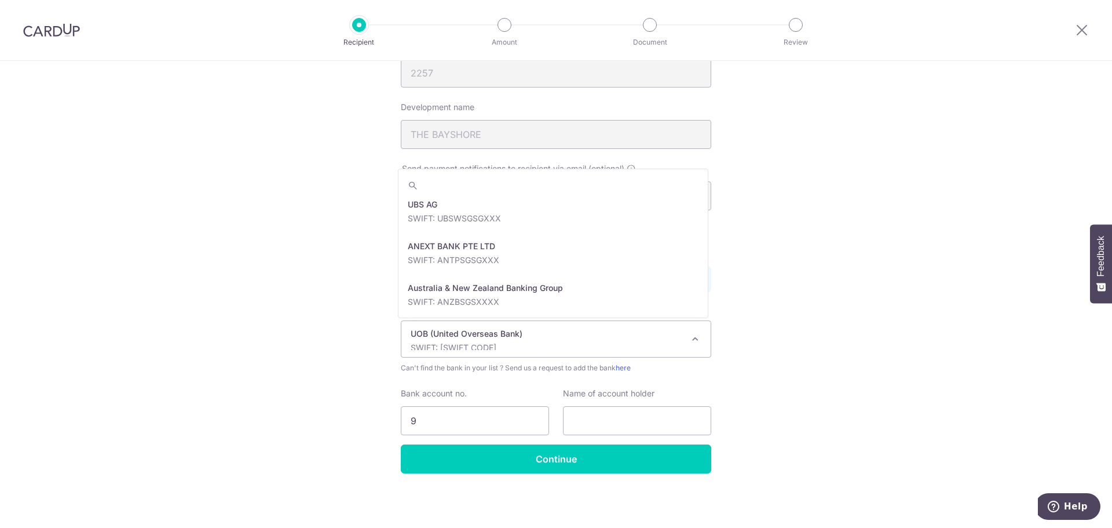
scroll to position [0, 0]
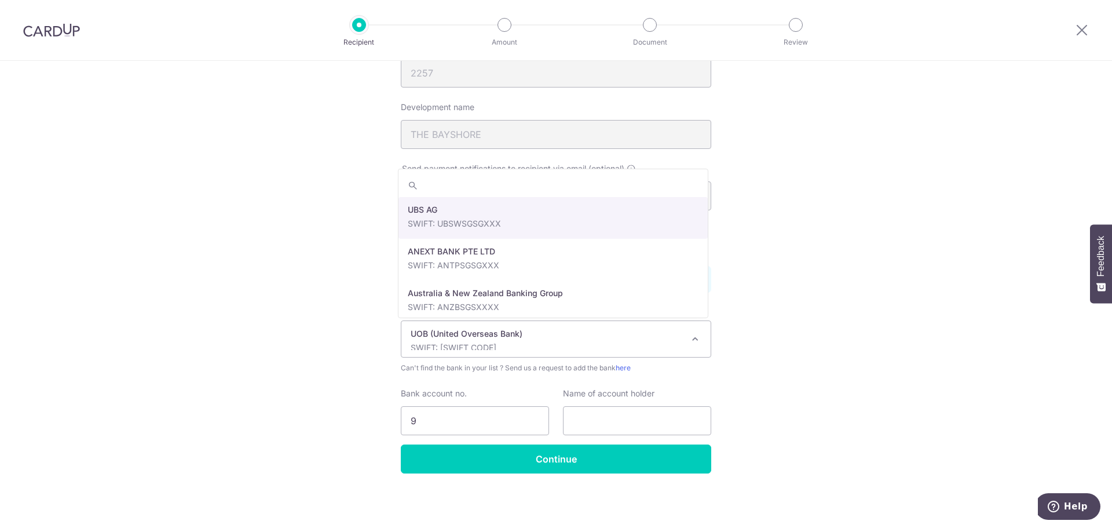
click at [563, 195] on input "search" at bounding box center [553, 185] width 309 height 23
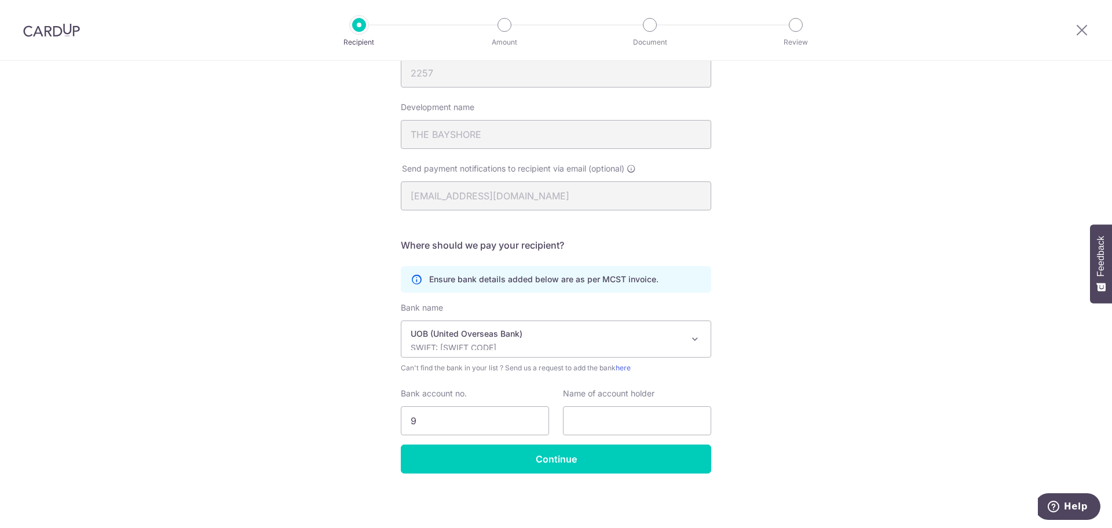
click at [993, 369] on div "Who would you like to pay? Your recipient does not need a CardUp account to rec…" at bounding box center [556, 221] width 1112 height 613
click at [506, 415] on input "9" at bounding box center [475, 420] width 148 height 29
click at [511, 426] on input "955341" at bounding box center [475, 420] width 148 height 29
drag, startPoint x: 426, startPoint y: 424, endPoint x: 444, endPoint y: 428, distance: 18.3
click at [444, 428] on input "955341" at bounding box center [475, 420] width 148 height 29
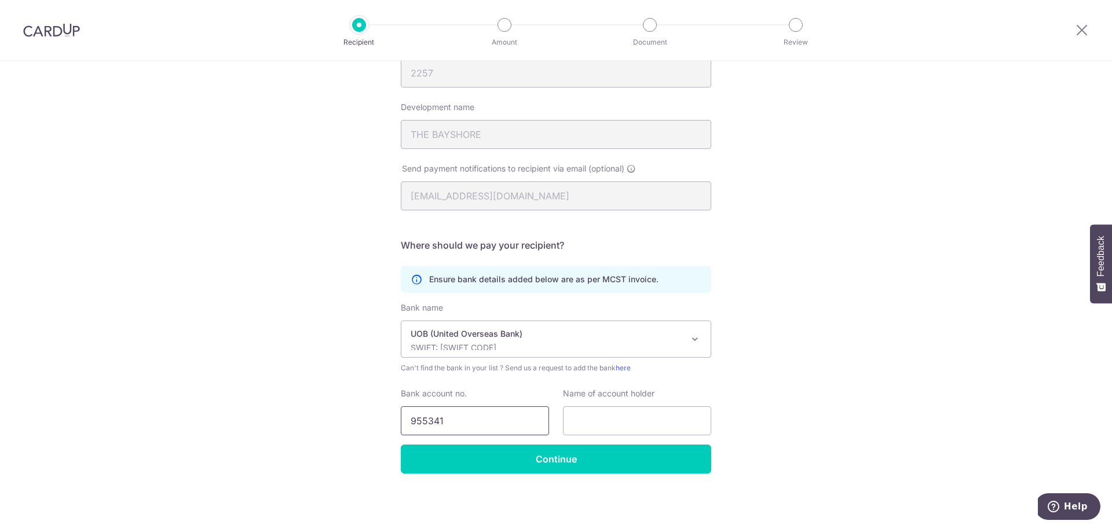
click at [472, 423] on input "955341" at bounding box center [475, 420] width 148 height 29
type input "9553414560"
click at [678, 425] on input "text" at bounding box center [637, 420] width 148 height 29
click at [879, 375] on div "Who would you like to pay? Your recipient does not need a CardUp account to rec…" at bounding box center [556, 221] width 1112 height 613
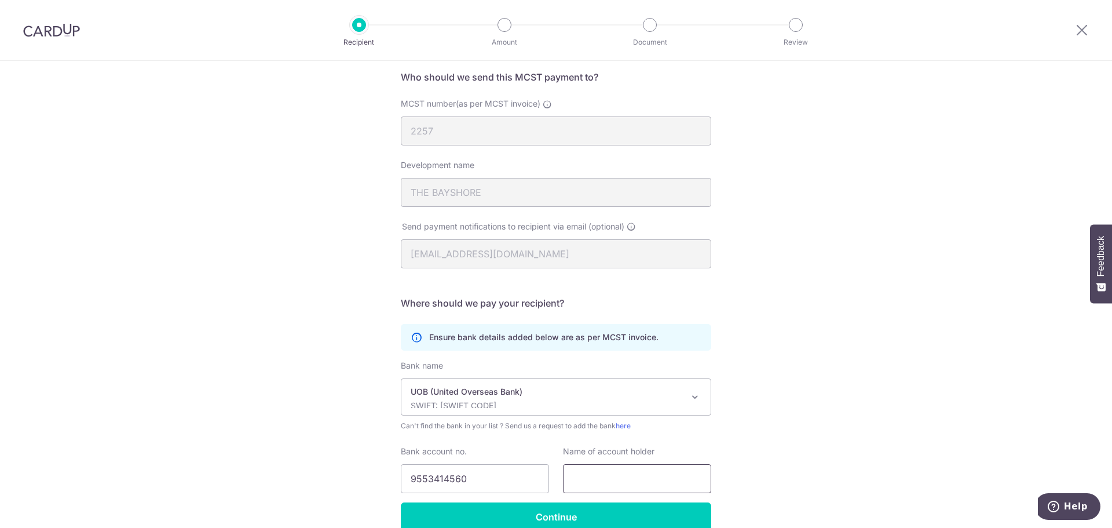
click at [654, 491] on input "text" at bounding box center [637, 478] width 148 height 29
type input "m"
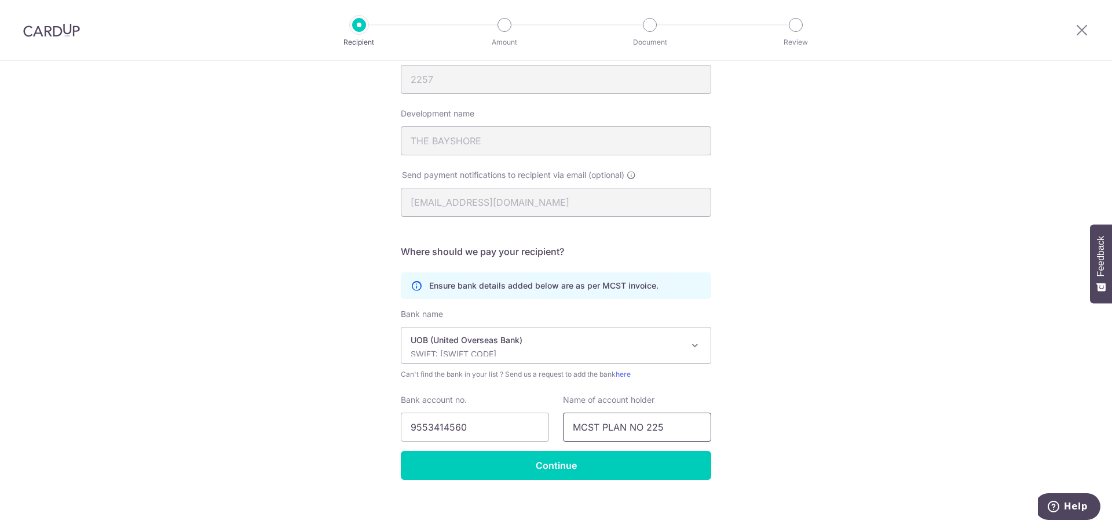
scroll to position [146, 0]
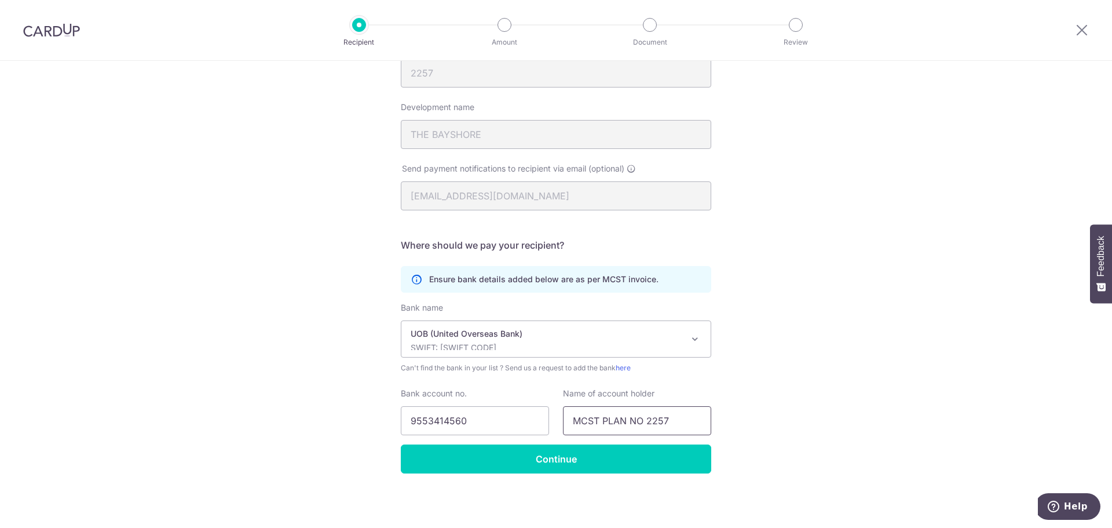
type input "MCST PLAN NO 2257"
click at [789, 483] on div "Who would you like to pay? Your recipient does not need a CardUp account to rec…" at bounding box center [556, 221] width 1112 height 613
drag, startPoint x: 593, startPoint y: 424, endPoint x: 603, endPoint y: 431, distance: 12.4
click at [592, 424] on input "MCST PLAN NO 2257" at bounding box center [637, 420] width 148 height 29
click at [406, 423] on input "9553414560" at bounding box center [475, 420] width 148 height 29
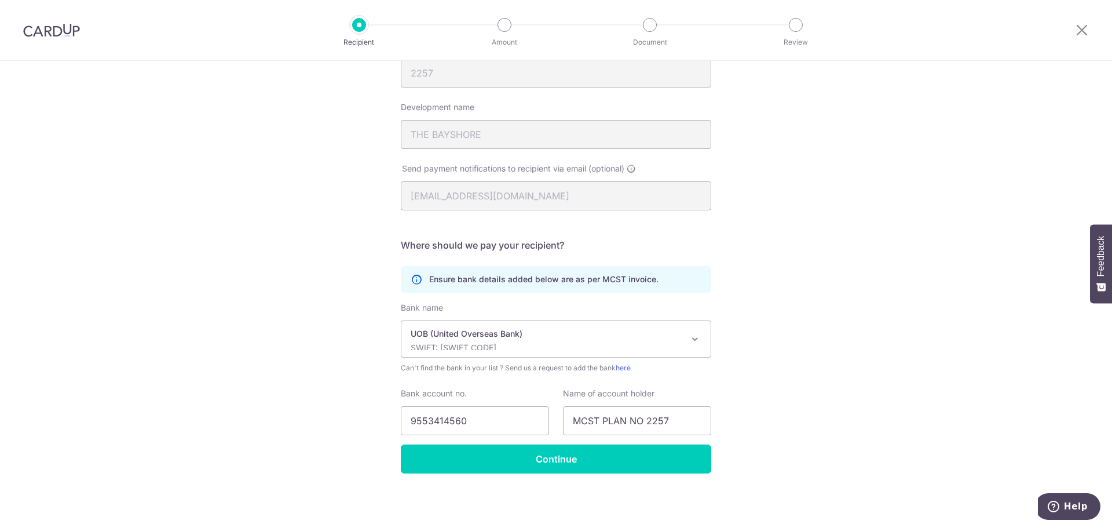
click at [863, 382] on div "Who would you like to pay? Your recipient does not need a CardUp account to rec…" at bounding box center [556, 221] width 1112 height 613
click at [686, 464] on input "Continue" at bounding box center [556, 458] width 311 height 29
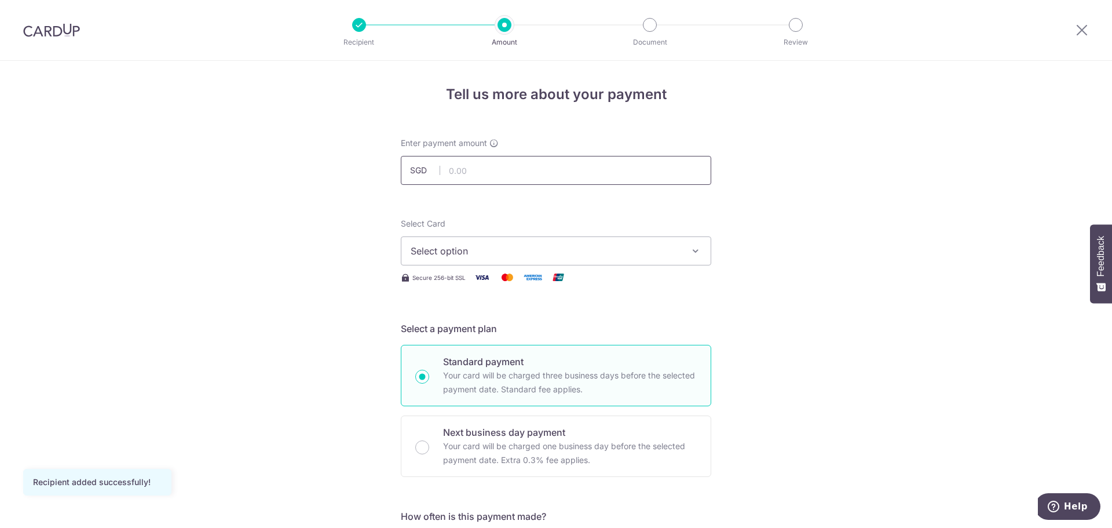
click at [552, 172] on input "text" at bounding box center [556, 170] width 311 height 29
type input "1,137.96"
click at [633, 251] on span "Select option" at bounding box center [546, 251] width 270 height 14
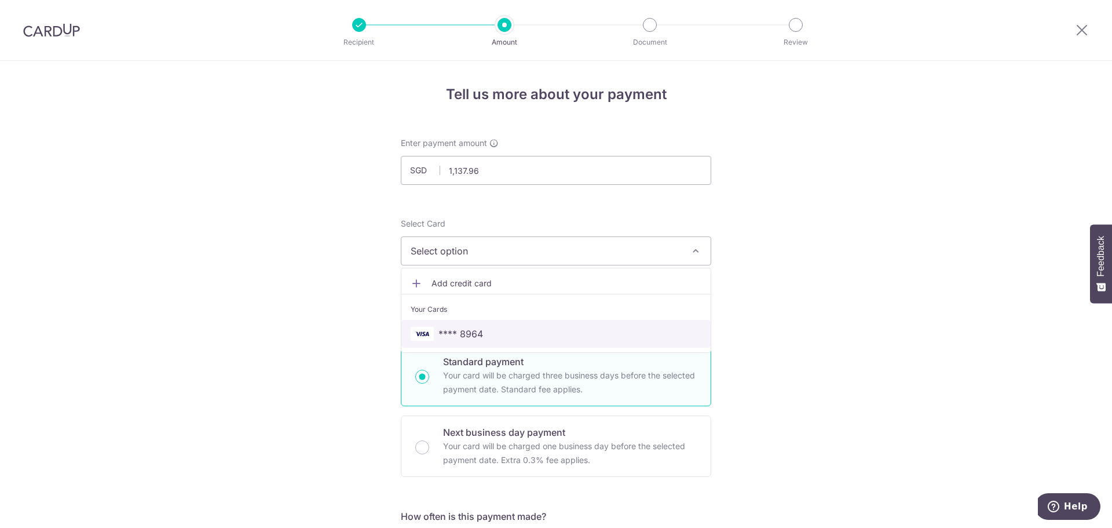
click at [484, 337] on span "**** 8964" at bounding box center [556, 334] width 291 height 14
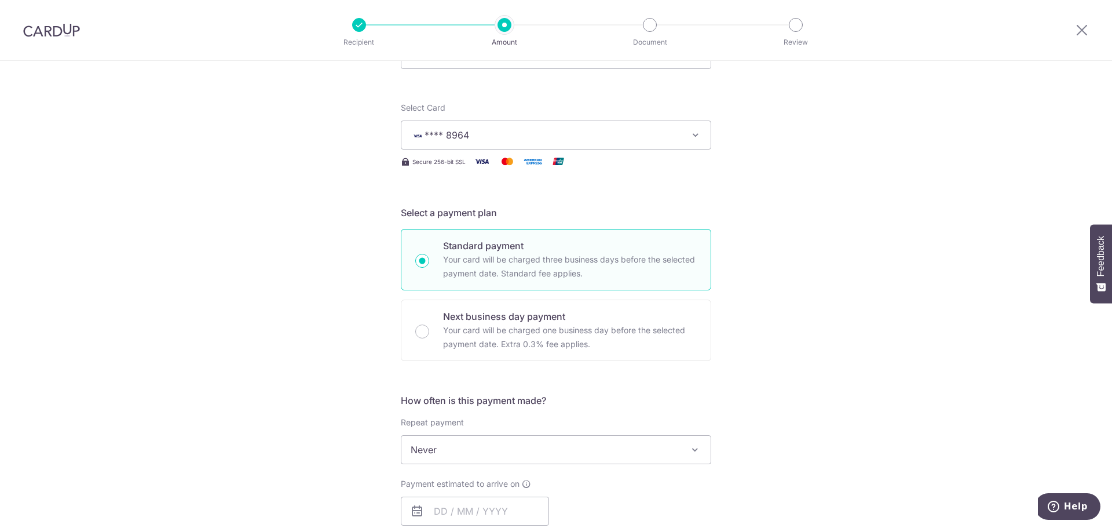
click at [834, 414] on div "Tell us more about your payment Enter payment amount SGD 1,137.96 1137.96 Recip…" at bounding box center [556, 469] width 1112 height 1048
click at [855, 426] on div "Tell us more about your payment Enter payment amount SGD 1,137.96 1137.96 Recip…" at bounding box center [556, 469] width 1112 height 1048
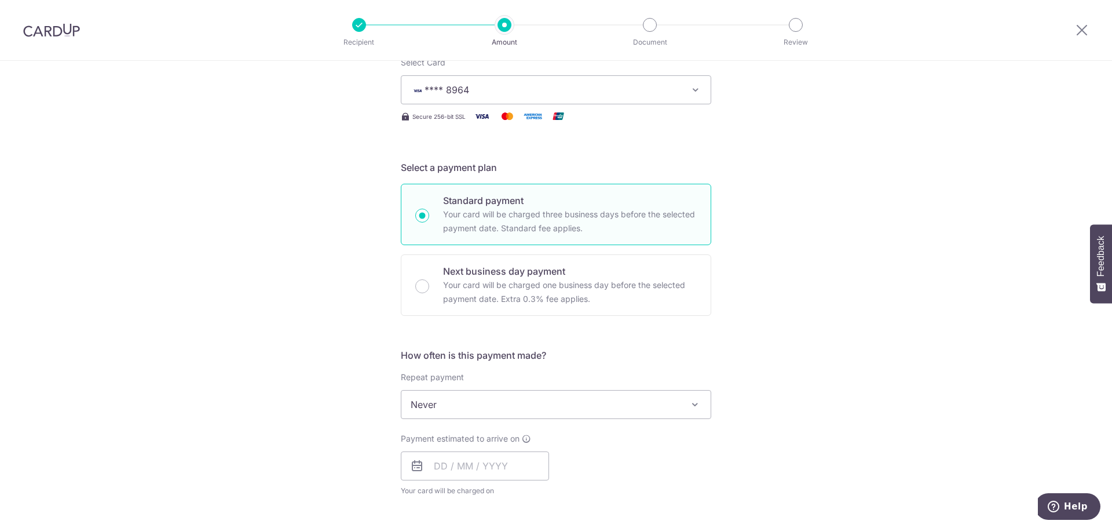
scroll to position [174, 0]
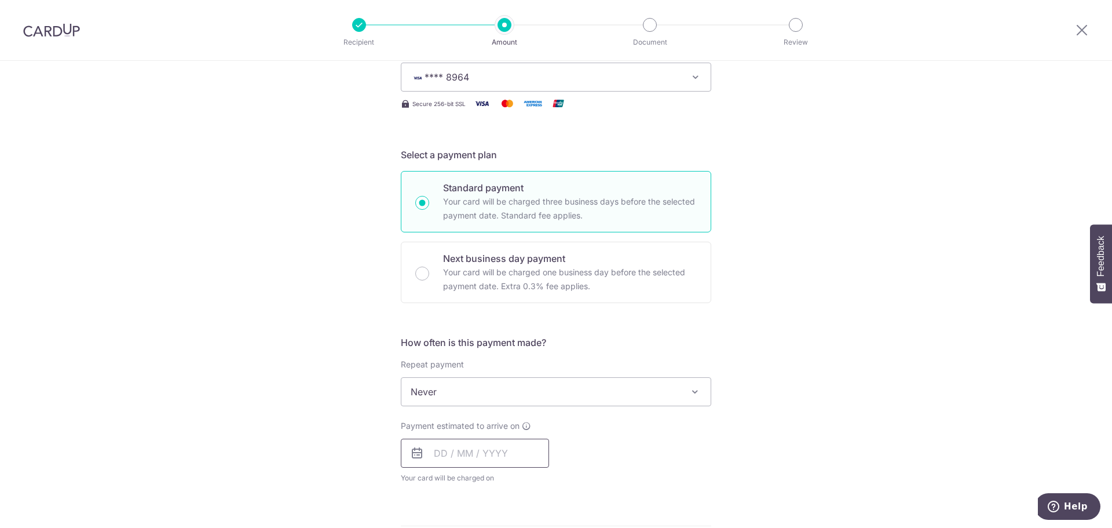
click at [442, 454] on input "text" at bounding box center [475, 453] width 148 height 29
click at [991, 432] on div "Tell us more about your payment Enter payment amount SGD 1,137.96 1137.96 Recip…" at bounding box center [556, 411] width 1112 height 1048
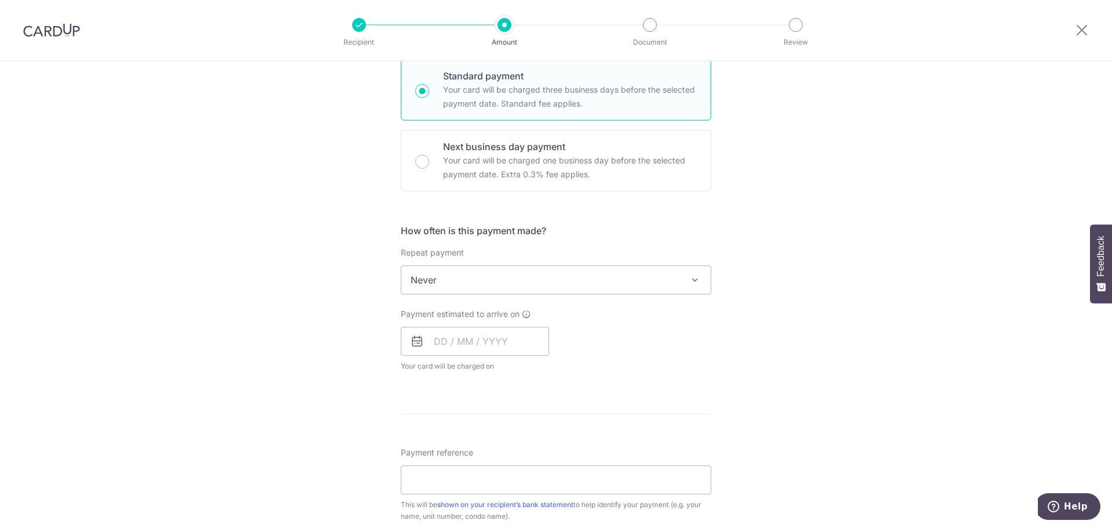
scroll to position [348, 0]
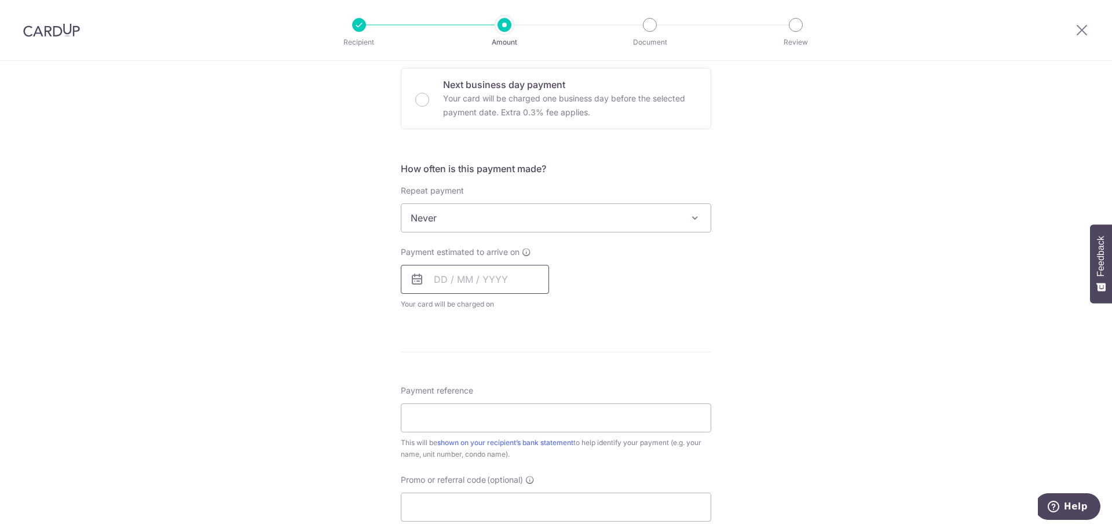
click at [437, 279] on input "text" at bounding box center [475, 279] width 148 height 29
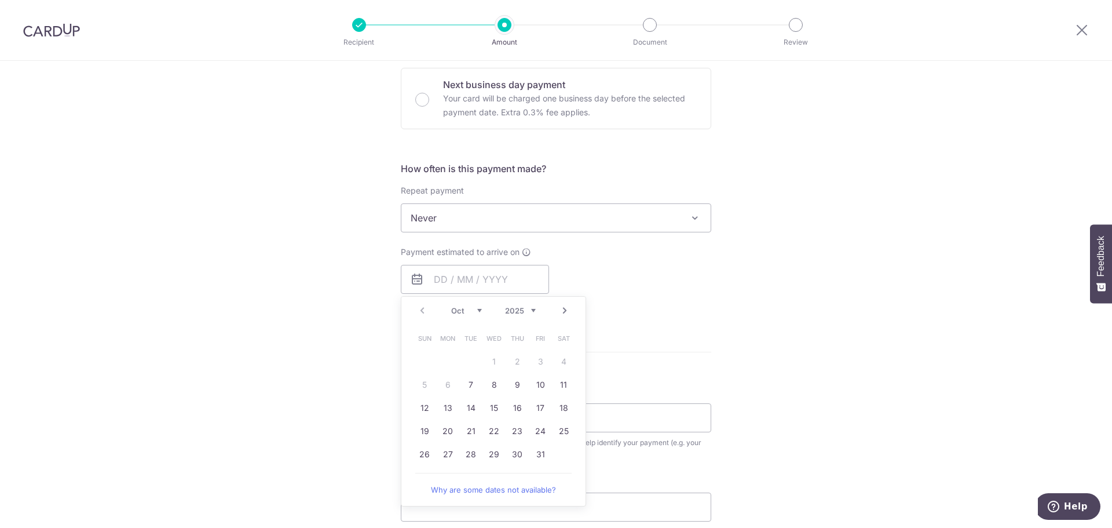
click at [444, 384] on table "Sun Mon Tue Wed Thu Fri Sat 1 2 3 4 5 6 7 8 9 10 11 12 13 14 15 16 17 18 19 20 …" at bounding box center [494, 396] width 162 height 139
click at [463, 385] on link "7" at bounding box center [471, 384] width 19 height 19
type input "07/10/2025"
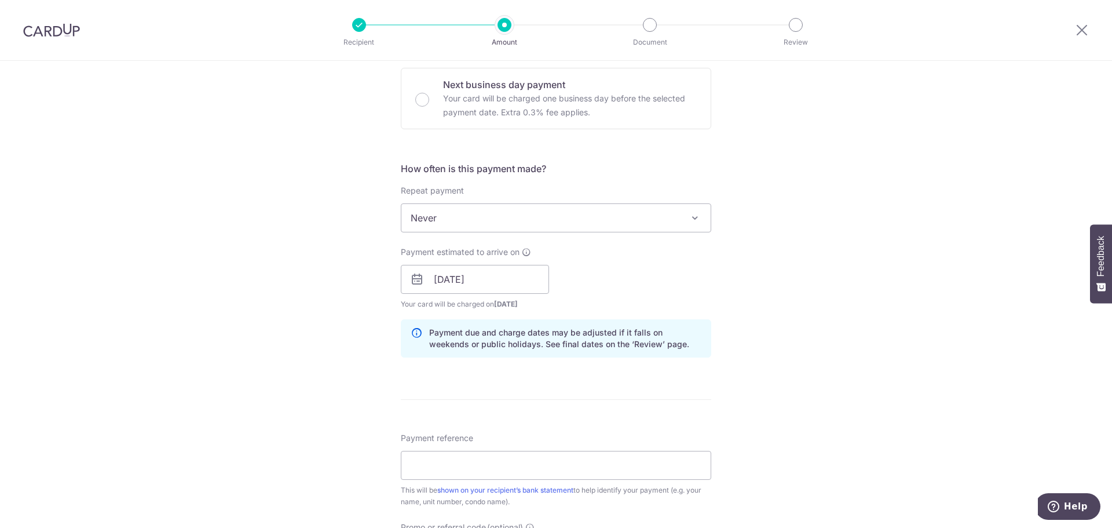
drag, startPoint x: 827, startPoint y: 288, endPoint x: 814, endPoint y: 304, distance: 21.0
click at [828, 289] on div "Tell us more about your payment Enter payment amount SGD 1,137.96 1137.96 Recip…" at bounding box center [556, 261] width 1112 height 1096
click at [775, 381] on div "Tell us more about your payment Enter payment amount SGD 1,137.96 1137.96 Recip…" at bounding box center [556, 261] width 1112 height 1096
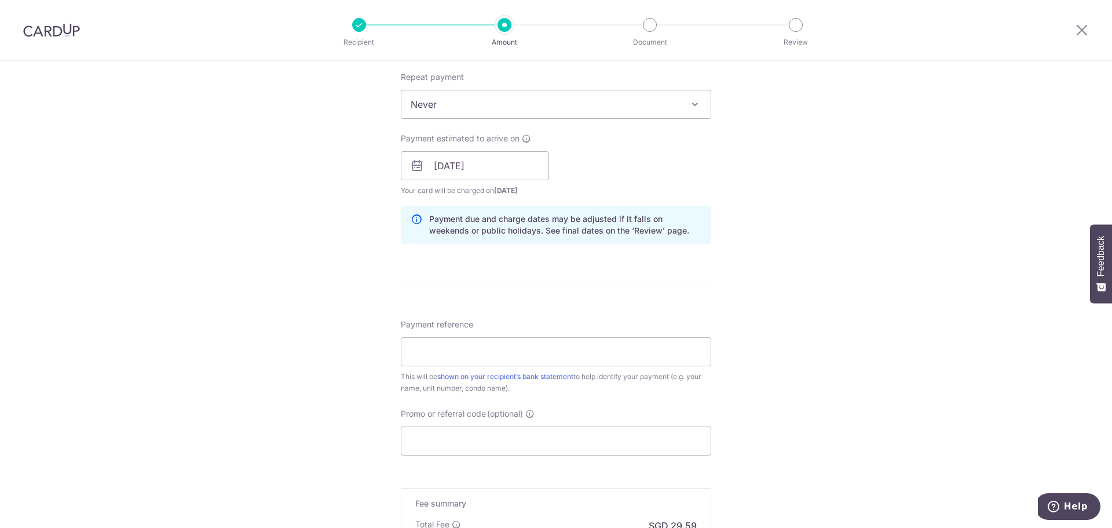
scroll to position [464, 0]
click at [449, 352] on input "Payment reference" at bounding box center [556, 349] width 311 height 29
click at [805, 385] on div "Tell us more about your payment Enter payment amount SGD 1,137.96 1137.96 Recip…" at bounding box center [556, 145] width 1112 height 1096
click at [584, 353] on input "TAX INV: TBS0048/202510" at bounding box center [556, 349] width 311 height 29
click at [429, 348] on input "TAX INV: TBS0048/202510 BLK 22 #07-" at bounding box center [556, 349] width 311 height 29
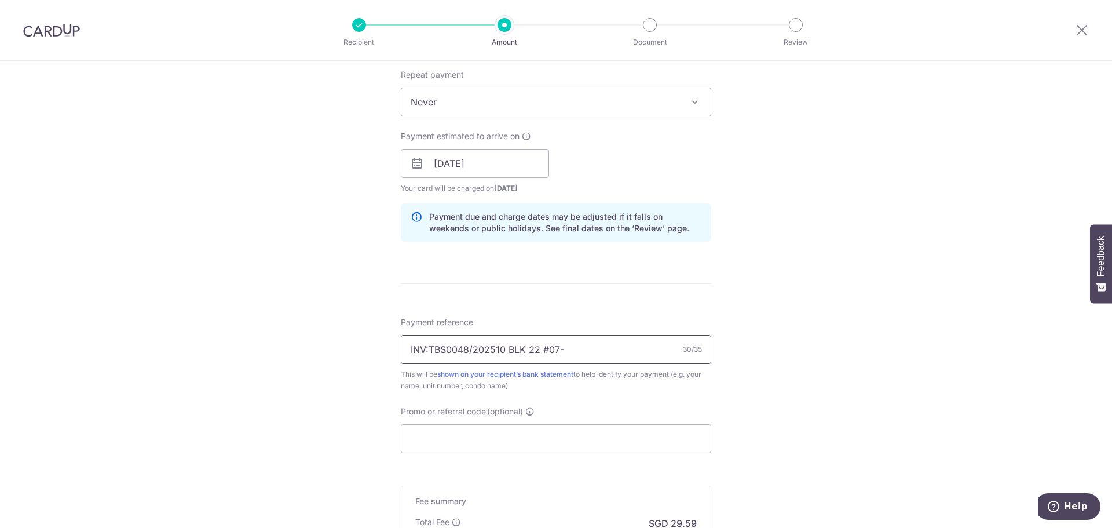
click at [574, 347] on input "INV:TBS0048/202510 BLK 22 #07-" at bounding box center [556, 349] width 311 height 29
type input "INV:TBS0048/202510 BLK 22 #07-03"
click at [935, 381] on div "Tell us more about your payment Enter payment amount SGD 1,137.96 1137.96 Recip…" at bounding box center [556, 145] width 1112 height 1096
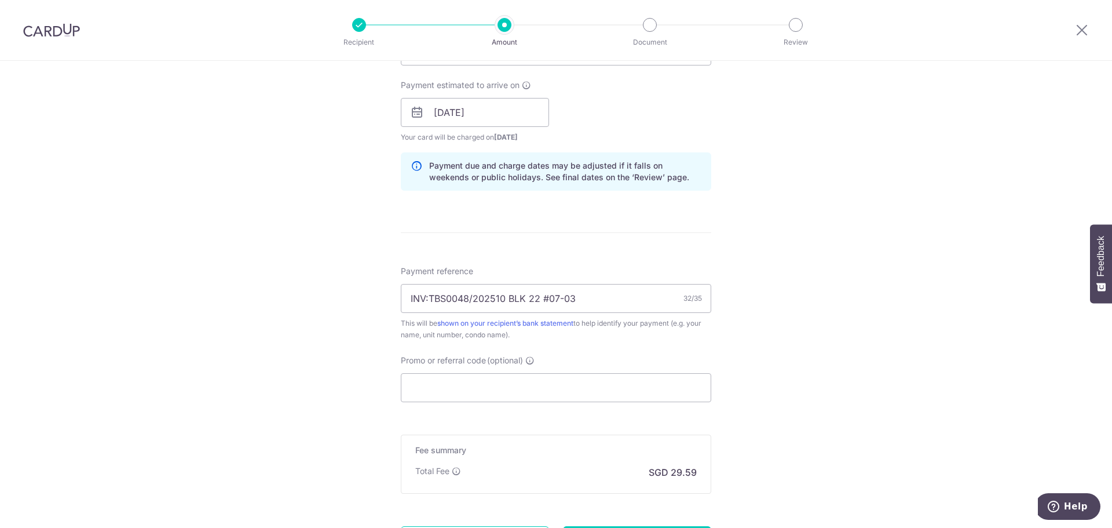
scroll to position [579, 0]
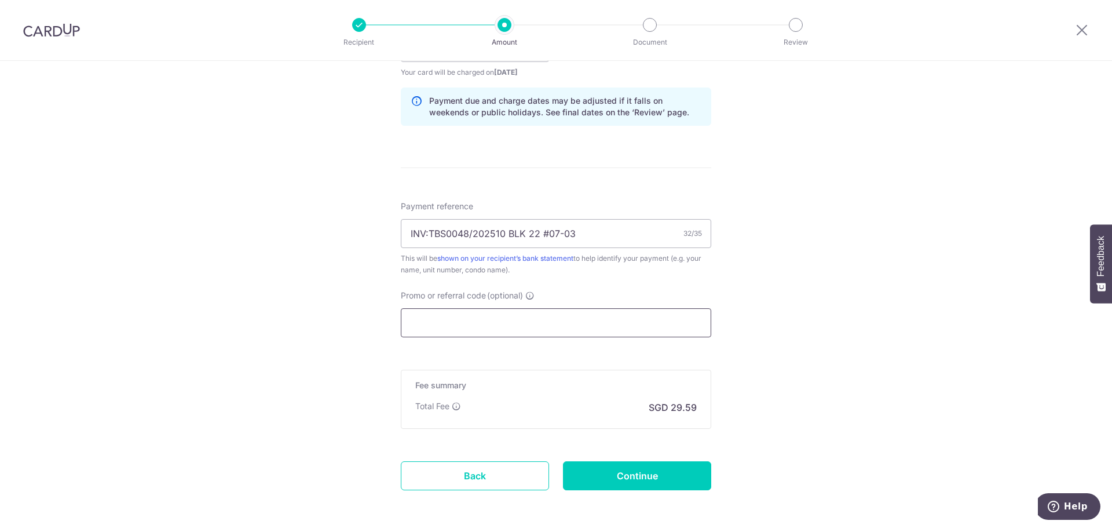
click at [535, 324] on input "Promo or referral code (optional)" at bounding box center [556, 322] width 311 height 29
paste input "L545188872"
type input "L545188872"
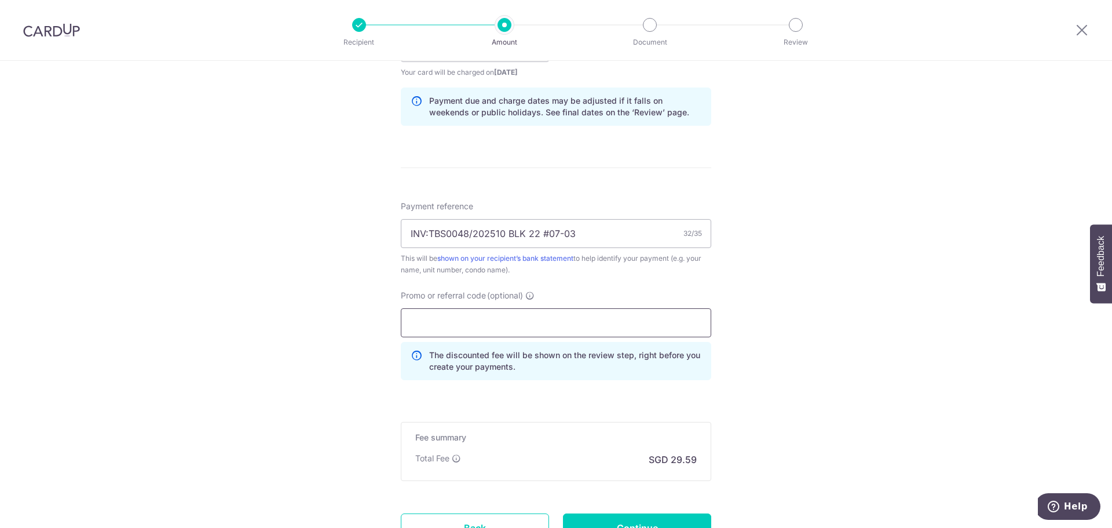
click at [477, 326] on input "Promo or referral code (optional)" at bounding box center [556, 322] width 311 height 29
paste input "OFF225"
type input "OFF225"
click at [873, 353] on div "Tell us more about your payment Enter payment amount SGD 1,137.96 1137.96 Recip…" at bounding box center [556, 55] width 1112 height 1148
click at [647, 518] on input "Continue" at bounding box center [637, 527] width 148 height 29
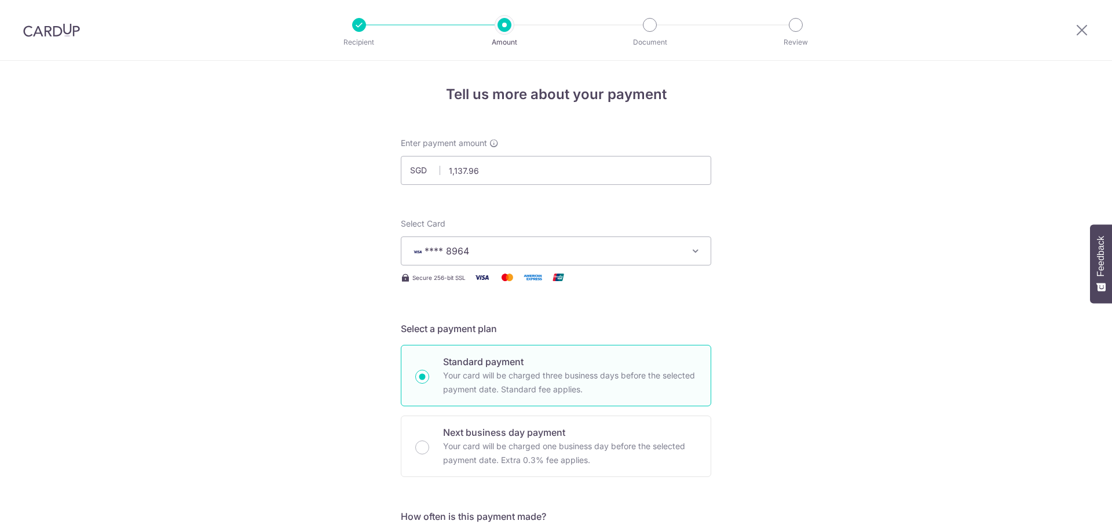
scroll to position [697, 0]
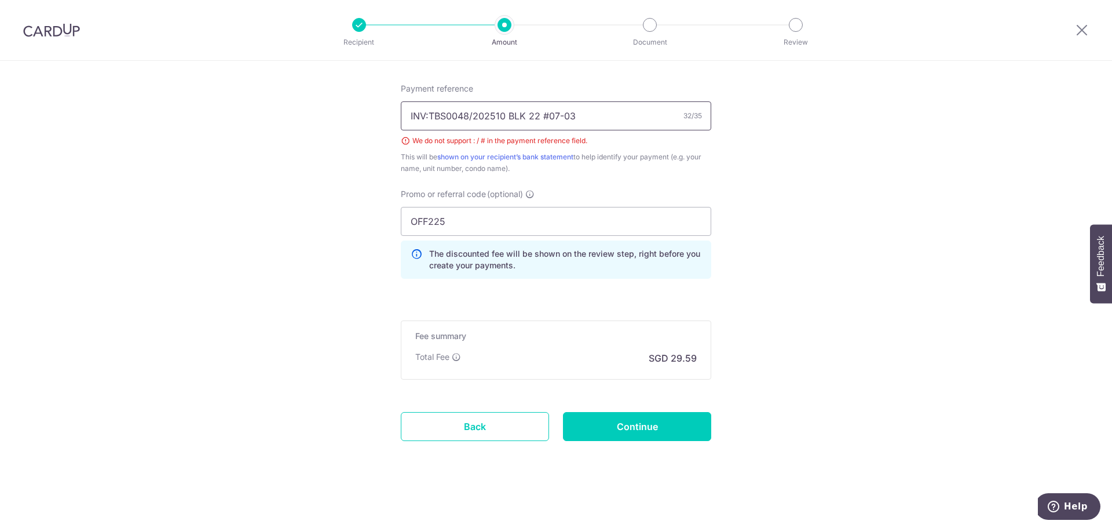
click at [548, 113] on input "INV:TBS0048/202510 BLK 22 #07-03" at bounding box center [556, 115] width 311 height 29
click at [472, 111] on input "INV:TBS0048/202510 BLK 22 07-03" at bounding box center [556, 115] width 311 height 29
click at [506, 112] on input "INV:TBS0048 202510 BLK 22 07-03" at bounding box center [556, 115] width 311 height 29
type input "INV:TBS0048 202510, BLK 22 07-03"
click at [698, 433] on input "Continue" at bounding box center [637, 426] width 148 height 29
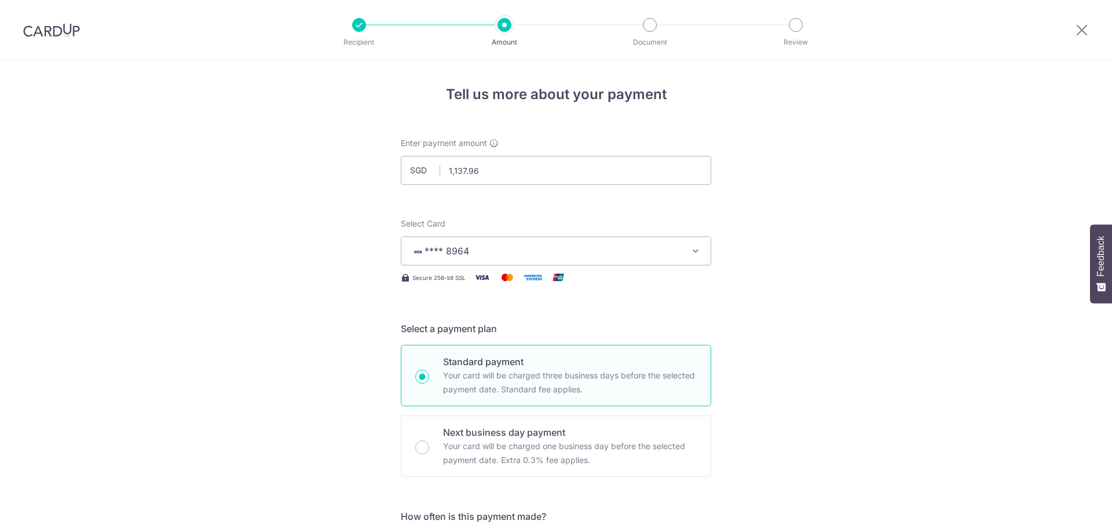
scroll to position [697, 0]
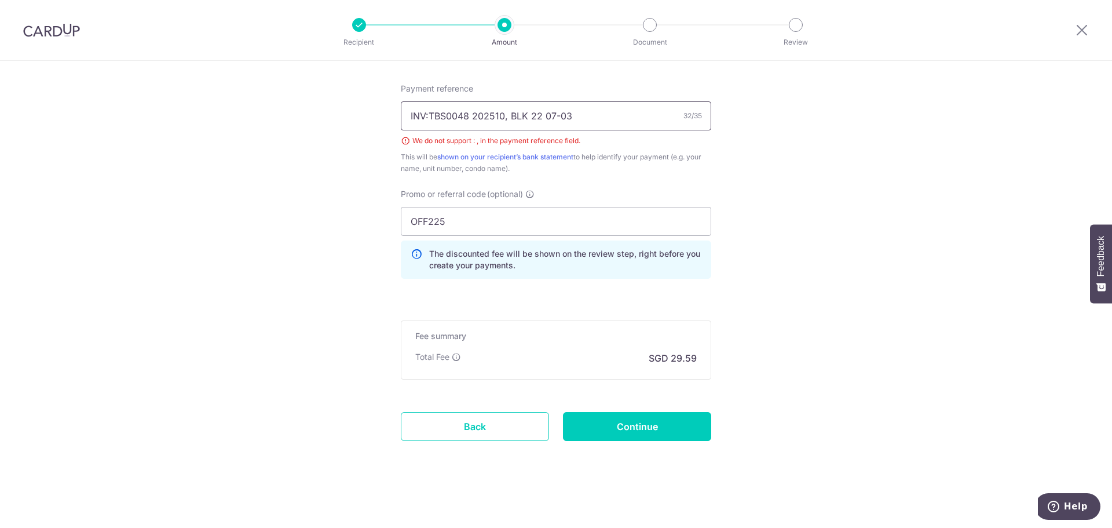
drag, startPoint x: 505, startPoint y: 116, endPoint x: 594, endPoint y: 111, distance: 88.8
click at [505, 116] on input "INV:TBS0048 202510, BLK 22 07-03" at bounding box center [556, 115] width 311 height 29
click at [428, 115] on input "INV:TBS0048 202510 BLK 22 07-03" at bounding box center [556, 115] width 311 height 29
click at [509, 112] on input "INV TBS0048 202510 BLK 22 07-03" at bounding box center [556, 115] width 311 height 29
type input "INV TBS0048 202510, BLK 22 07-03"
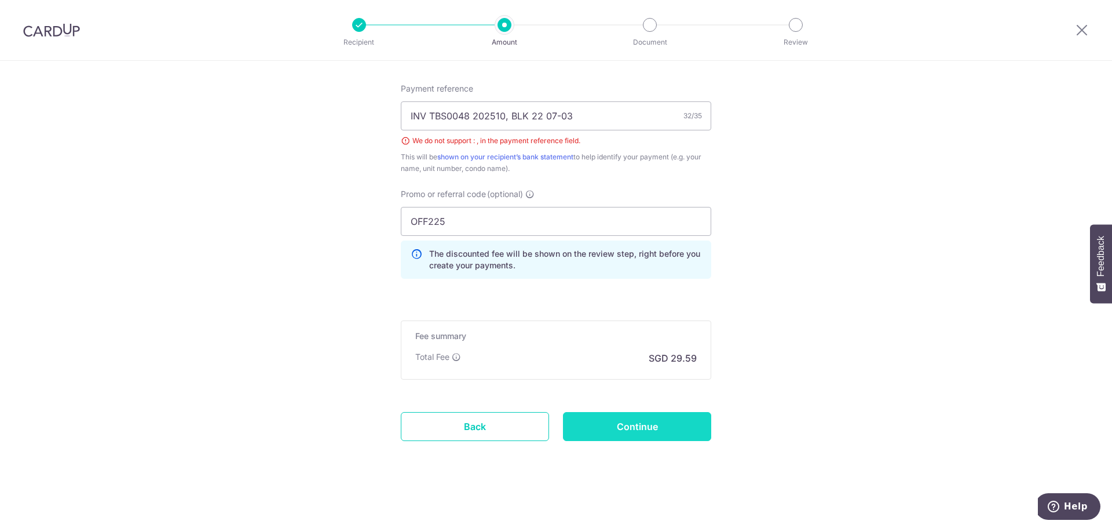
click at [615, 428] on input "Continue" at bounding box center [637, 426] width 148 height 29
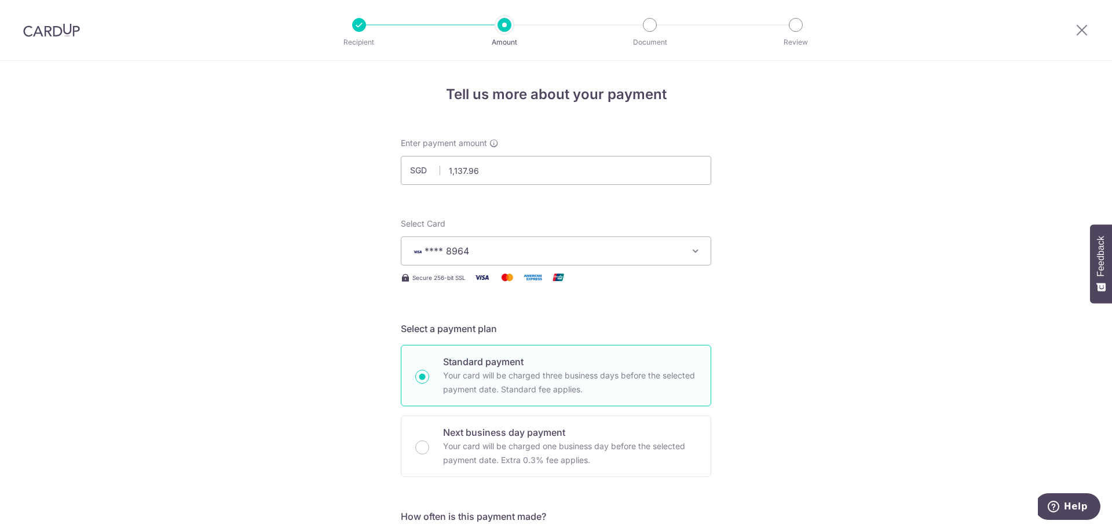
scroll to position [697, 0]
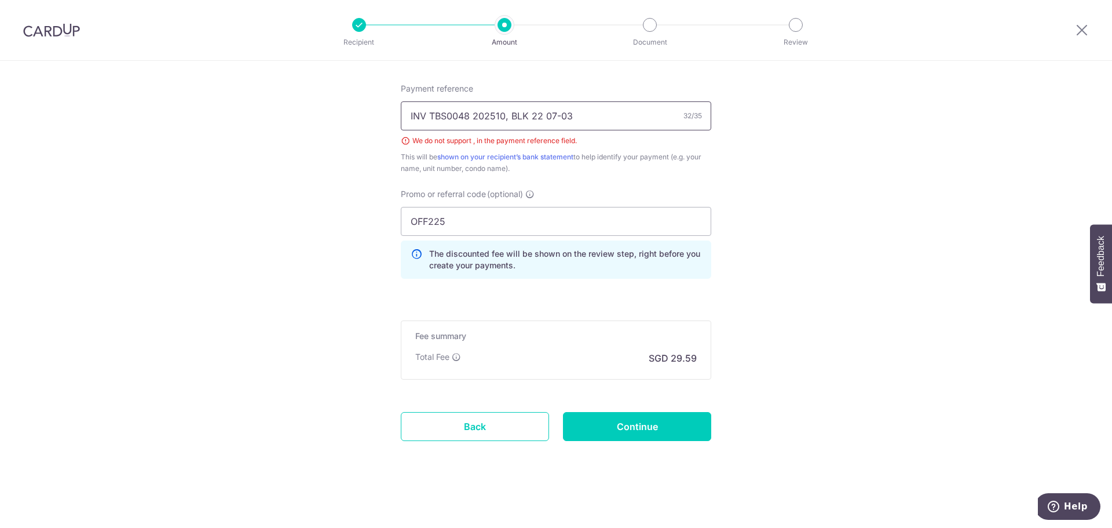
click at [505, 116] on input "INV TBS0048 202510, BLK 22 07-03" at bounding box center [556, 115] width 311 height 29
type input "INV TBS0048 202510 BLK 22 07-03"
click at [639, 420] on input "Continue" at bounding box center [637, 426] width 148 height 29
